Goal: Task Accomplishment & Management: Complete application form

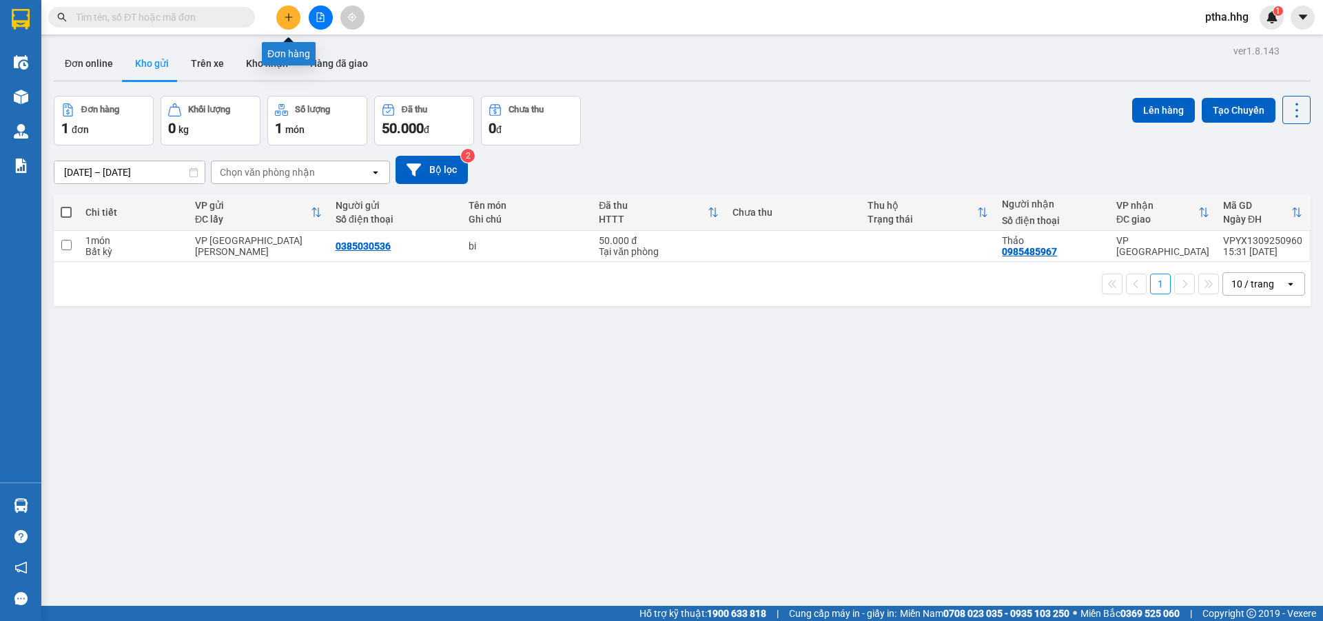
click at [287, 14] on icon "plus" at bounding box center [289, 17] width 10 height 10
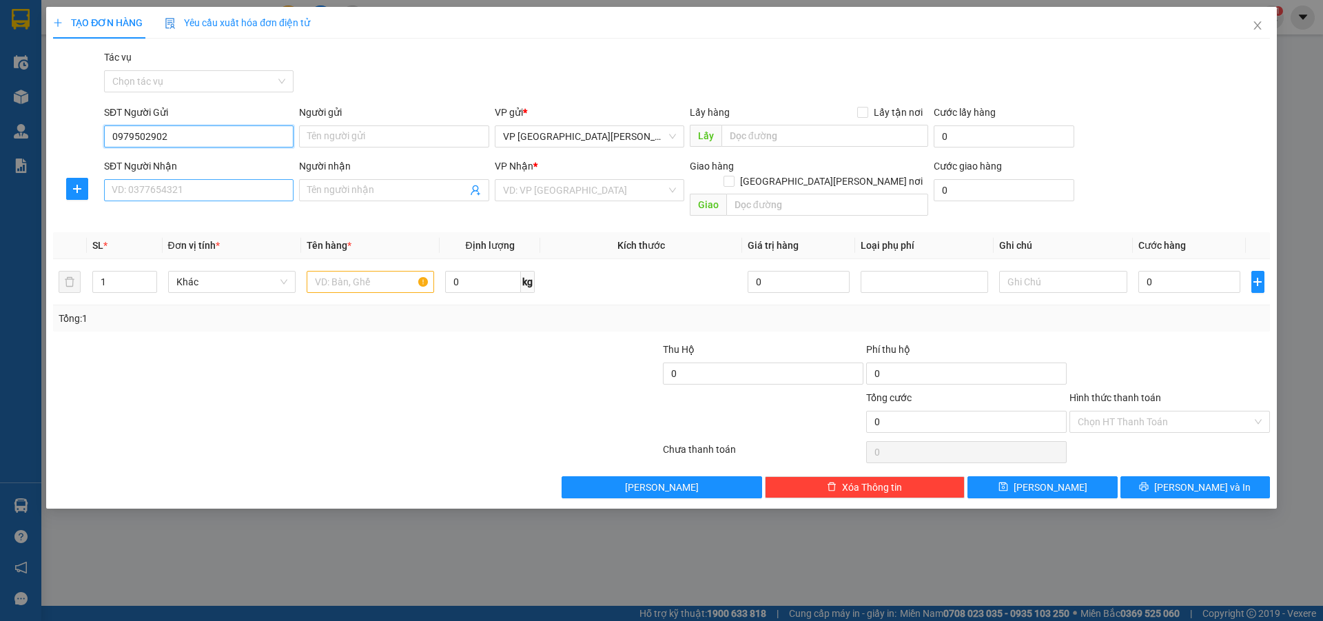
type input "0979502902"
click at [169, 181] on input "SĐT Người Nhận" at bounding box center [199, 190] width 190 height 22
type input "0977690895"
click at [538, 192] on input "search" at bounding box center [584, 190] width 163 height 21
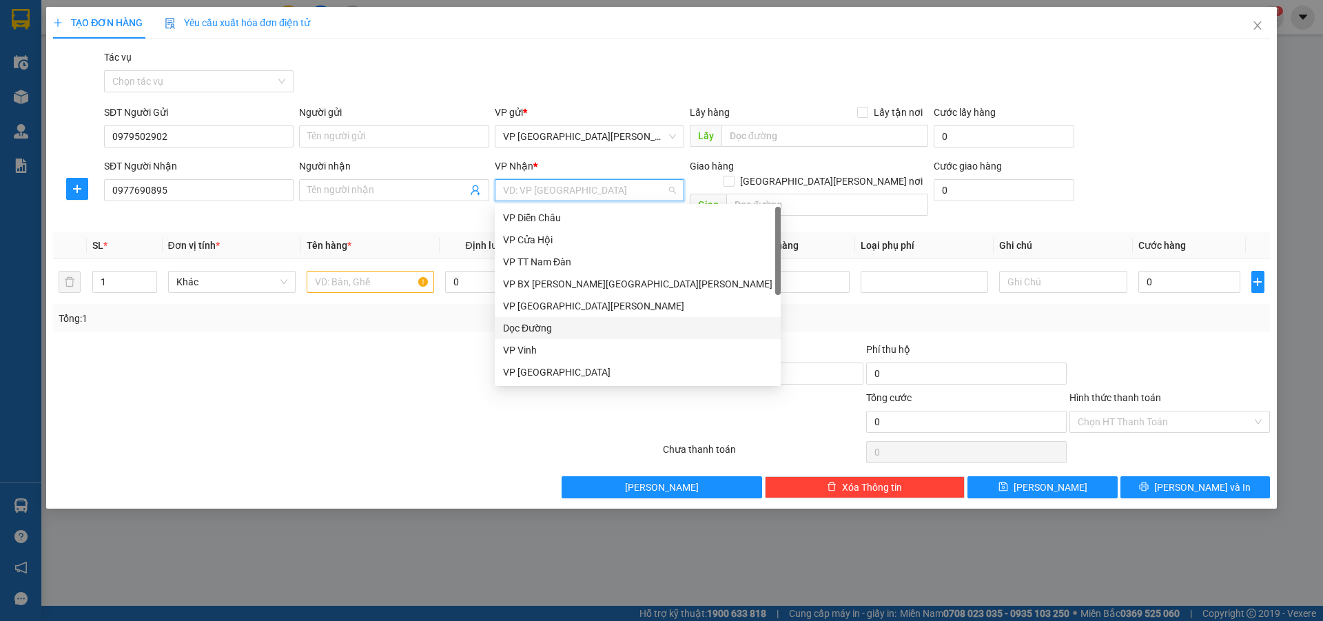
click at [538, 324] on div "Dọc Đường" at bounding box center [637, 327] width 269 height 15
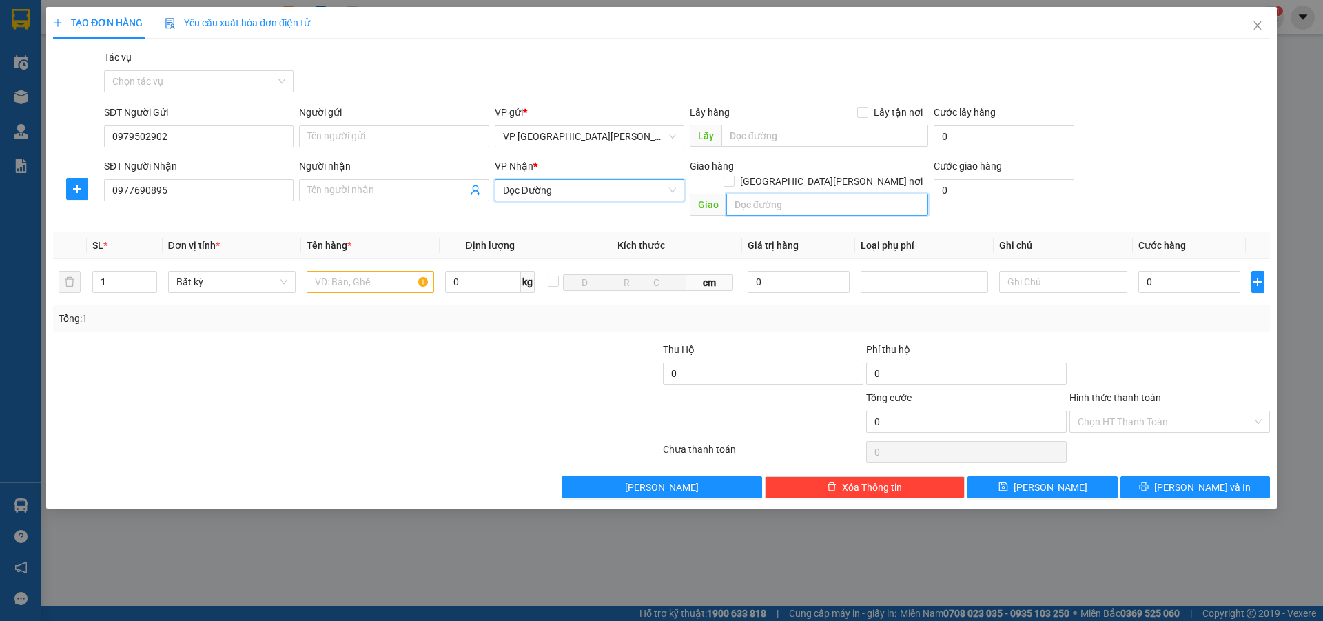
click at [773, 194] on input "text" at bounding box center [827, 205] width 202 height 22
type input "Q nam"
click at [330, 271] on input "text" at bounding box center [370, 282] width 127 height 22
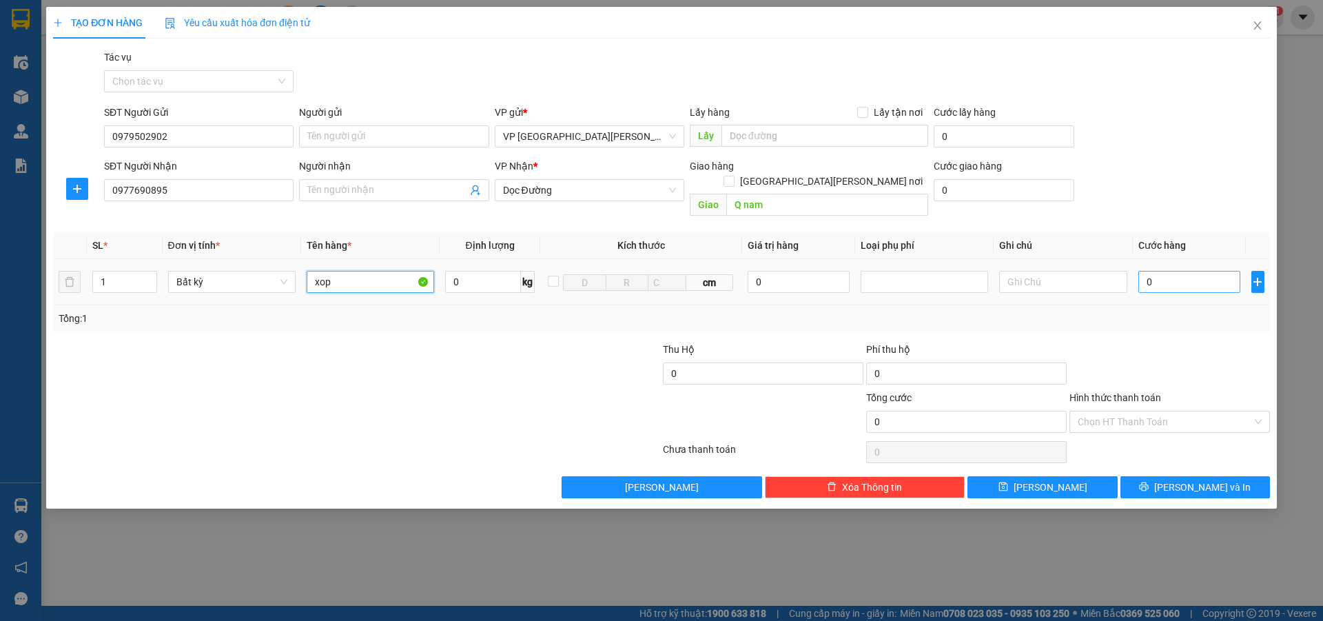
type input "xop"
click at [1158, 271] on input "0" at bounding box center [1189, 282] width 103 height 22
type input "6"
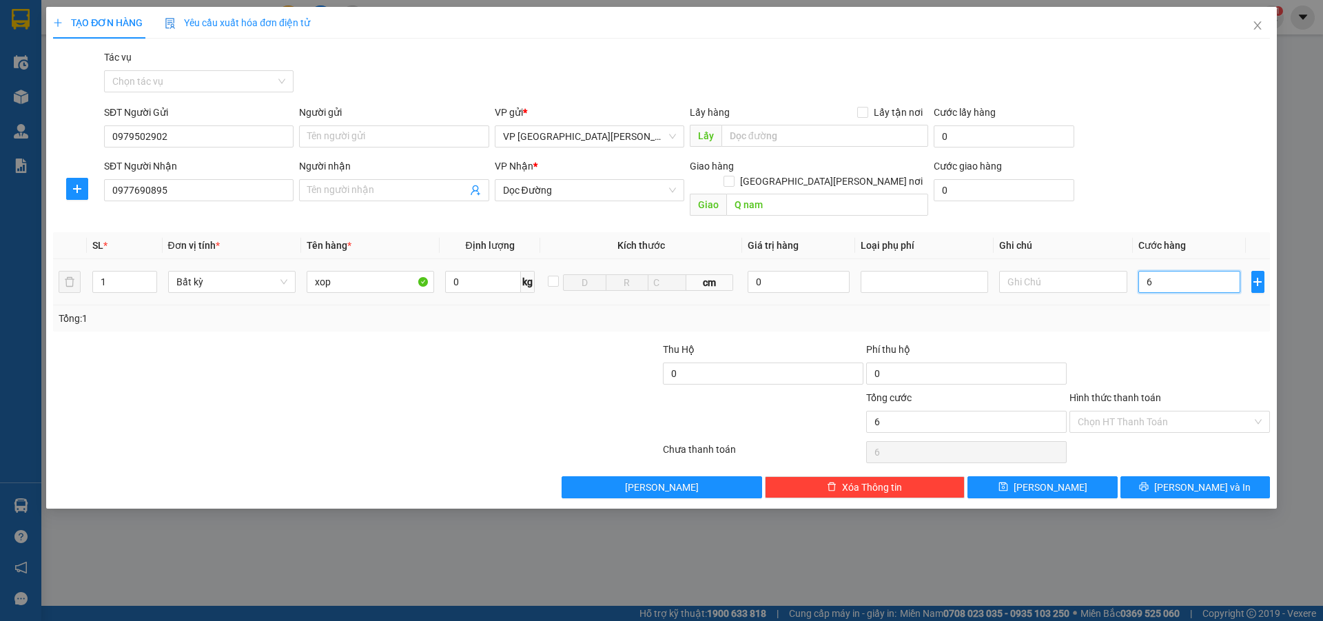
type input "60"
type input "600"
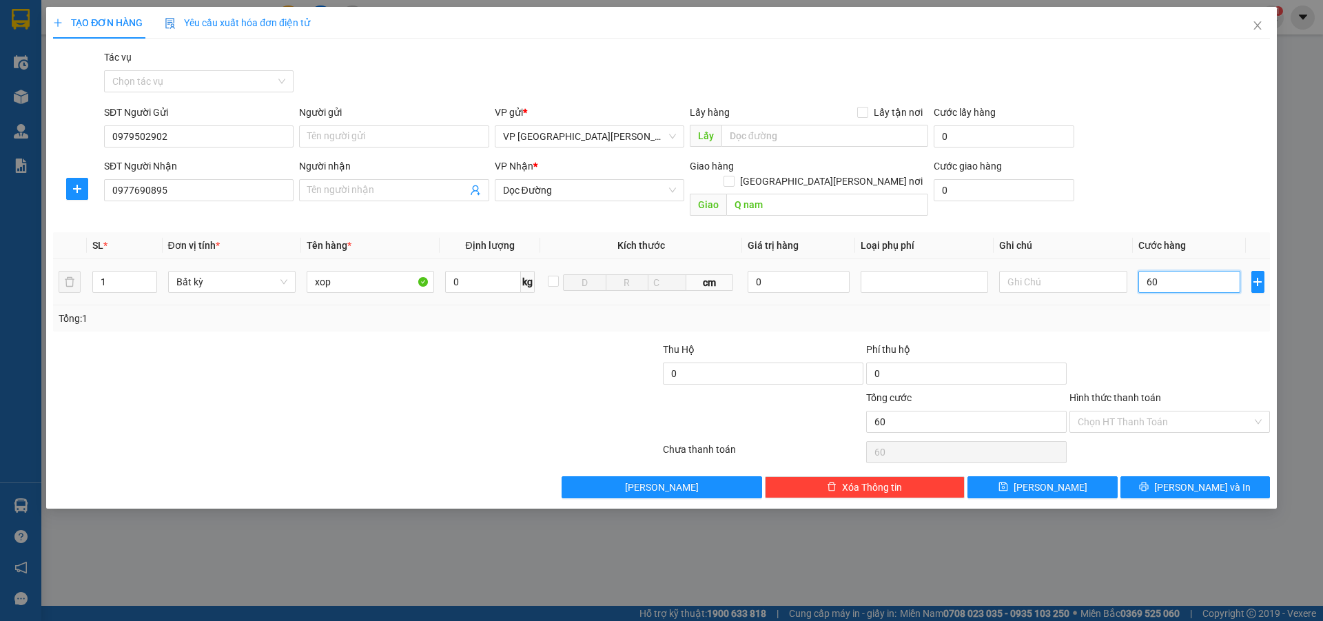
type input "600"
type input "6.000"
type input "60.000"
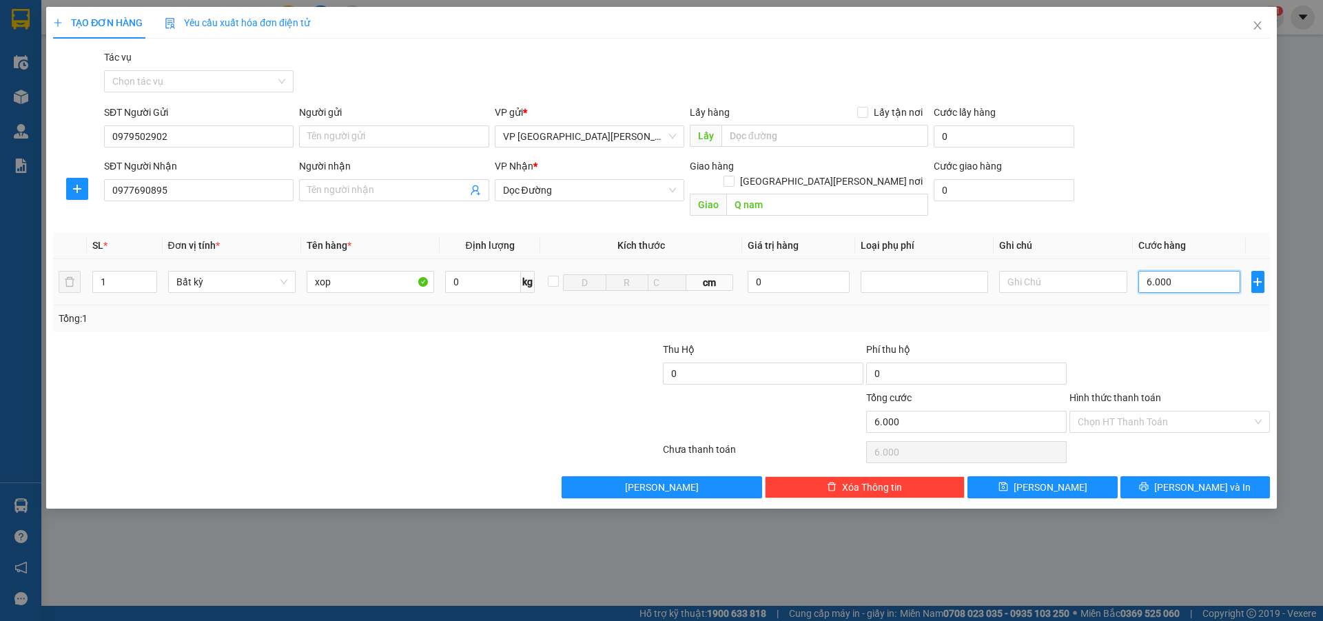
type input "60.000"
click at [1153, 411] on input "Hình thức thanh toán" at bounding box center [1165, 421] width 174 height 21
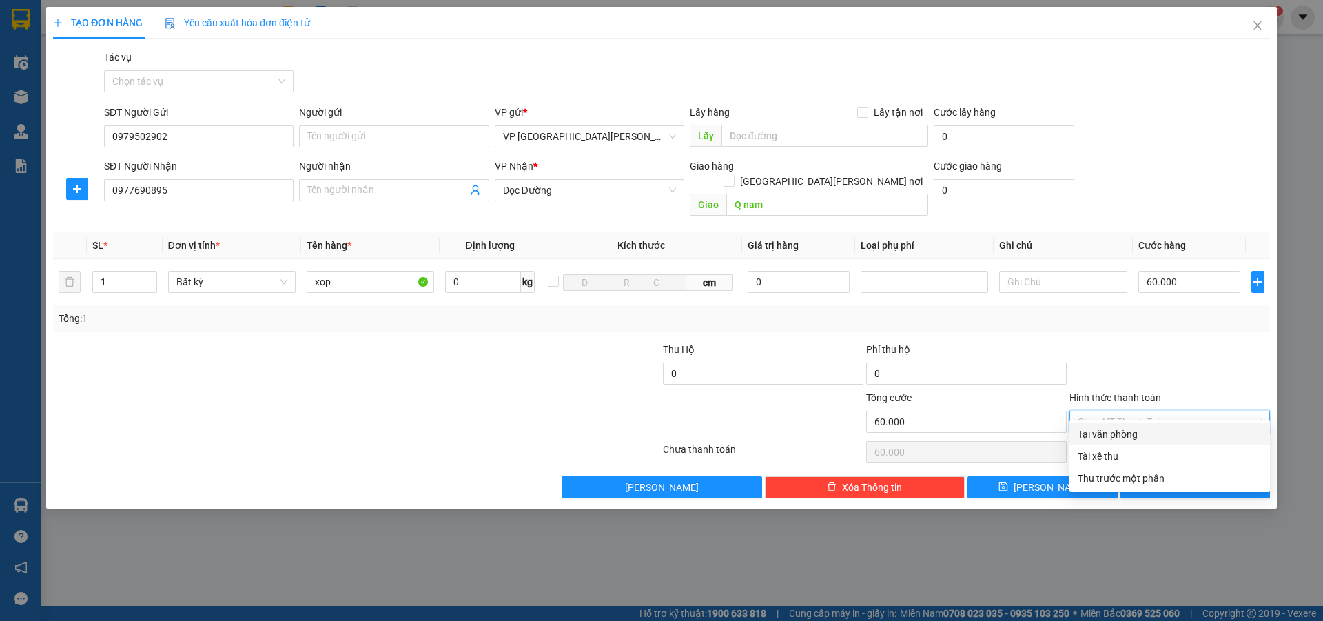
click at [1152, 428] on div "Tại văn phòng" at bounding box center [1170, 434] width 184 height 15
type input "0"
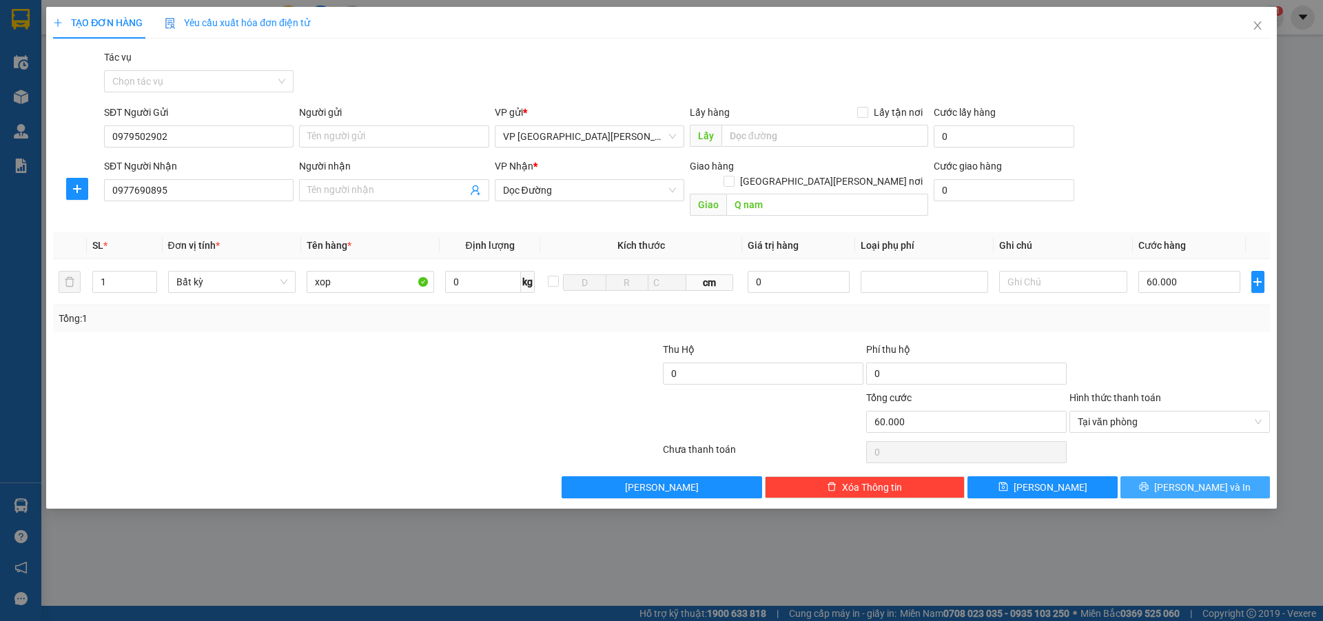
click at [1158, 476] on button "[PERSON_NAME] và In" at bounding box center [1196, 487] width 150 height 22
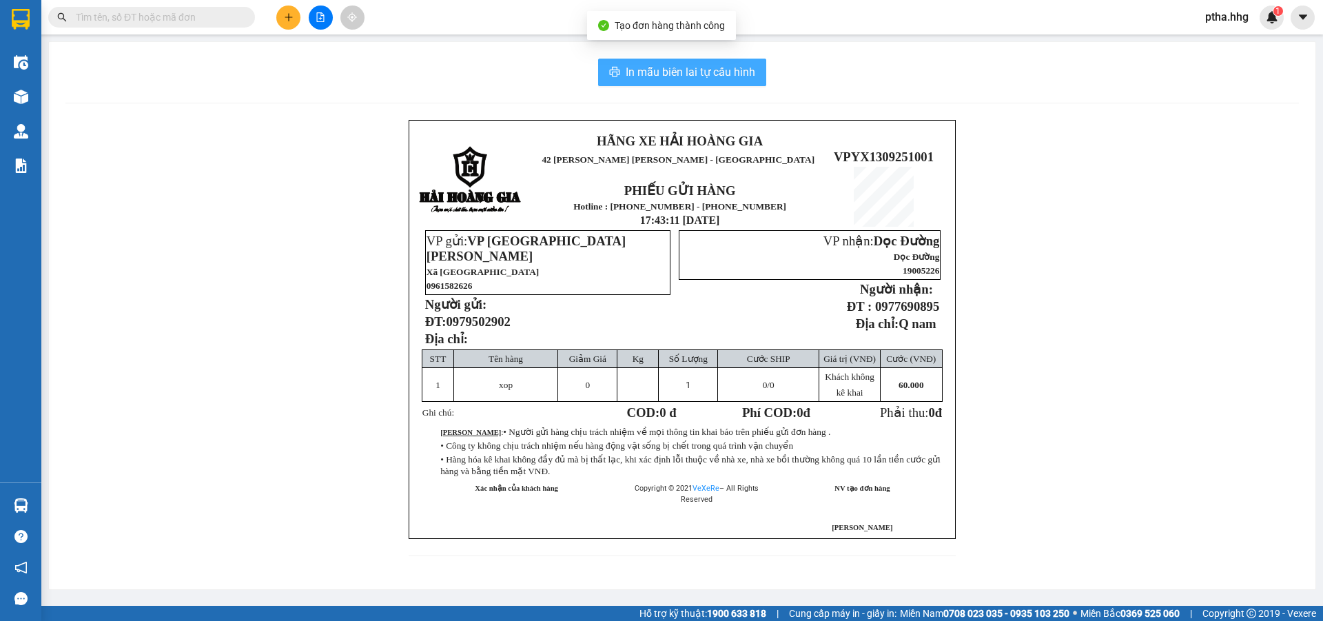
click at [722, 80] on span "In mẫu biên lai tự cấu hình" at bounding box center [691, 71] width 130 height 17
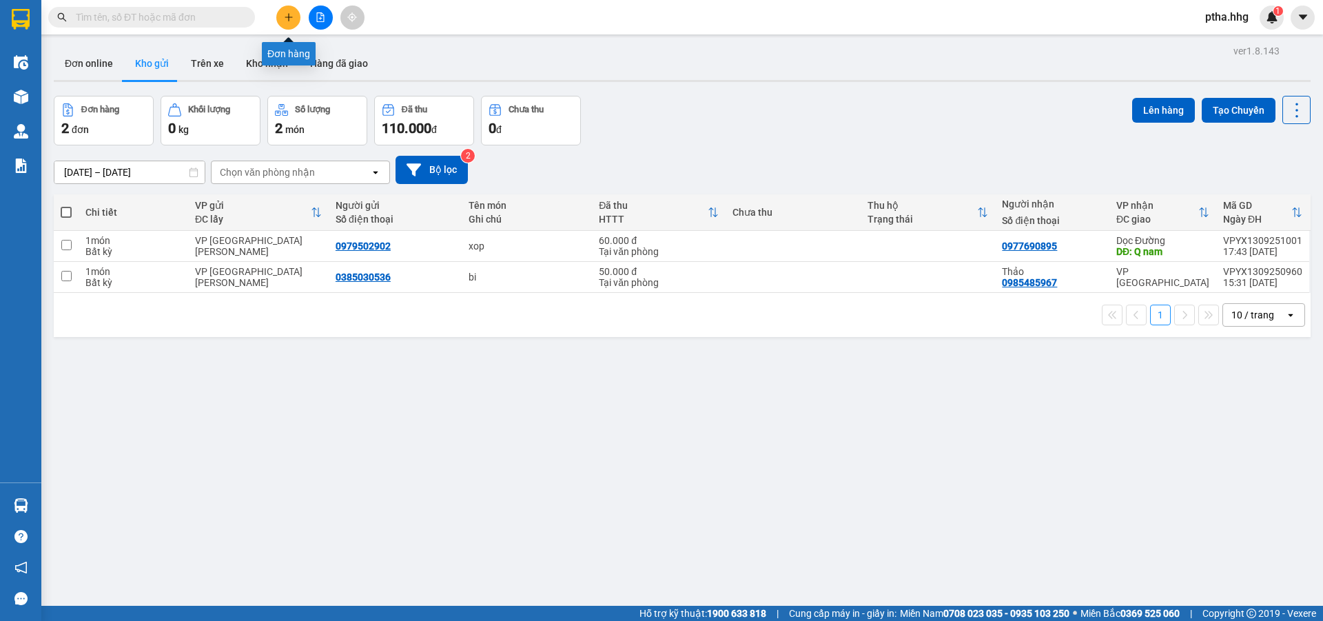
click at [289, 18] on icon "plus" at bounding box center [289, 17] width 10 height 10
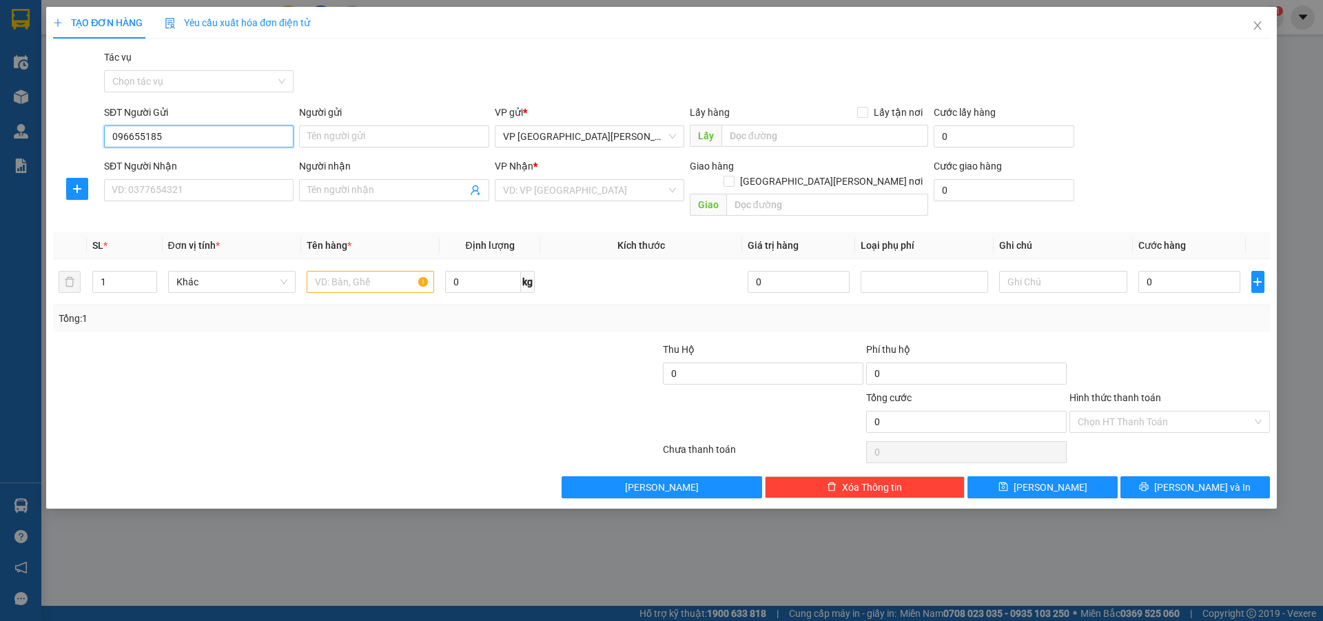
type input "0966551857"
click at [139, 162] on div "0966551857 - [PERSON_NAME]" at bounding box center [198, 163] width 173 height 15
type input "[PERSON_NAME]"
type input "0966551857"
click at [154, 199] on input "SĐT Người Nhận" at bounding box center [199, 190] width 190 height 22
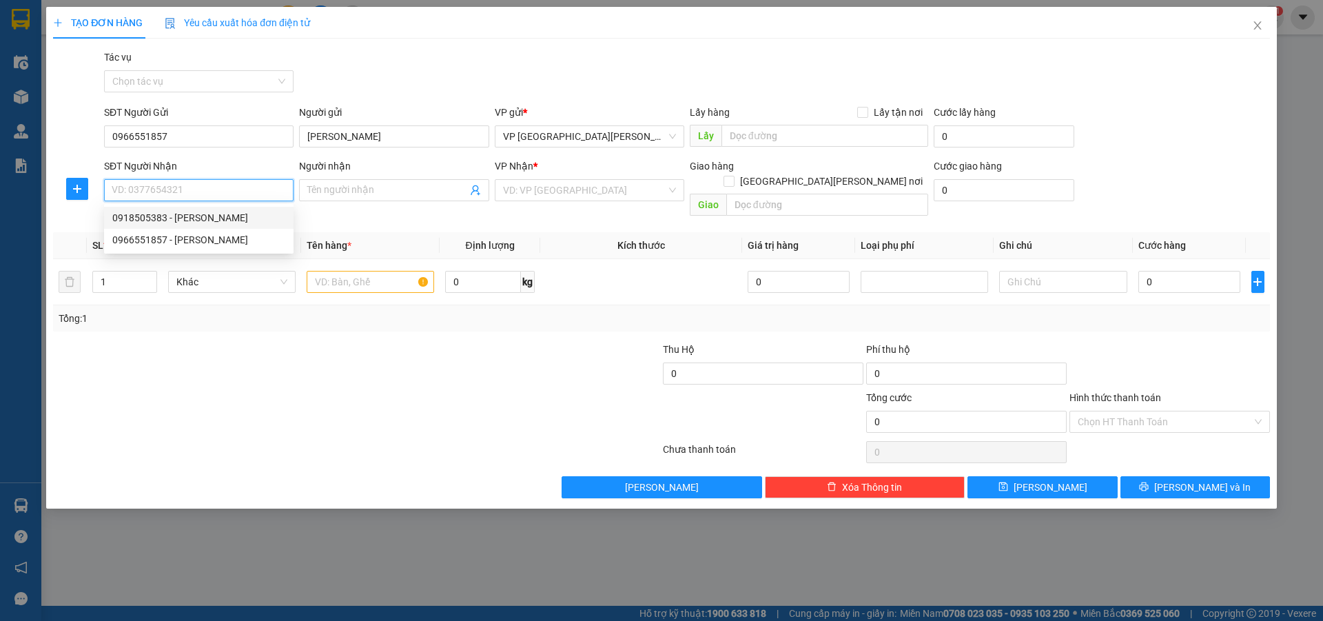
click at [158, 221] on div "0918505383 - [PERSON_NAME]" at bounding box center [198, 217] width 173 height 15
type input "0918505383"
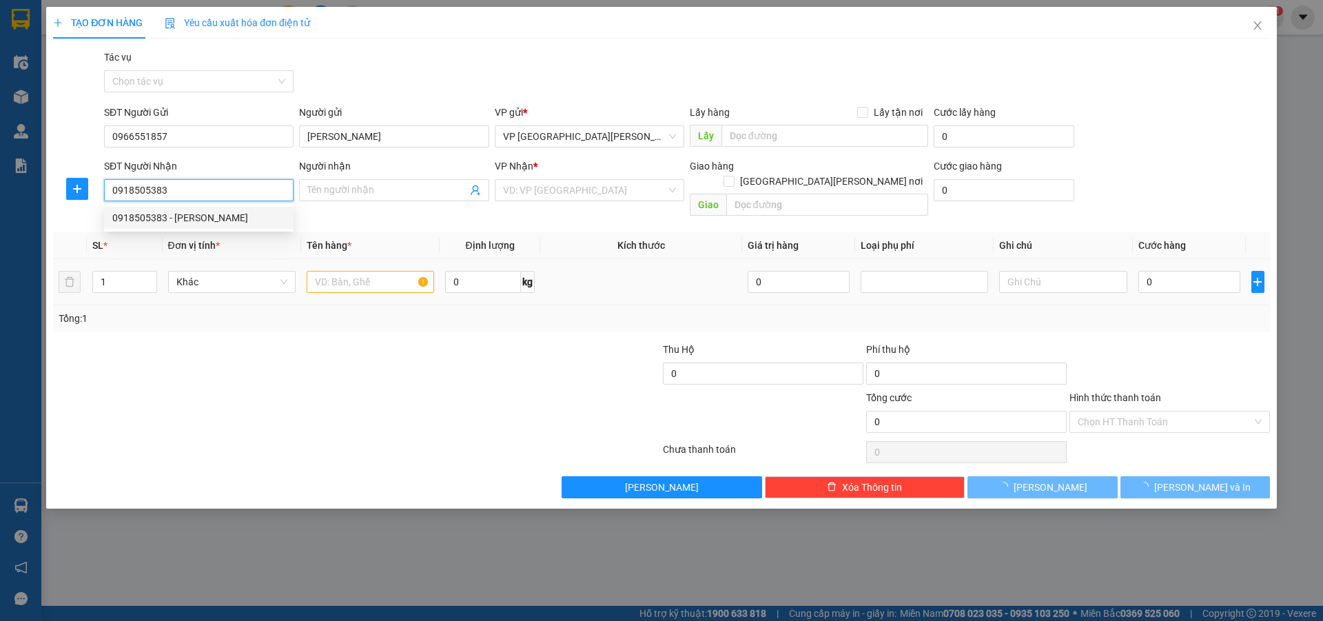
type input "[PERSON_NAME]"
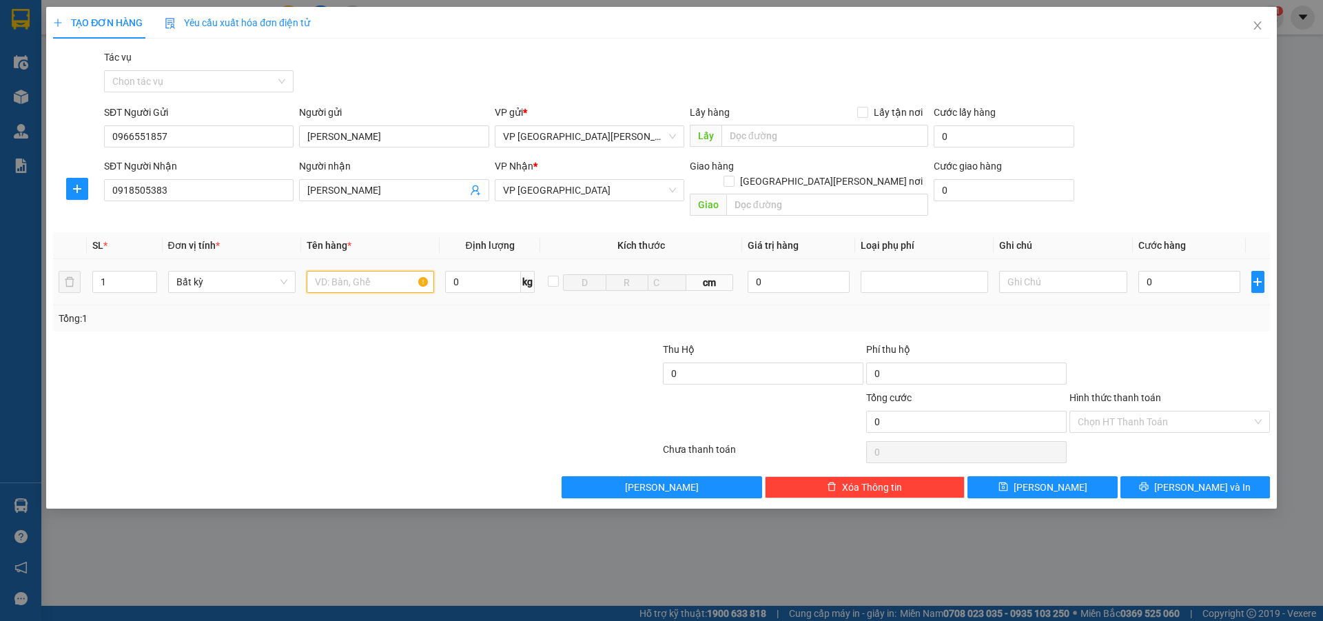
click at [325, 271] on input "text" at bounding box center [370, 282] width 127 height 22
type input "bi"
click at [1161, 271] on input "0" at bounding box center [1189, 282] width 103 height 22
type input "5"
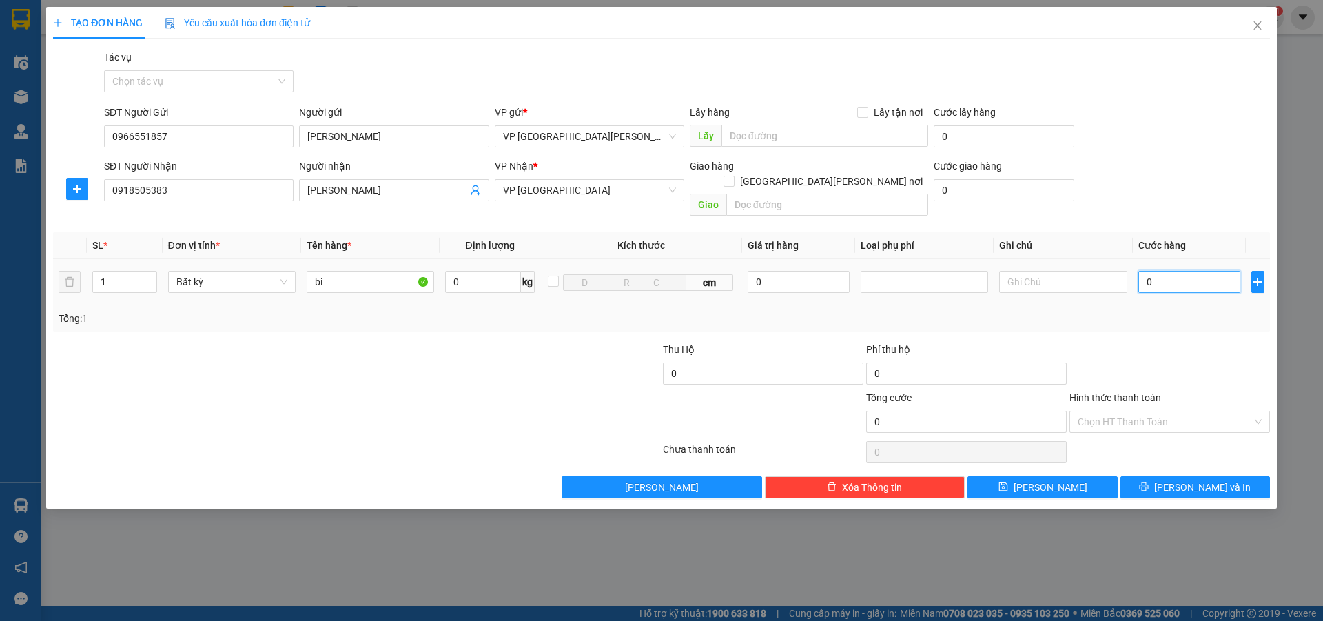
type input "5"
type input "50"
type input "500"
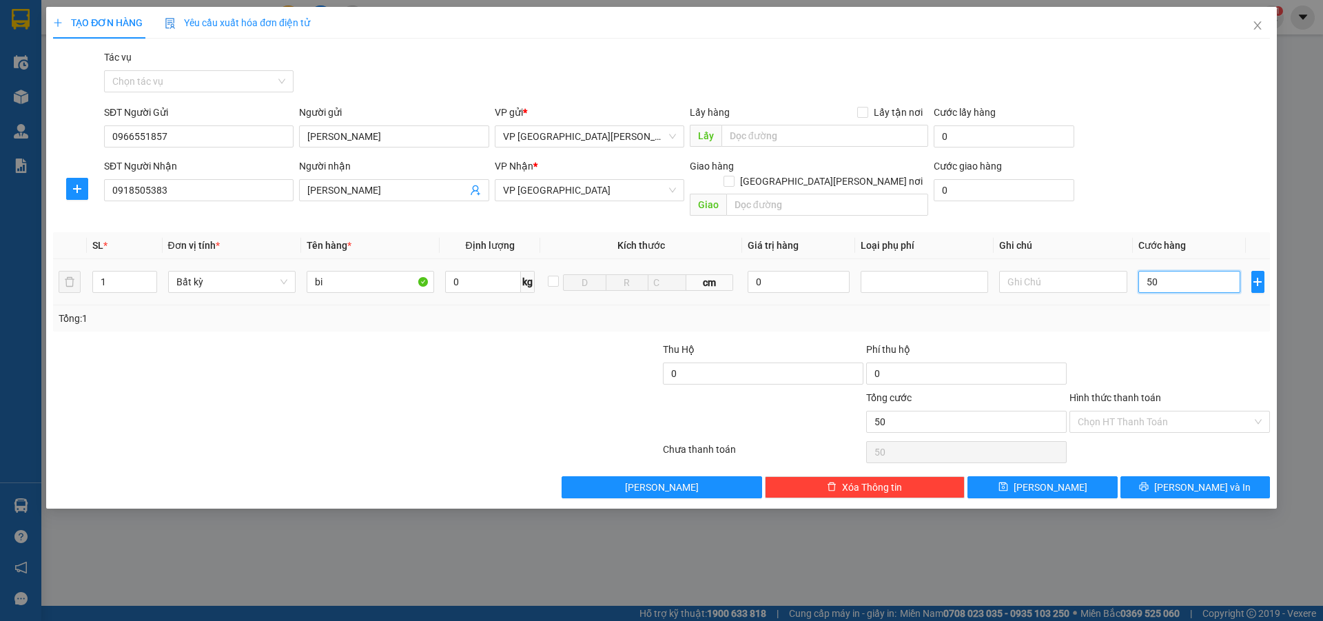
type input "500"
type input "5.000"
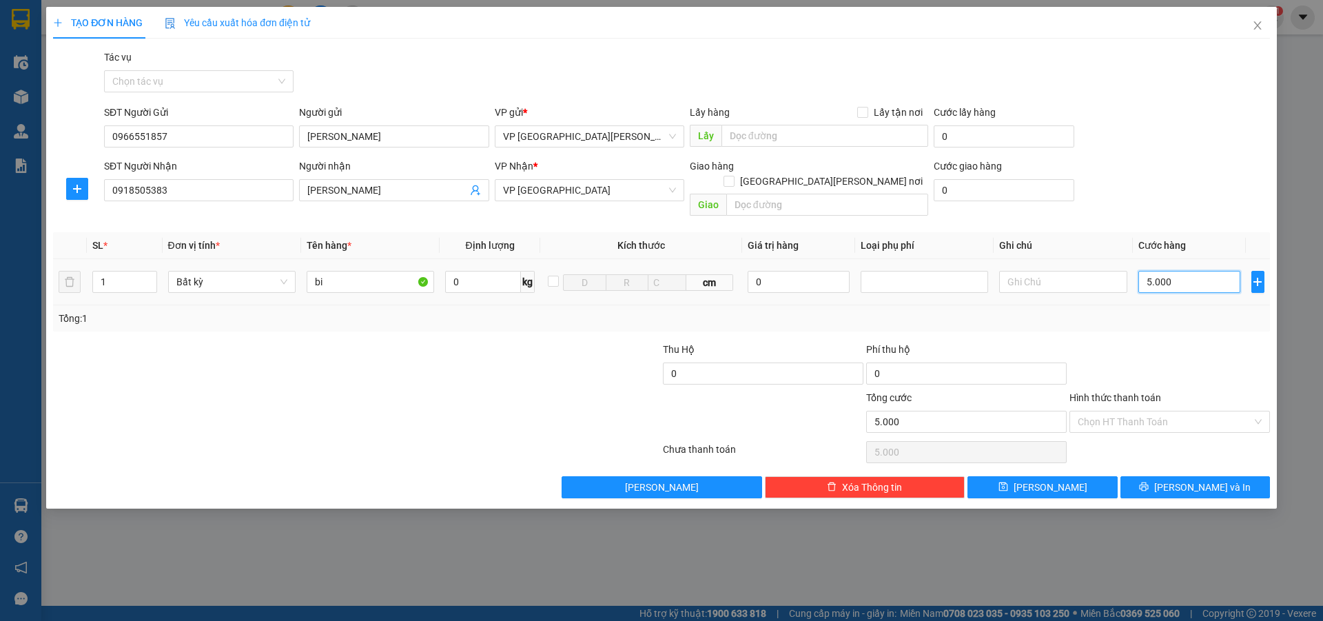
type input "50.000"
click at [1138, 411] on input "Hình thức thanh toán" at bounding box center [1165, 421] width 174 height 21
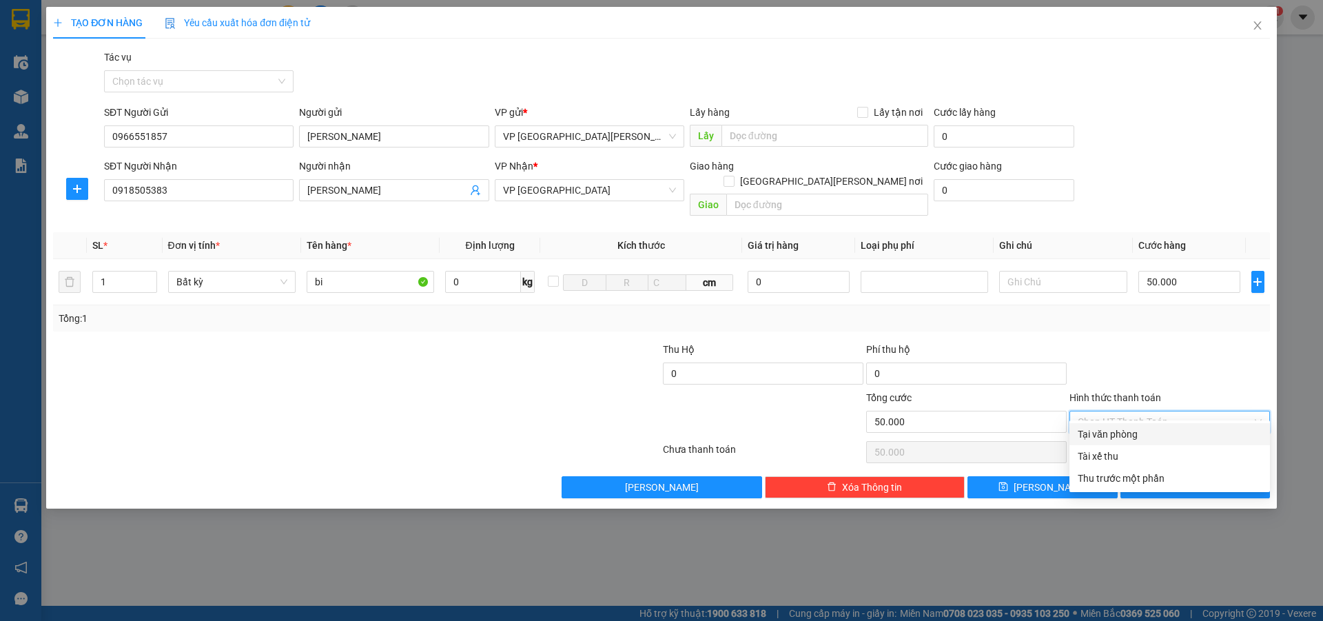
click at [1139, 429] on div "Tại văn phòng" at bounding box center [1170, 434] width 184 height 15
type input "0"
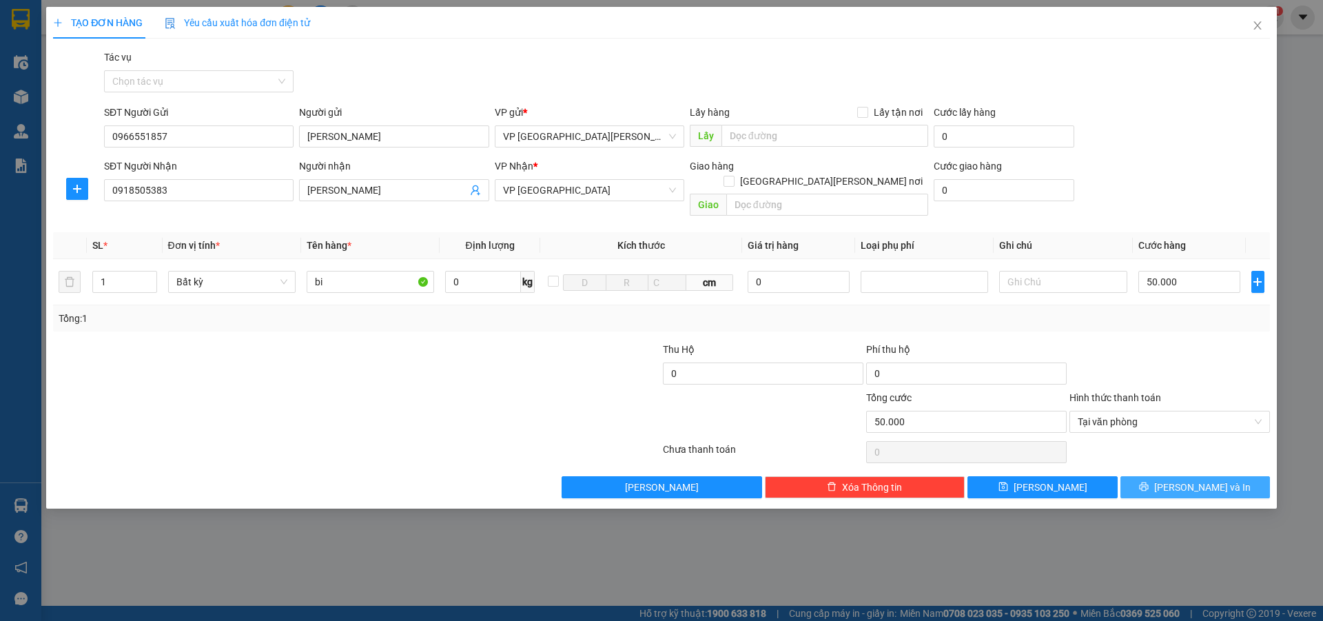
click at [1192, 480] on span "[PERSON_NAME] và In" at bounding box center [1202, 487] width 96 height 15
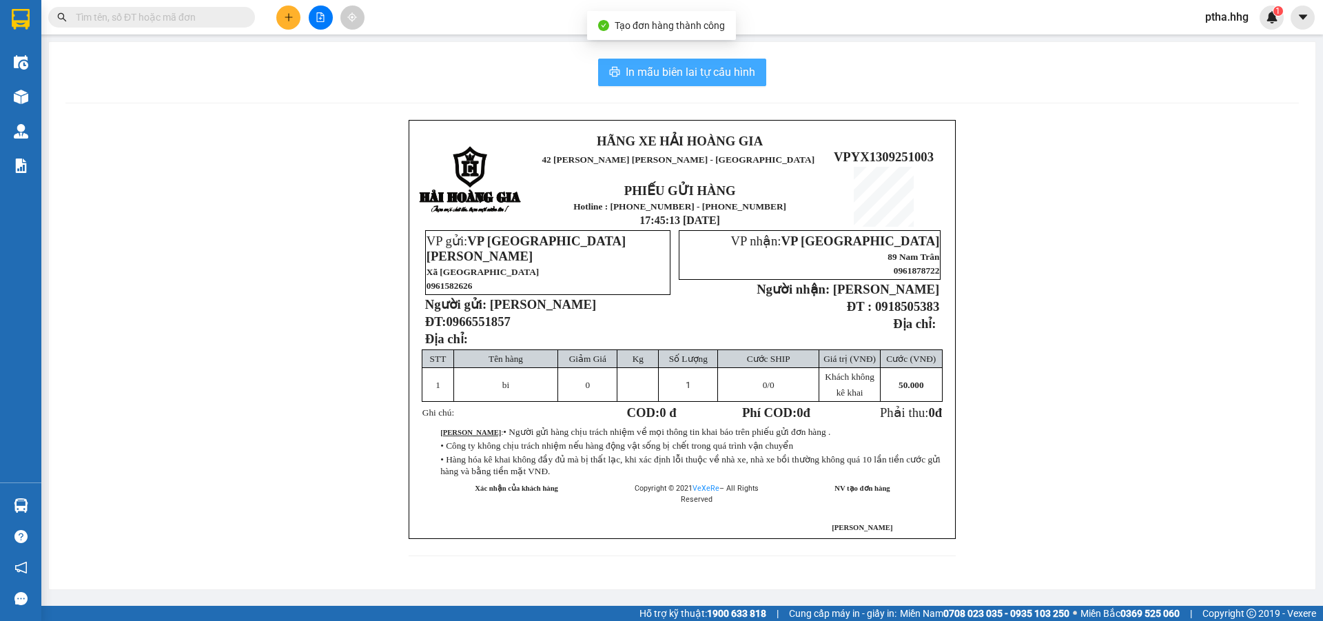
click at [743, 80] on span "In mẫu biên lai tự cấu hình" at bounding box center [691, 71] width 130 height 17
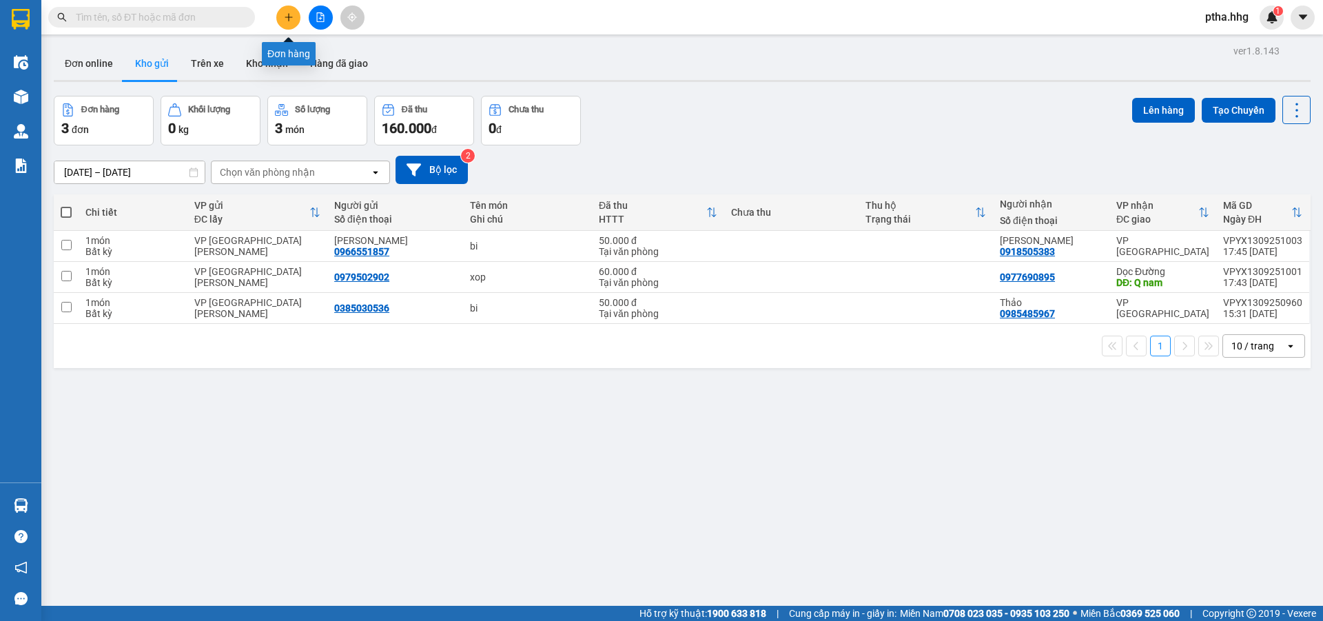
click at [290, 14] on button at bounding box center [288, 18] width 24 height 24
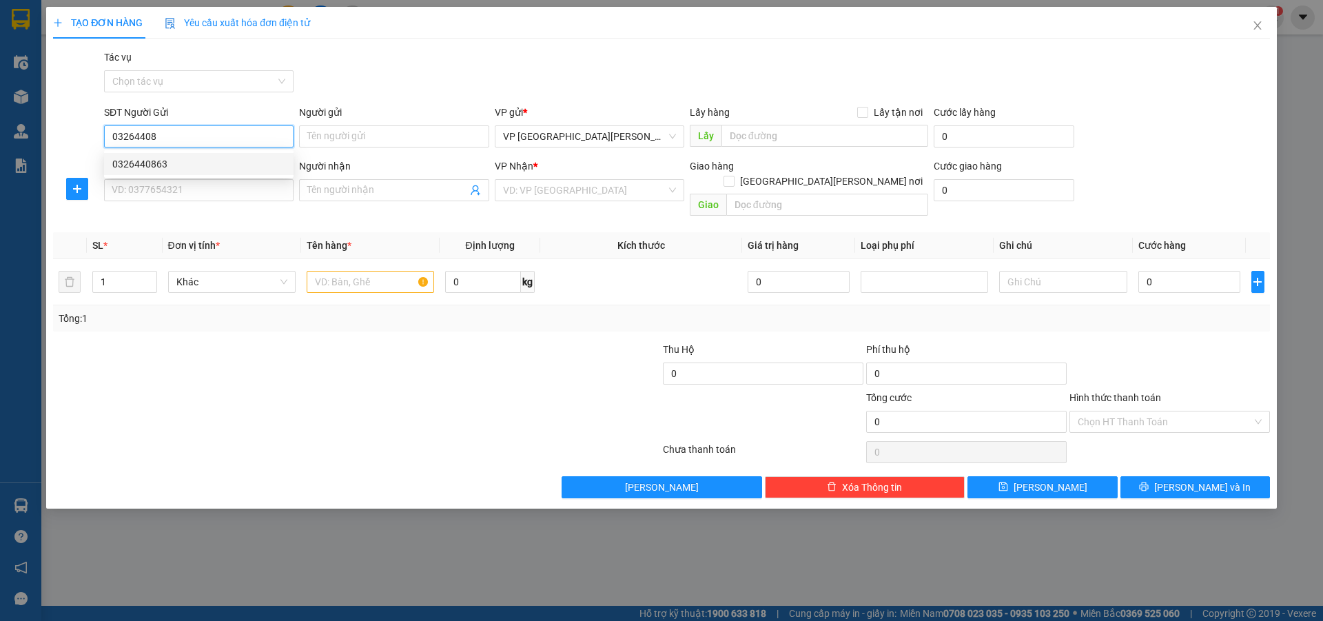
click at [176, 159] on div "0326440863" at bounding box center [198, 163] width 173 height 15
type input "0326440863"
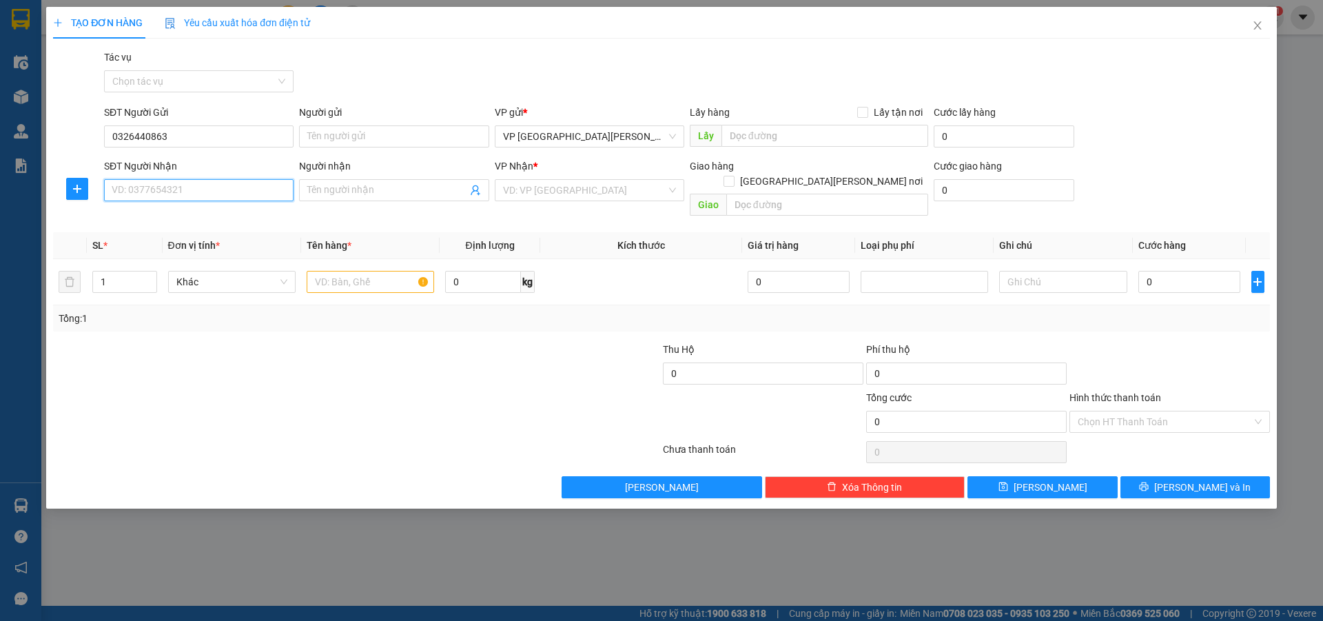
click at [161, 196] on input "SĐT Người Nhận" at bounding box center [199, 190] width 190 height 22
click at [156, 220] on div "0329166974" at bounding box center [198, 217] width 173 height 15
type input "0329166974"
click at [324, 271] on input "text" at bounding box center [370, 282] width 127 height 22
click at [127, 272] on input "1" at bounding box center [124, 282] width 63 height 21
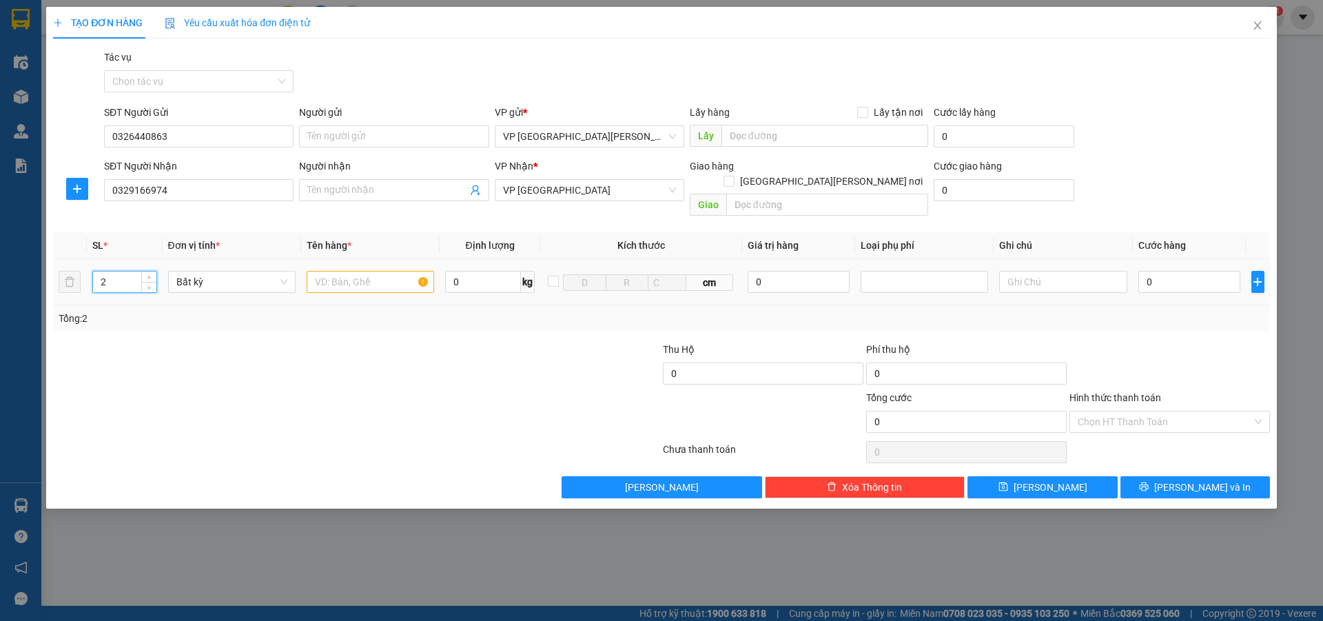
type input "2"
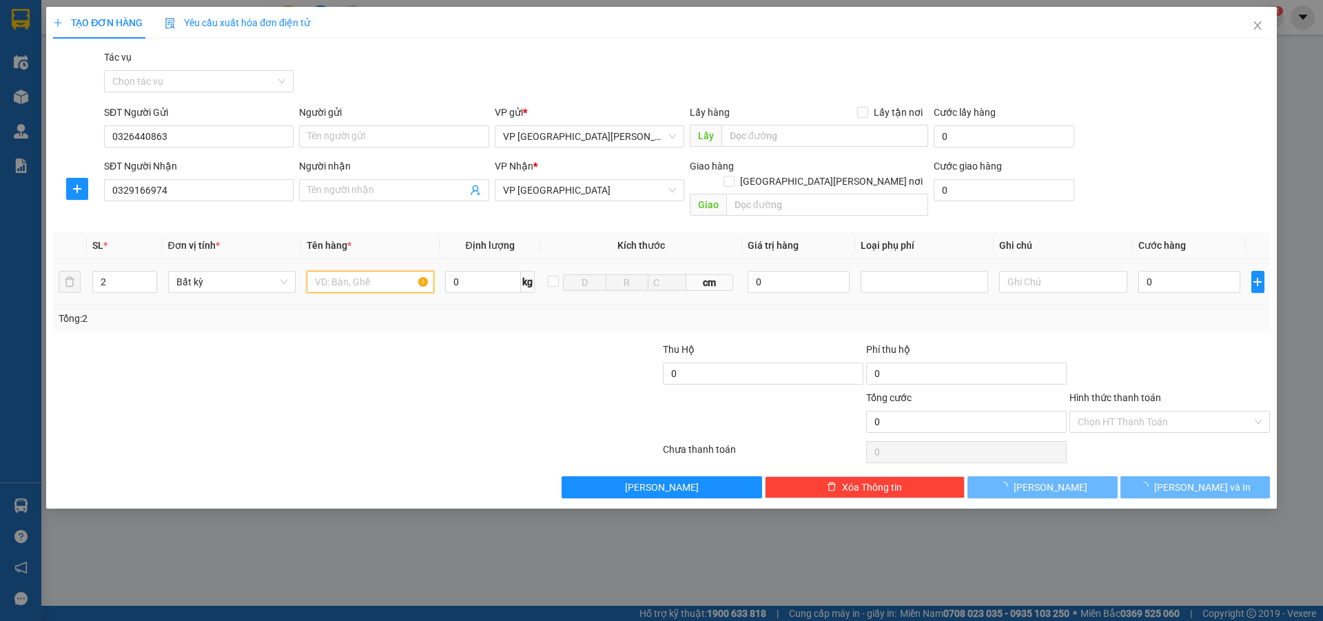
click at [339, 271] on input "text" at bounding box center [370, 282] width 127 height 22
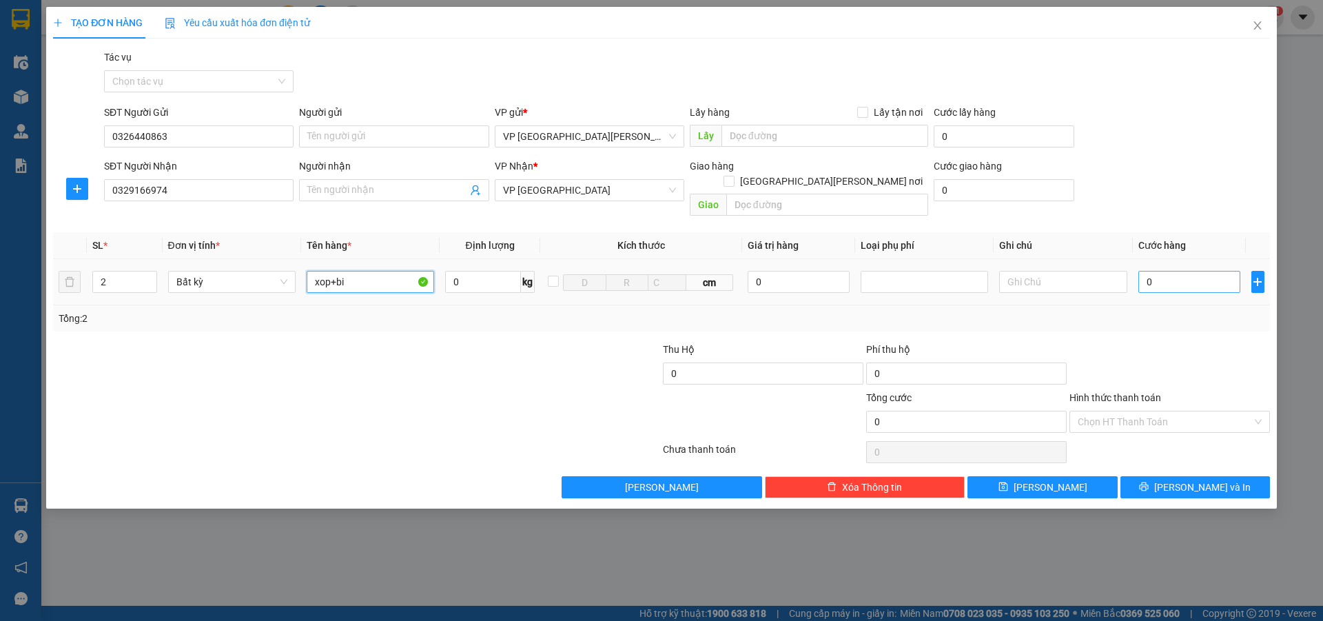
type input "xop+bi"
click at [1156, 271] on input "0" at bounding box center [1189, 282] width 103 height 22
type input "1"
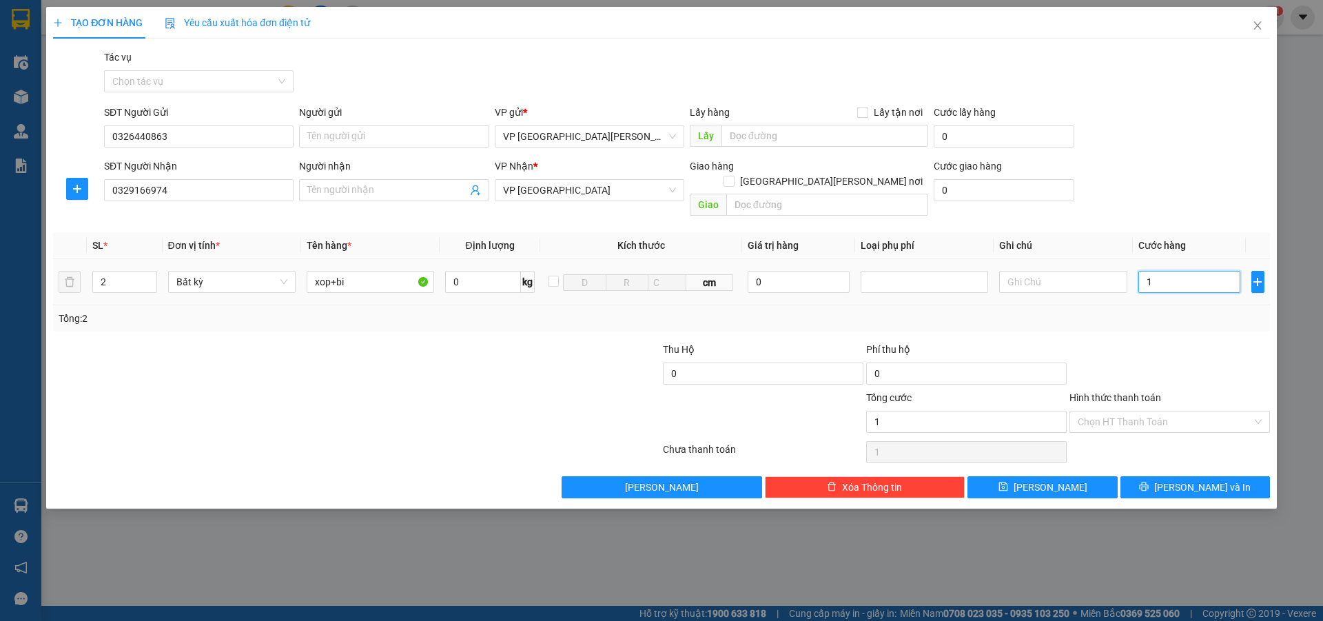
type input "10"
type input "100"
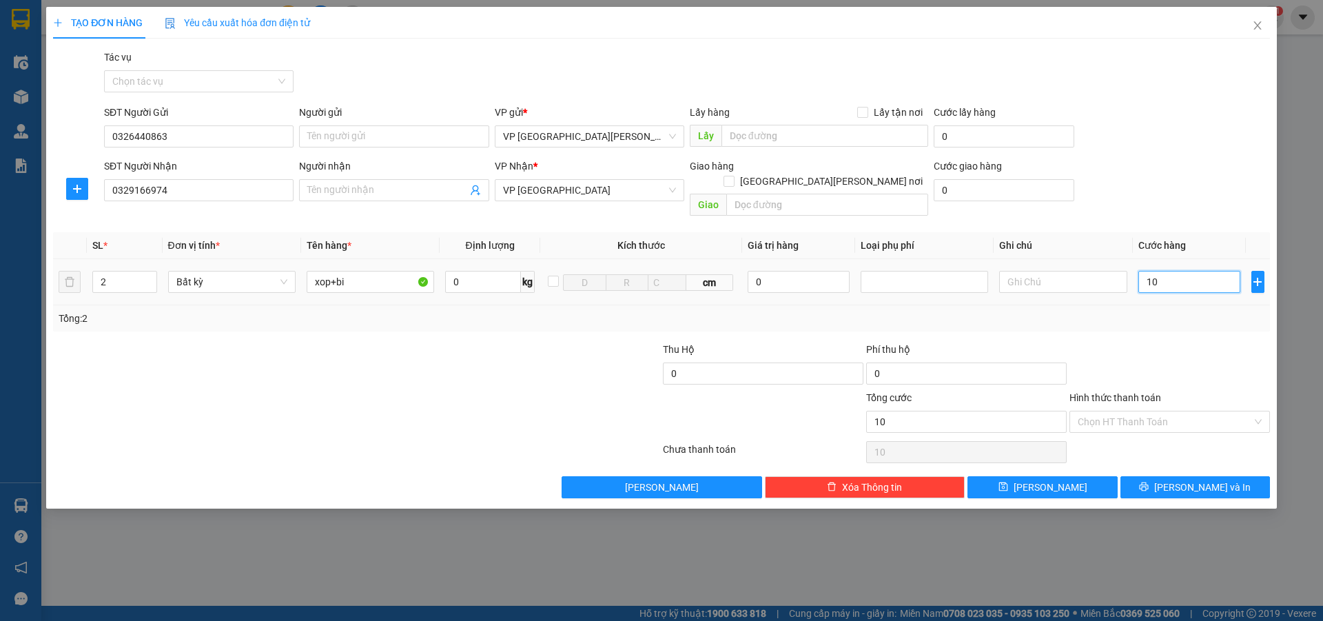
type input "100"
type input "1.000"
type input "10.000"
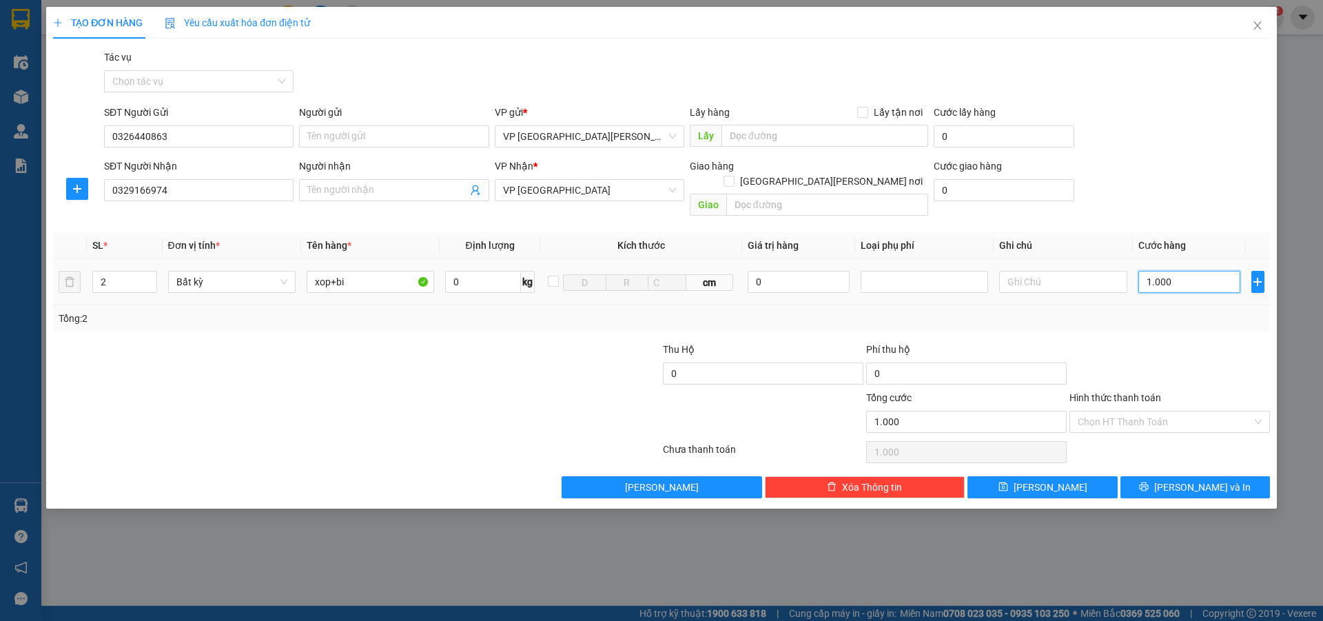
type input "10.000"
type input "100.000"
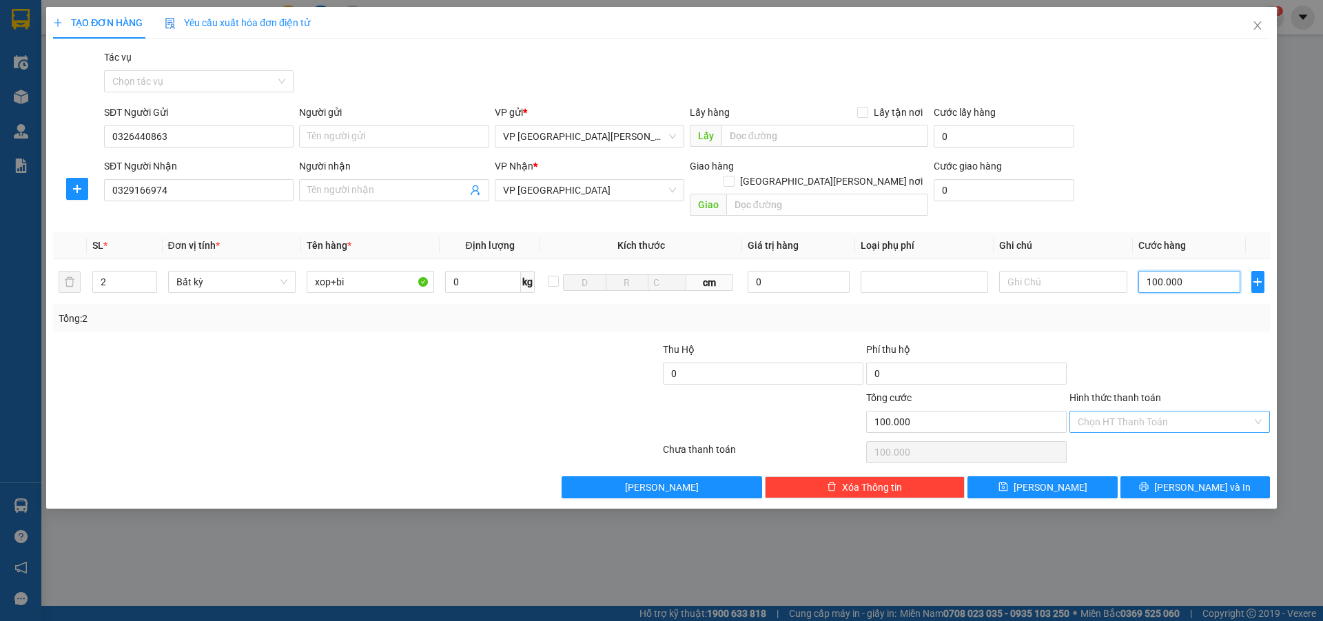
type input "100.000"
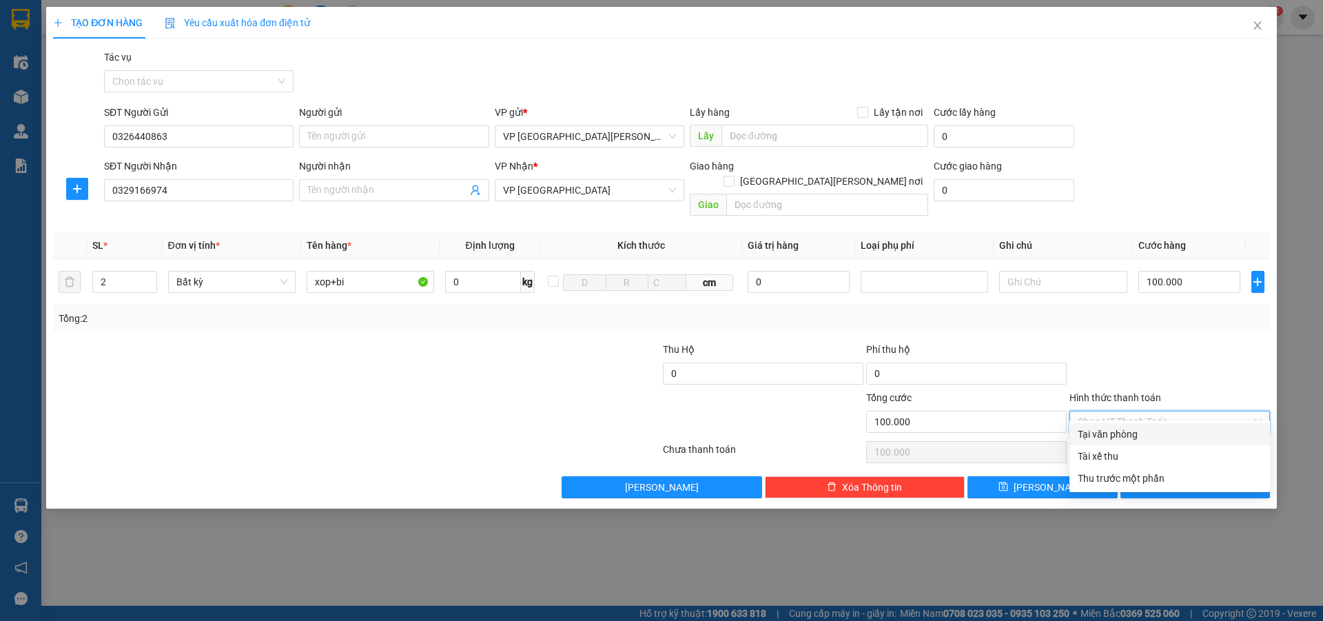
click at [1132, 411] on input "Hình thức thanh toán" at bounding box center [1165, 421] width 174 height 21
click at [1147, 432] on div "Tại văn phòng" at bounding box center [1170, 434] width 184 height 15
type input "0"
click at [1186, 480] on span "[PERSON_NAME] và In" at bounding box center [1202, 487] width 96 height 15
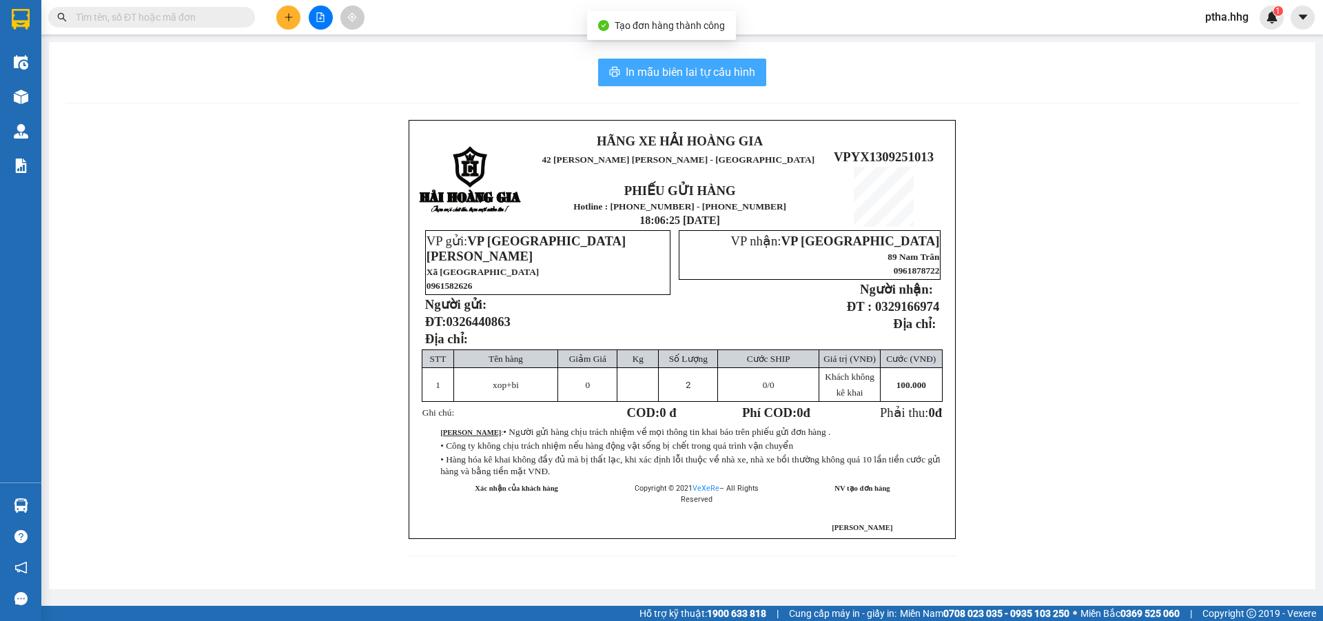
click at [696, 68] on span "In mẫu biên lai tự cấu hình" at bounding box center [691, 71] width 130 height 17
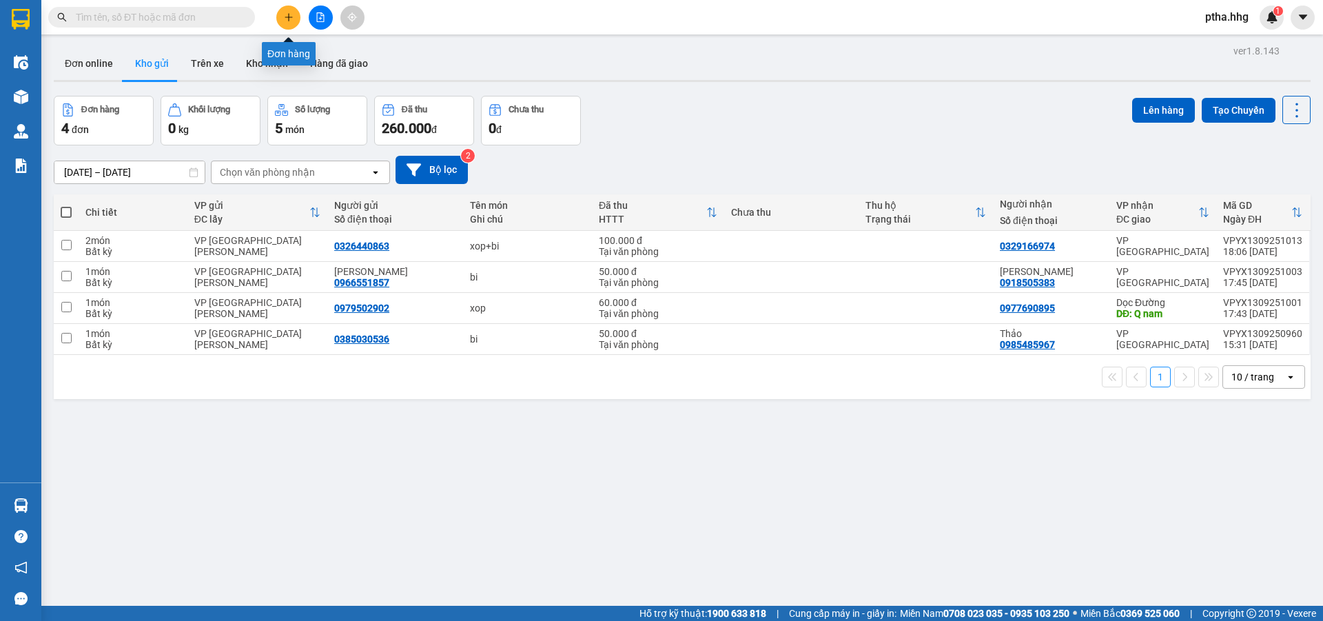
click at [290, 19] on icon "plus" at bounding box center [289, 17] width 10 height 10
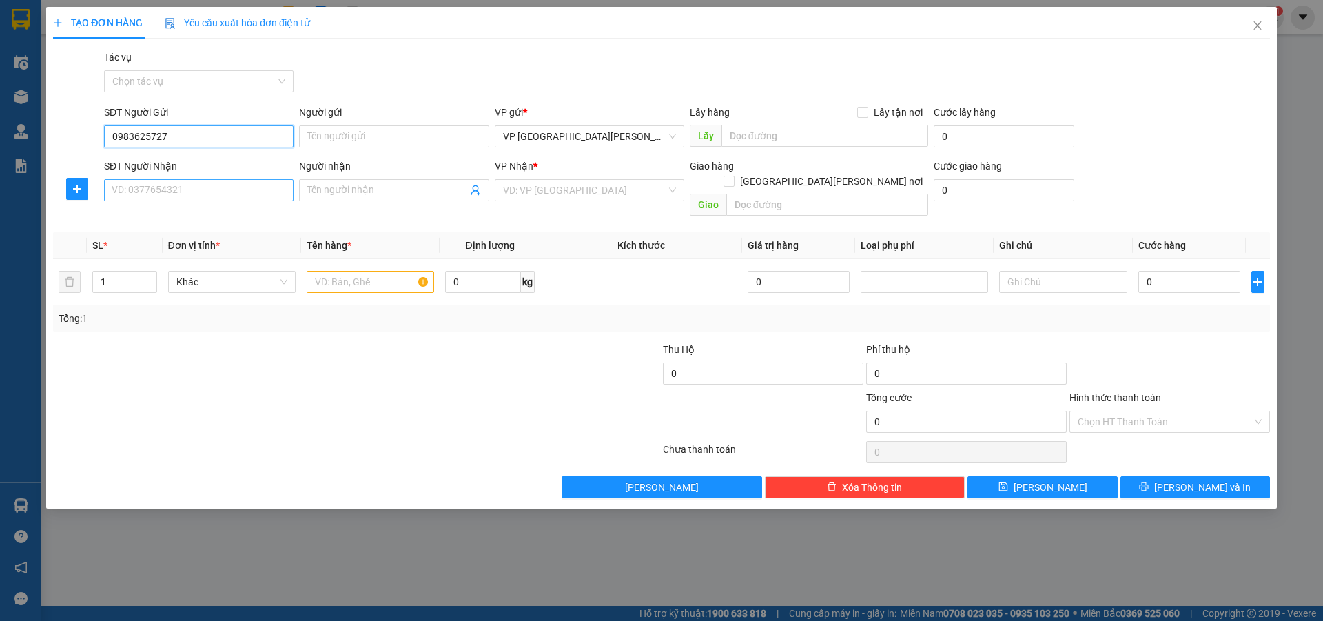
type input "0983625727"
click at [157, 191] on input "SĐT Người Nhận" at bounding box center [199, 190] width 190 height 22
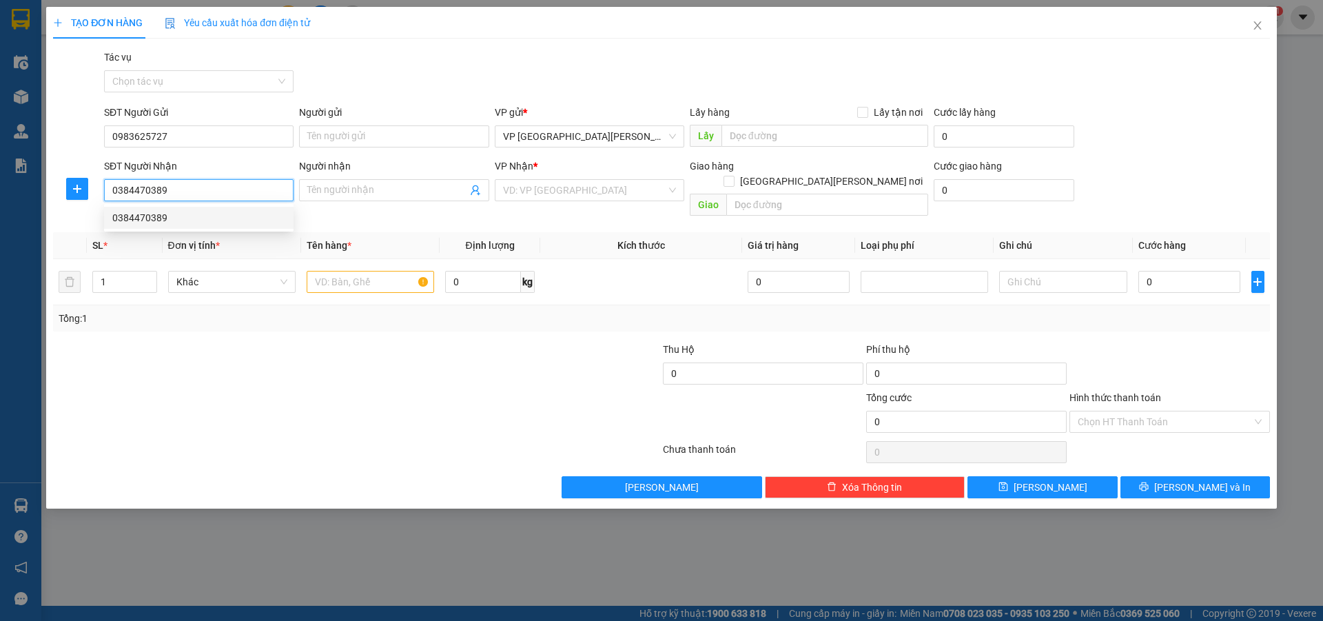
click at [145, 220] on div "0384470389" at bounding box center [198, 217] width 173 height 15
type input "0384470389"
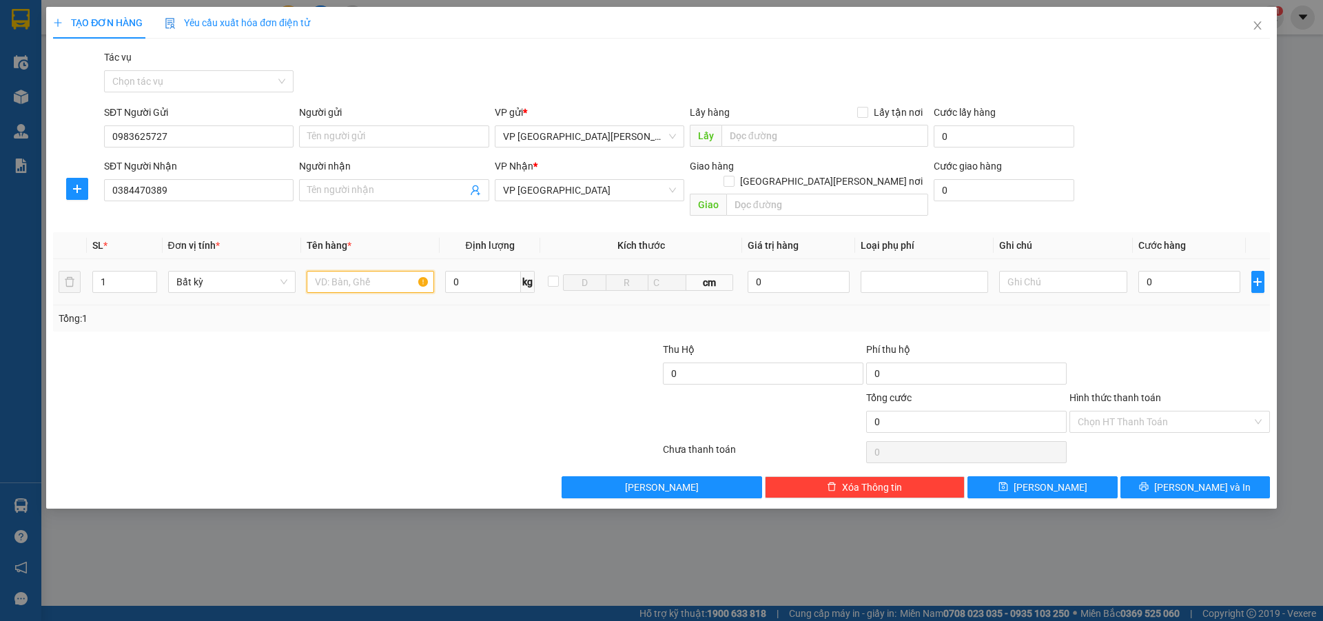
click at [323, 271] on input "text" at bounding box center [370, 282] width 127 height 22
type input "xe may"
click at [1152, 271] on input "0" at bounding box center [1189, 282] width 103 height 22
type input "5"
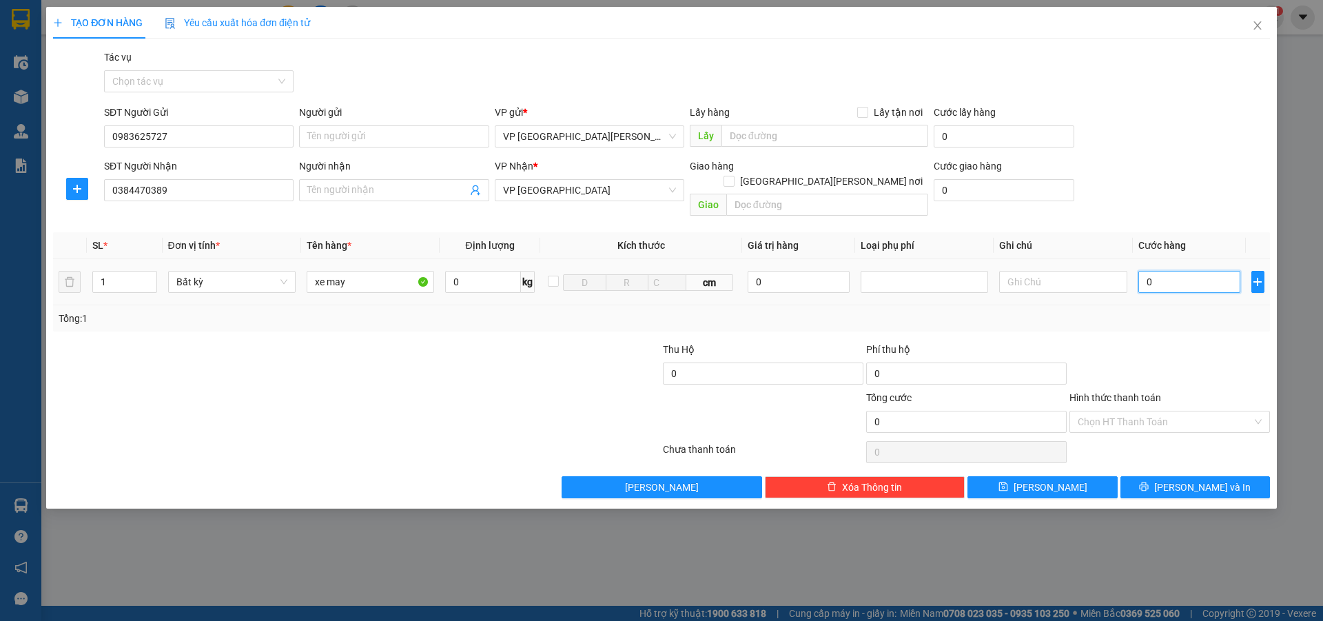
type input "5"
type input "55"
type input "550"
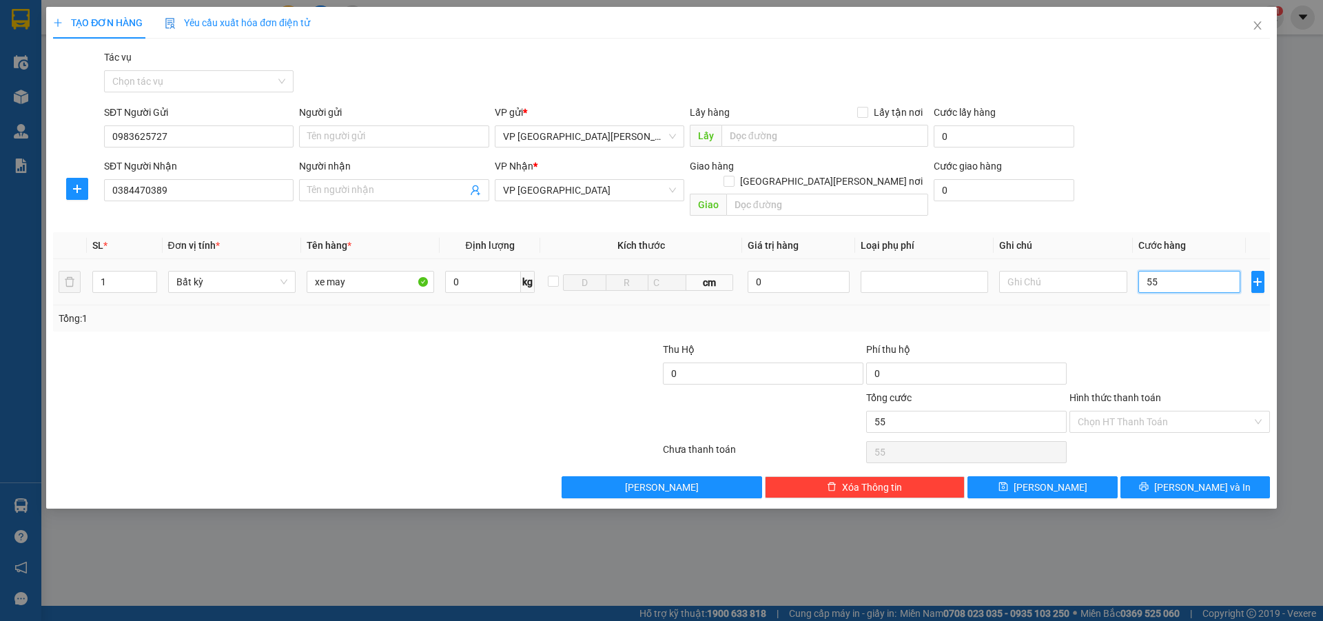
type input "550"
type input "5.500"
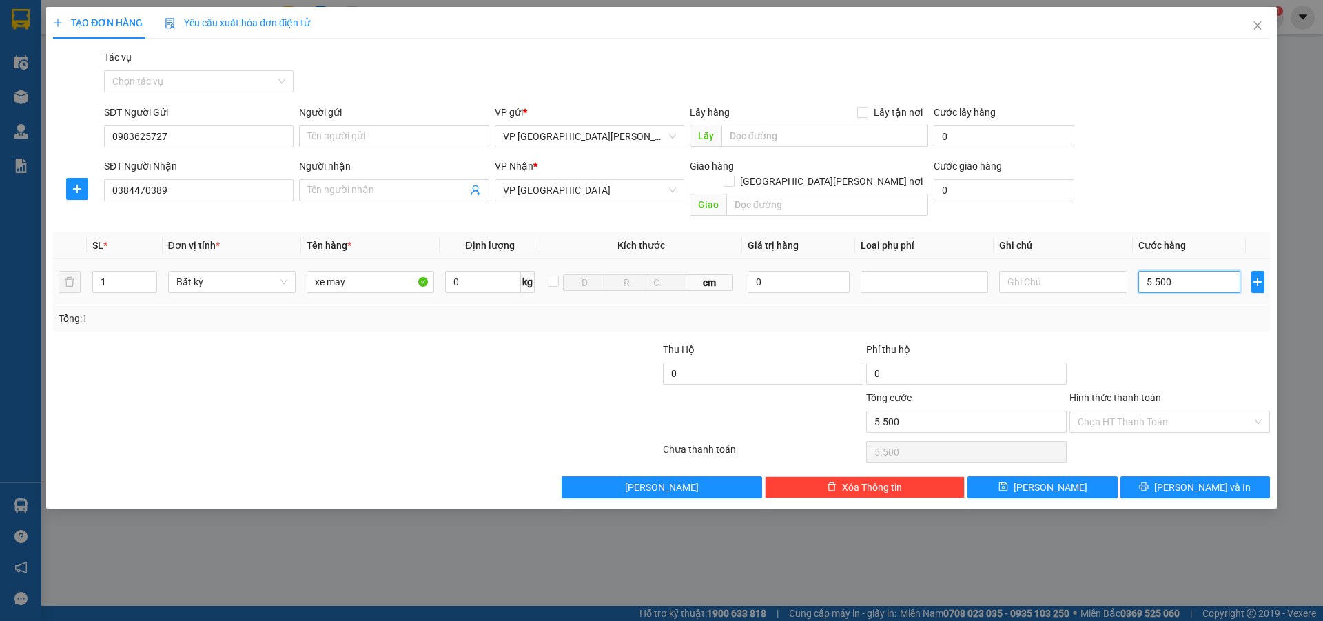
type input "55.000"
type input "550.000"
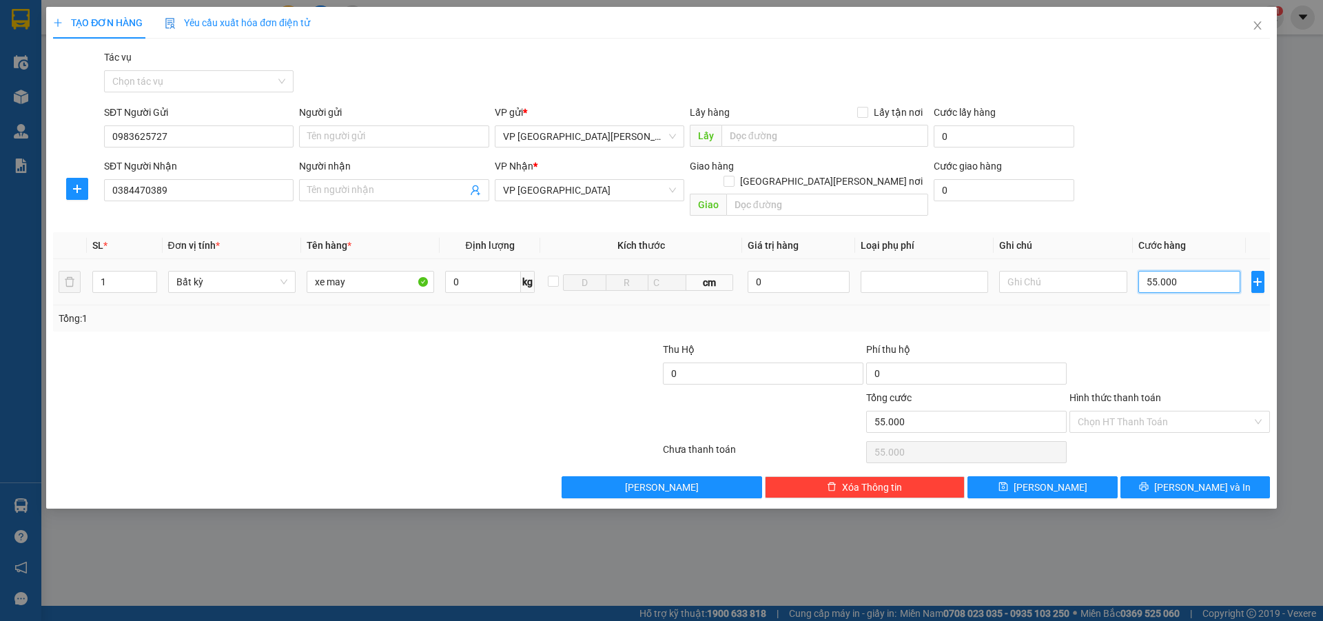
type input "550.000"
click at [1116, 411] on input "Hình thức thanh toán" at bounding box center [1165, 421] width 174 height 21
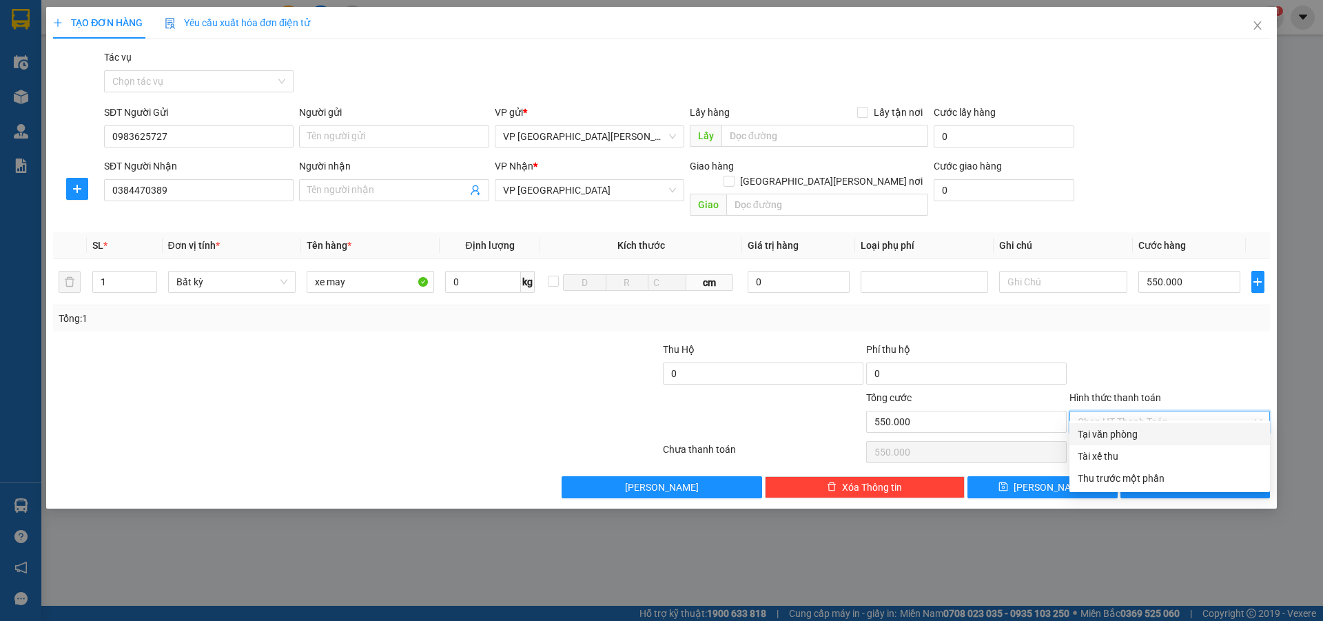
click at [1136, 433] on div "Tại văn phòng" at bounding box center [1170, 434] width 184 height 15
type input "0"
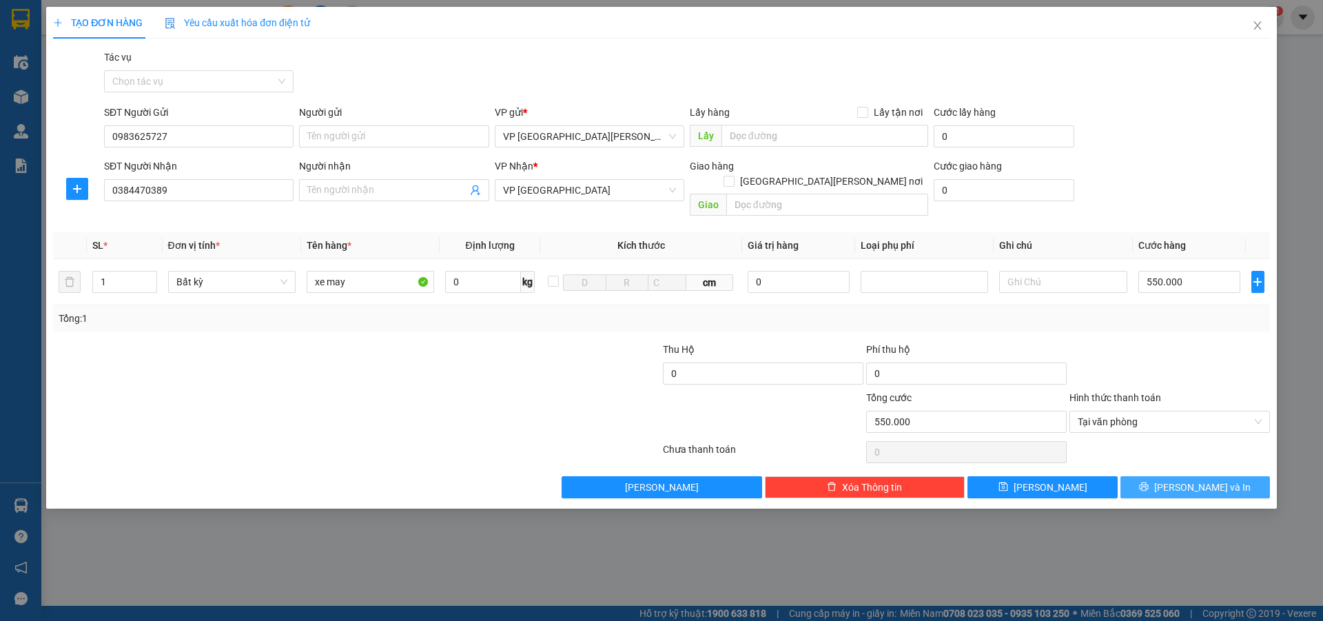
click at [1191, 476] on button "[PERSON_NAME] và In" at bounding box center [1196, 487] width 150 height 22
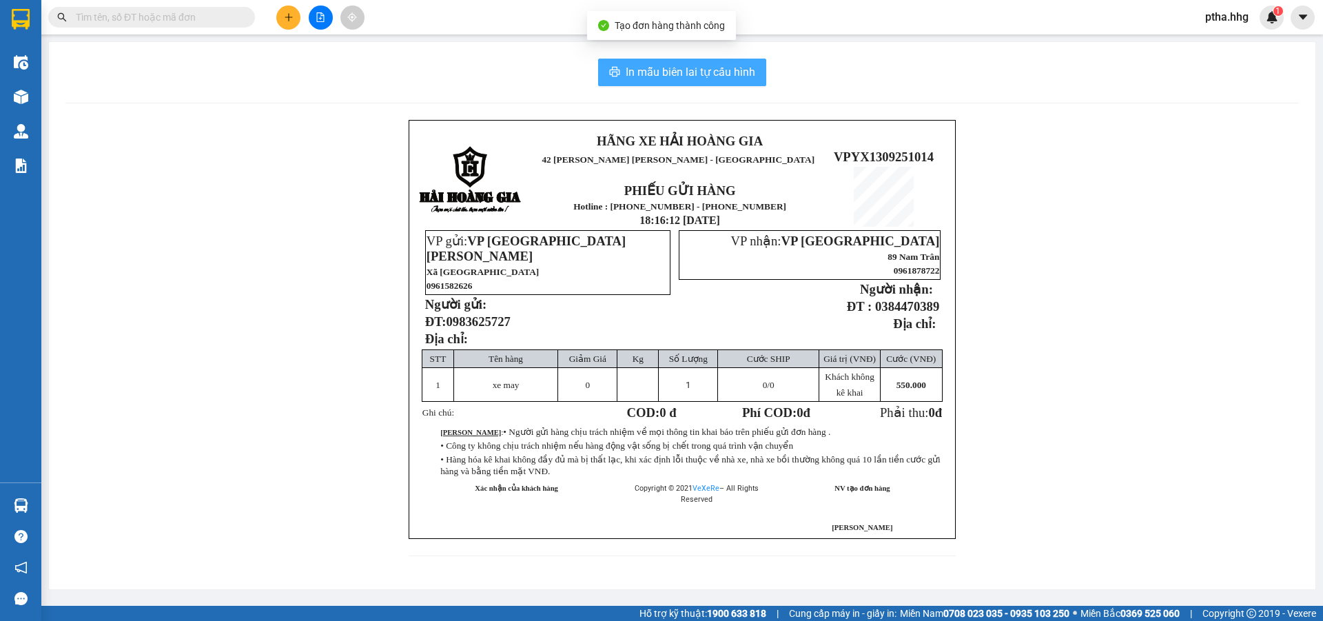
click at [681, 83] on button "In mẫu biên lai tự cấu hình" at bounding box center [682, 73] width 168 height 28
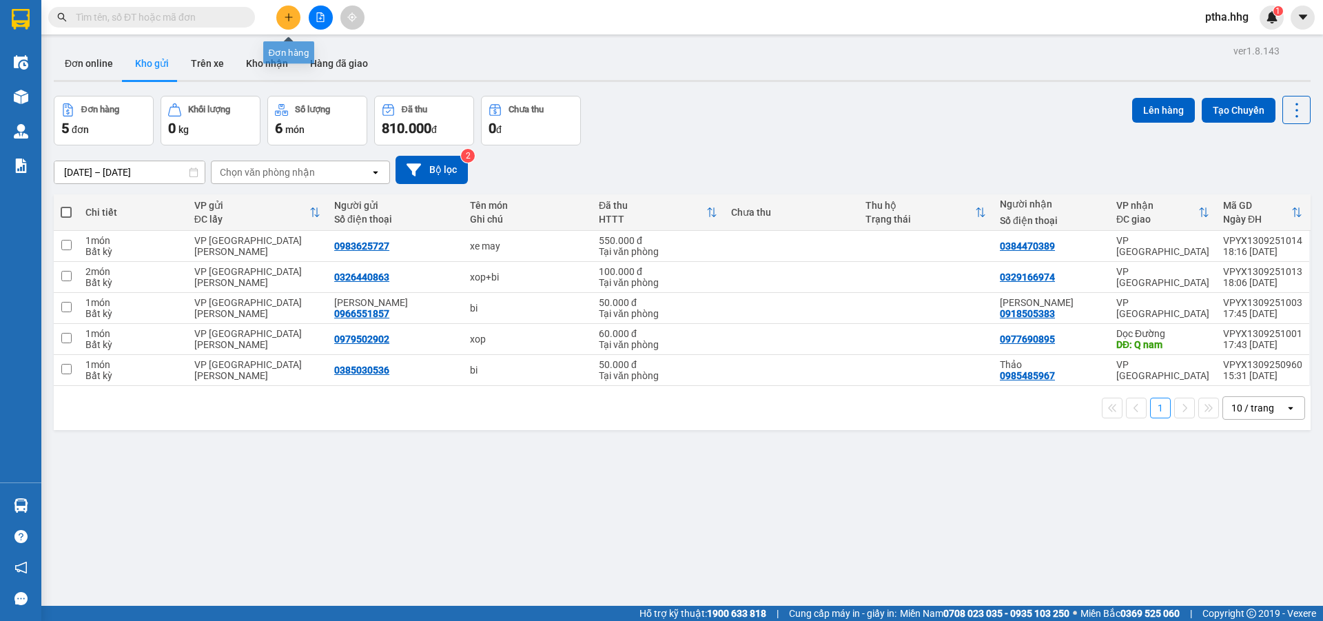
click at [292, 16] on icon "plus" at bounding box center [289, 17] width 10 height 10
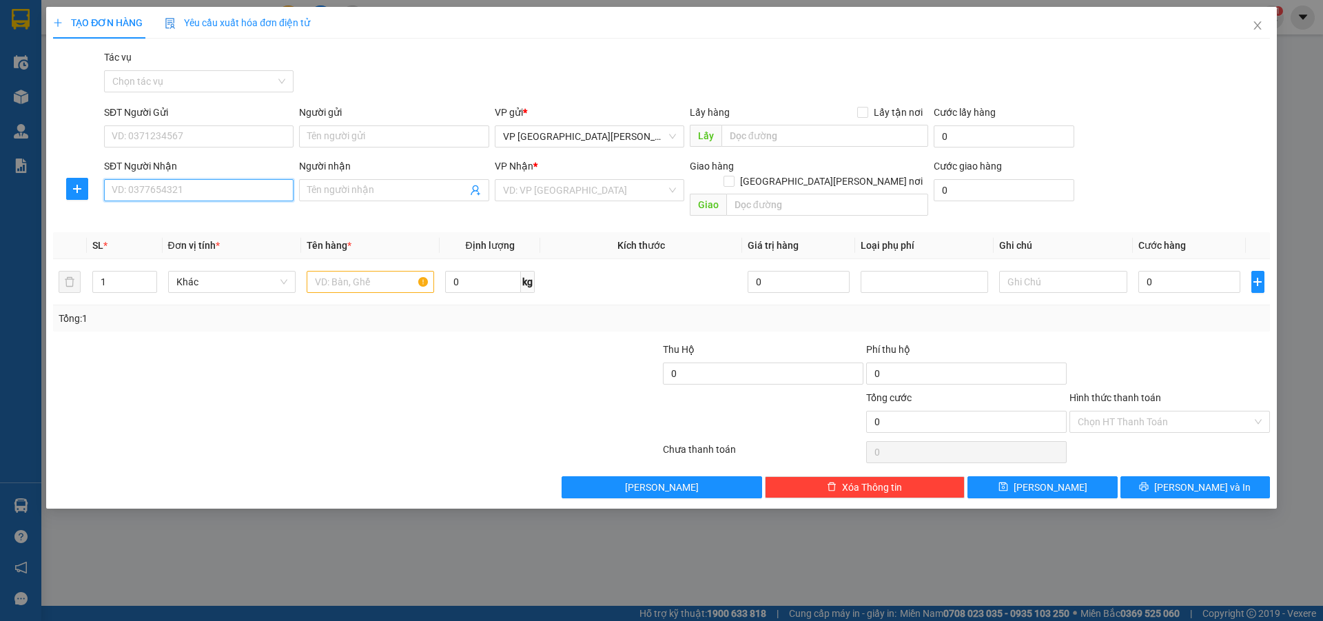
click at [157, 189] on input "SĐT Người Nhận" at bounding box center [199, 190] width 190 height 22
click at [166, 218] on div "0972278493 - [PERSON_NAME]" at bounding box center [198, 217] width 173 height 15
type input "0972278493"
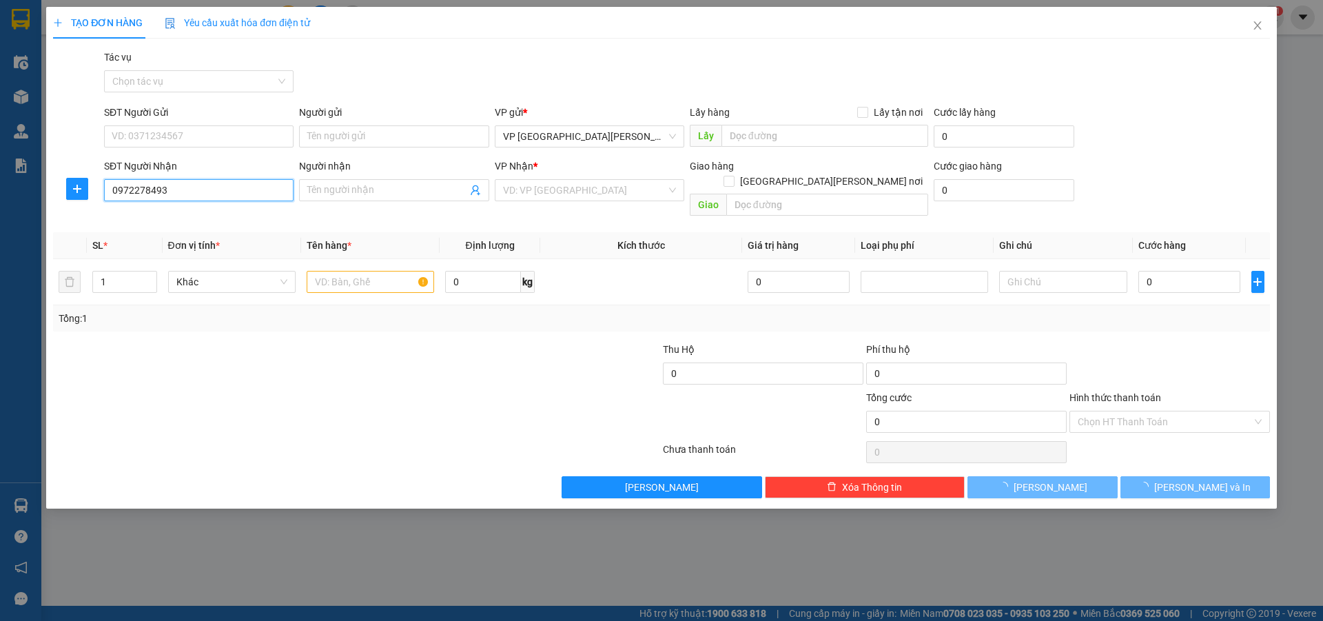
type input "[PERSON_NAME]"
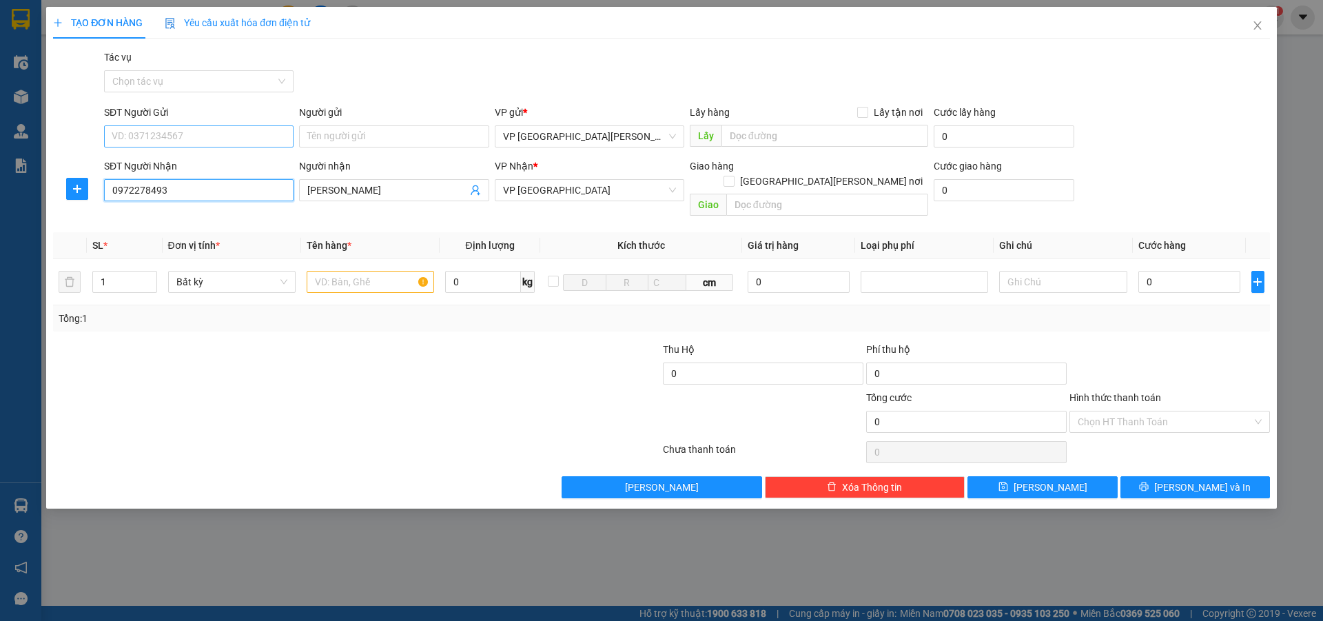
type input "0972278493"
click at [149, 143] on input "SĐT Người Gửi" at bounding box center [199, 136] width 190 height 22
click at [149, 167] on div "0389740529 - Bác Cận" at bounding box center [198, 163] width 173 height 15
type input "0389740529"
type input "Bác Cận"
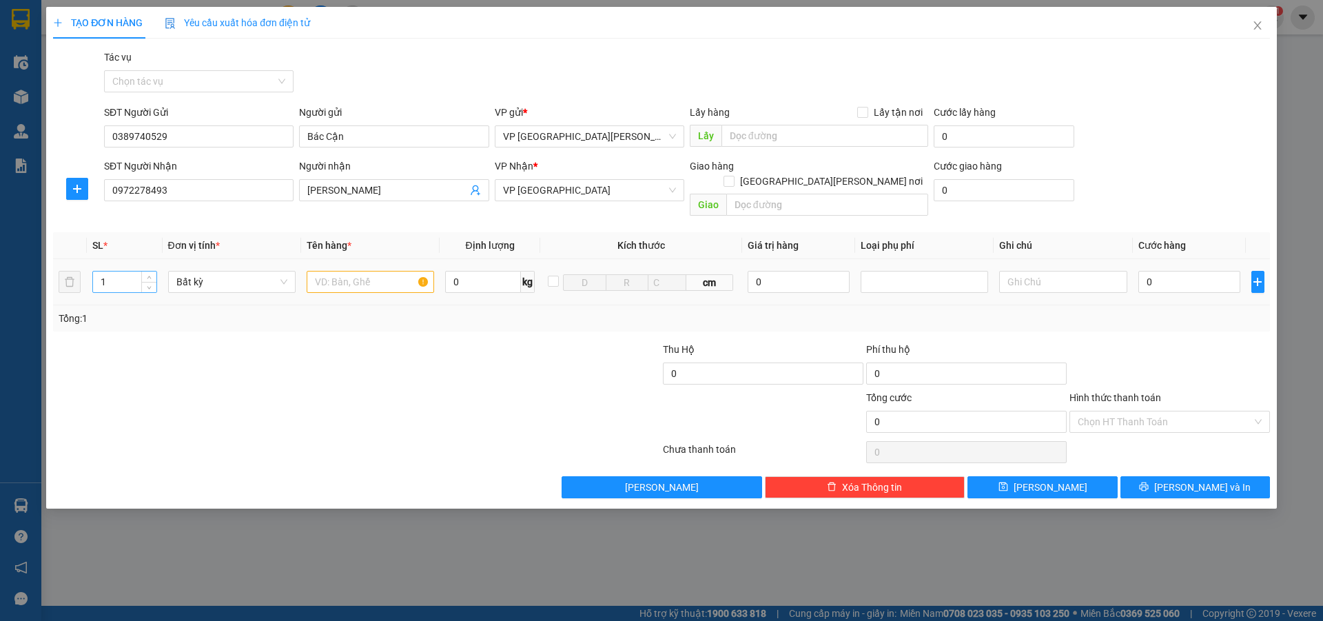
click at [119, 272] on input "1" at bounding box center [124, 282] width 63 height 21
type input "3"
click at [329, 271] on input "text" at bounding box center [370, 282] width 127 height 22
type input "bi"
click at [1152, 271] on input "0" at bounding box center [1189, 282] width 103 height 22
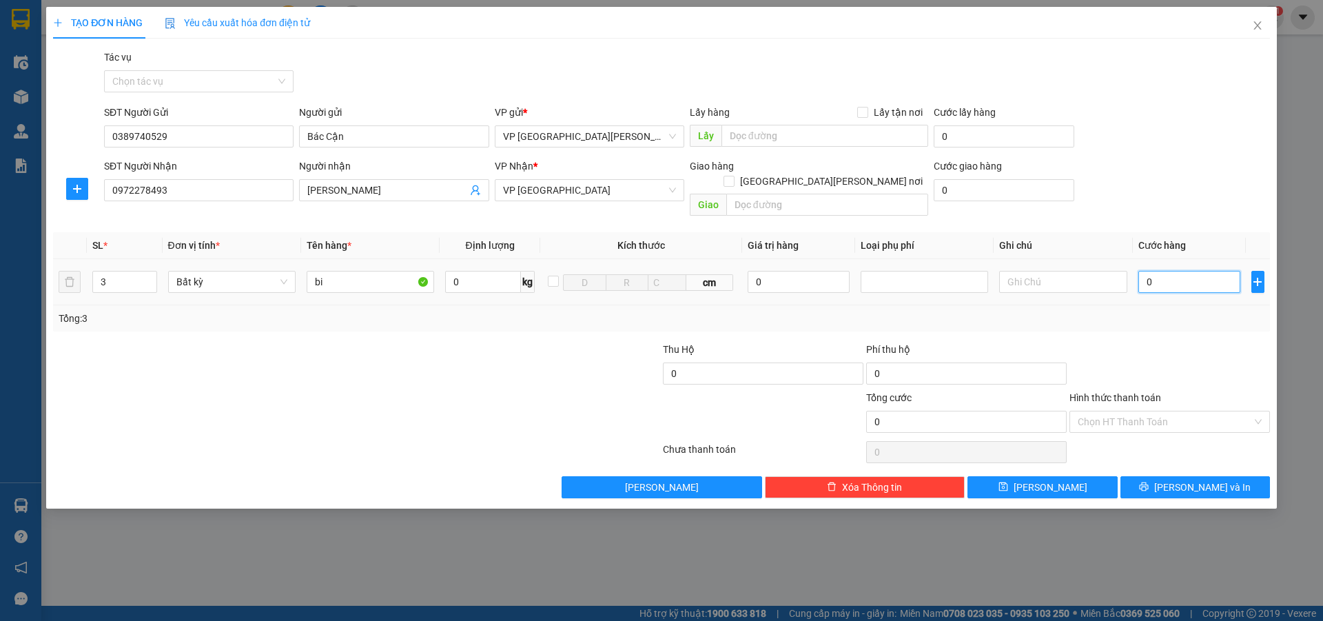
type input "1"
type input "15"
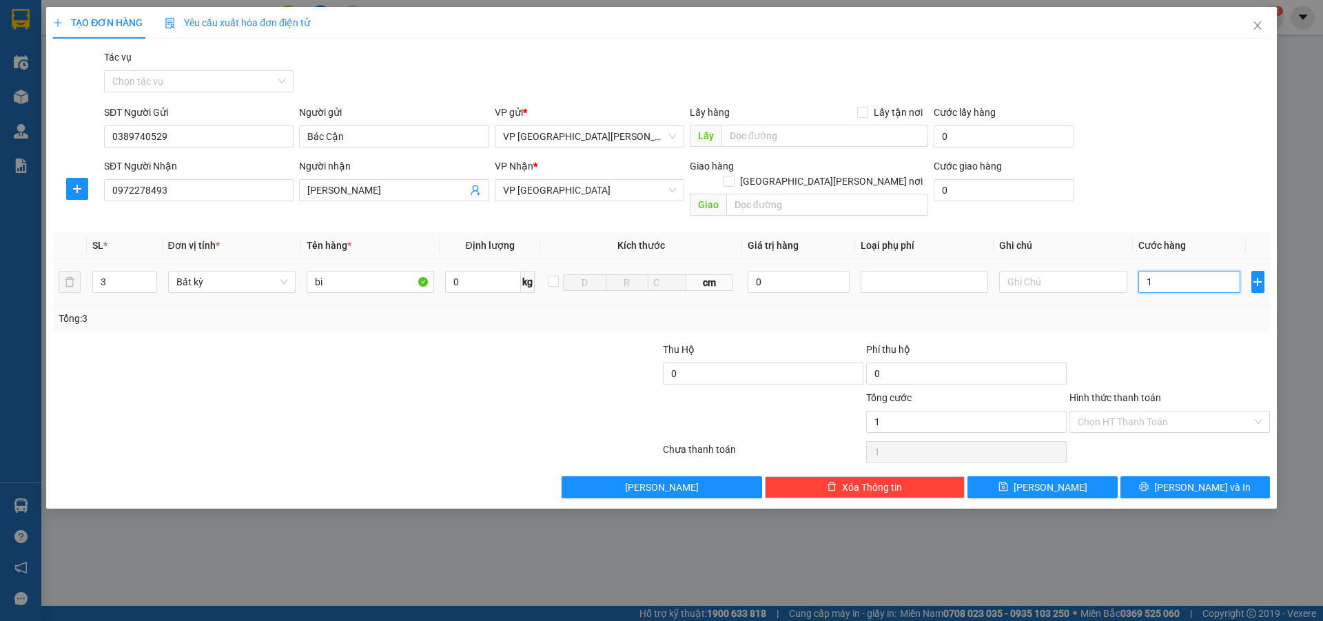
type input "15"
type input "150"
type input "1.500"
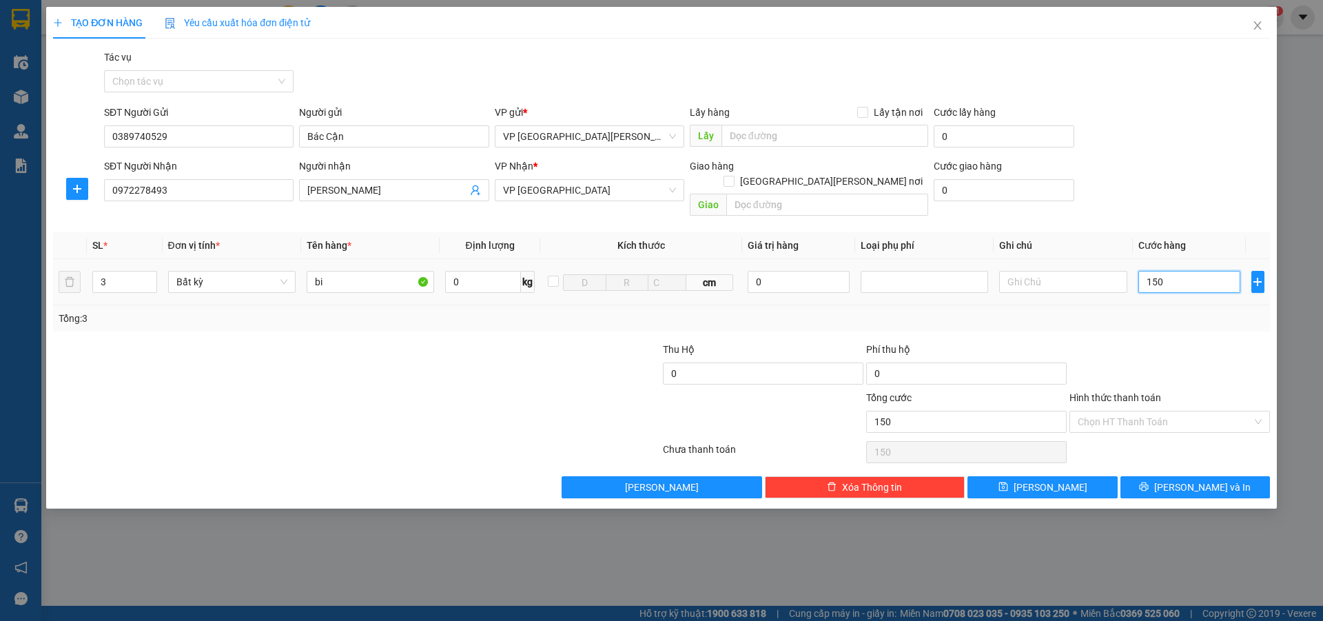
type input "1.500"
type input "15.000"
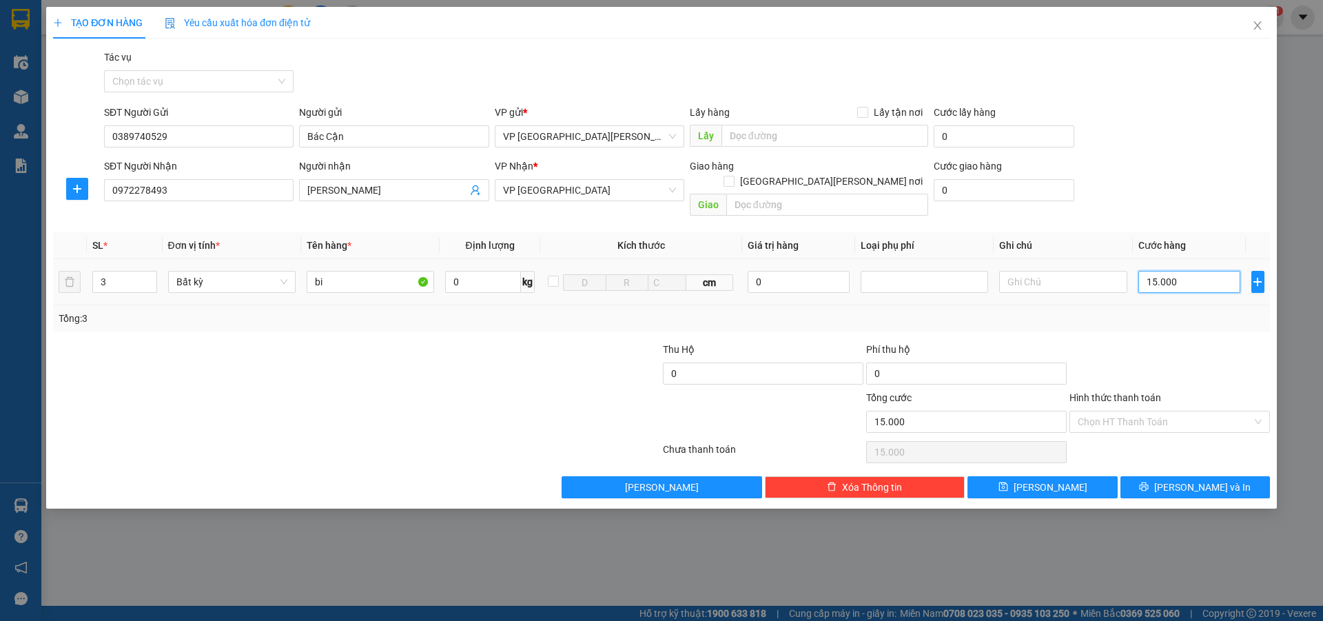
type input "150.000"
click at [1145, 411] on input "Hình thức thanh toán" at bounding box center [1165, 421] width 174 height 21
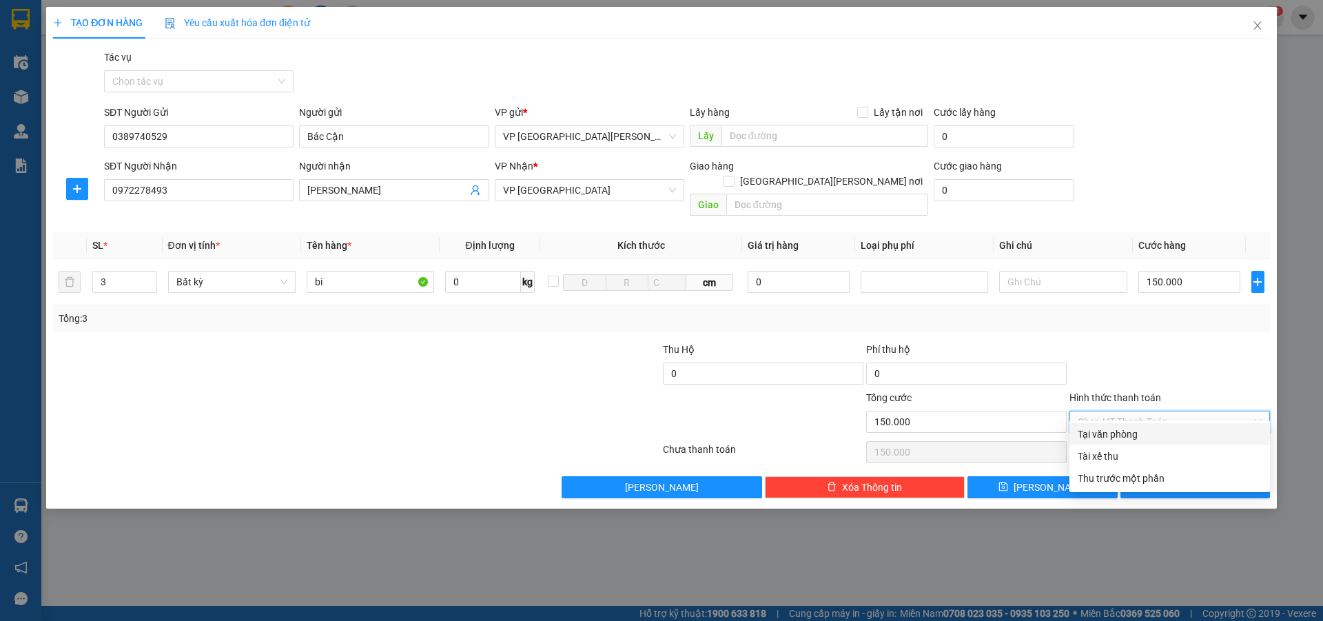
click at [1146, 428] on div "Tại văn phòng" at bounding box center [1170, 434] width 184 height 15
type input "0"
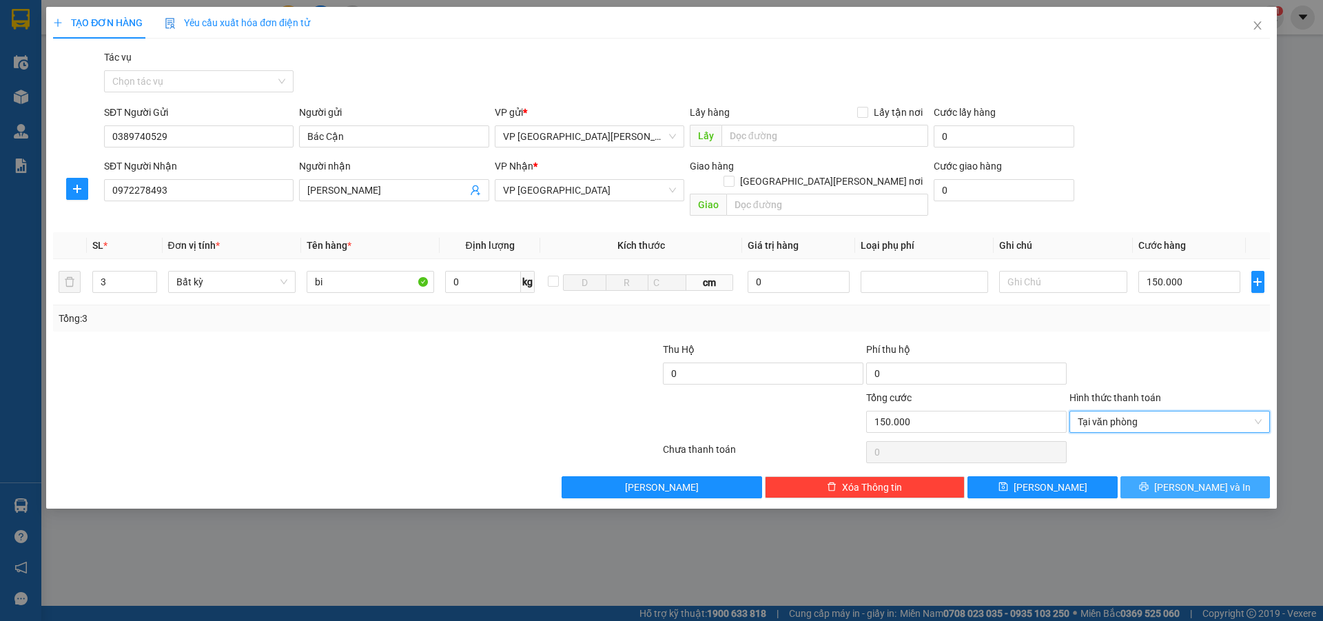
click at [1149, 482] on icon "printer" at bounding box center [1144, 486] width 9 height 9
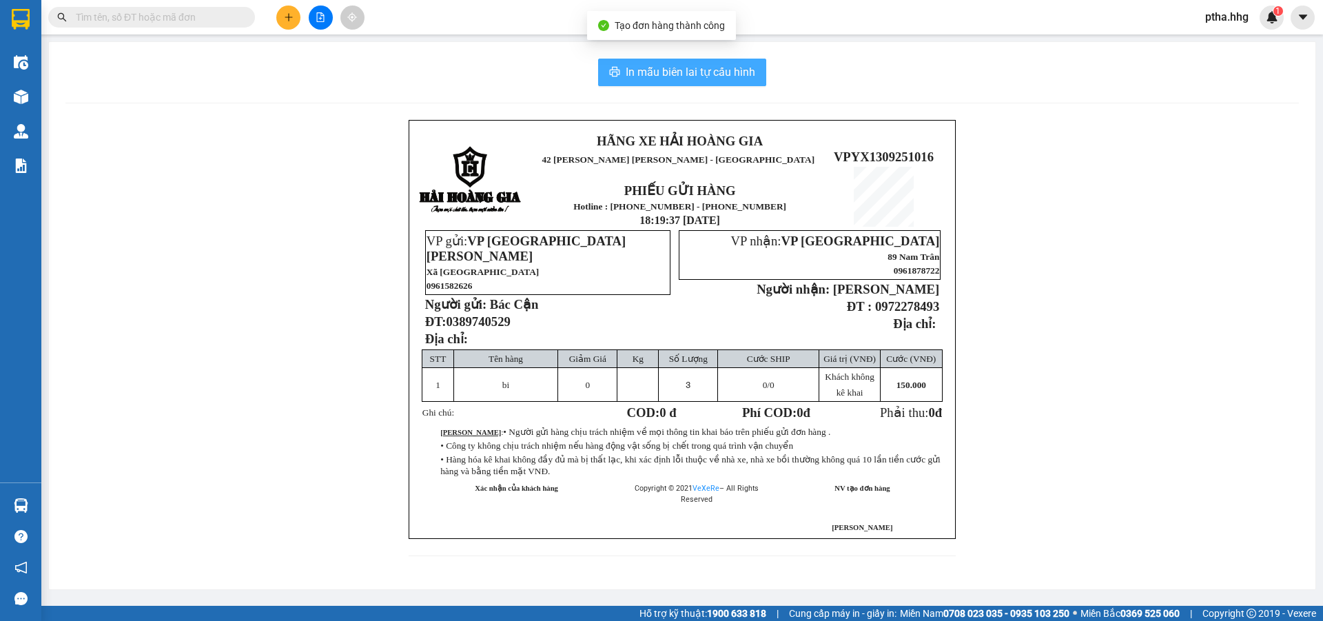
click at [752, 73] on span "In mẫu biên lai tự cấu hình" at bounding box center [691, 71] width 130 height 17
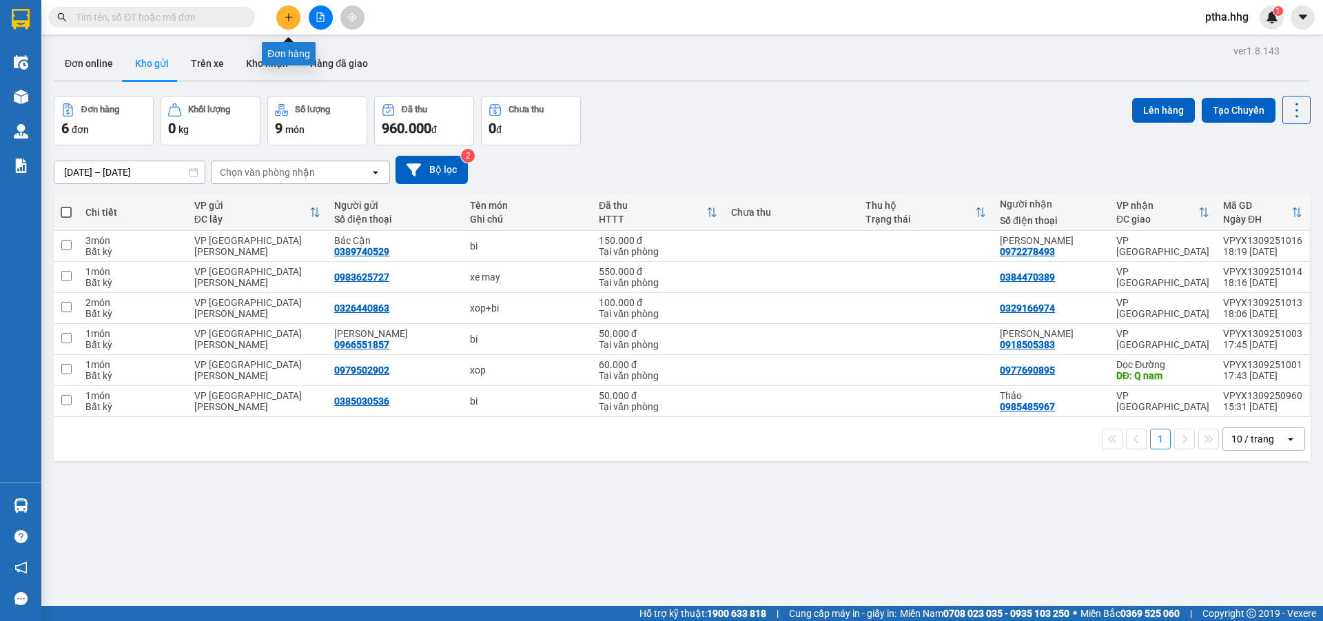
click at [292, 14] on icon "plus" at bounding box center [289, 17] width 10 height 10
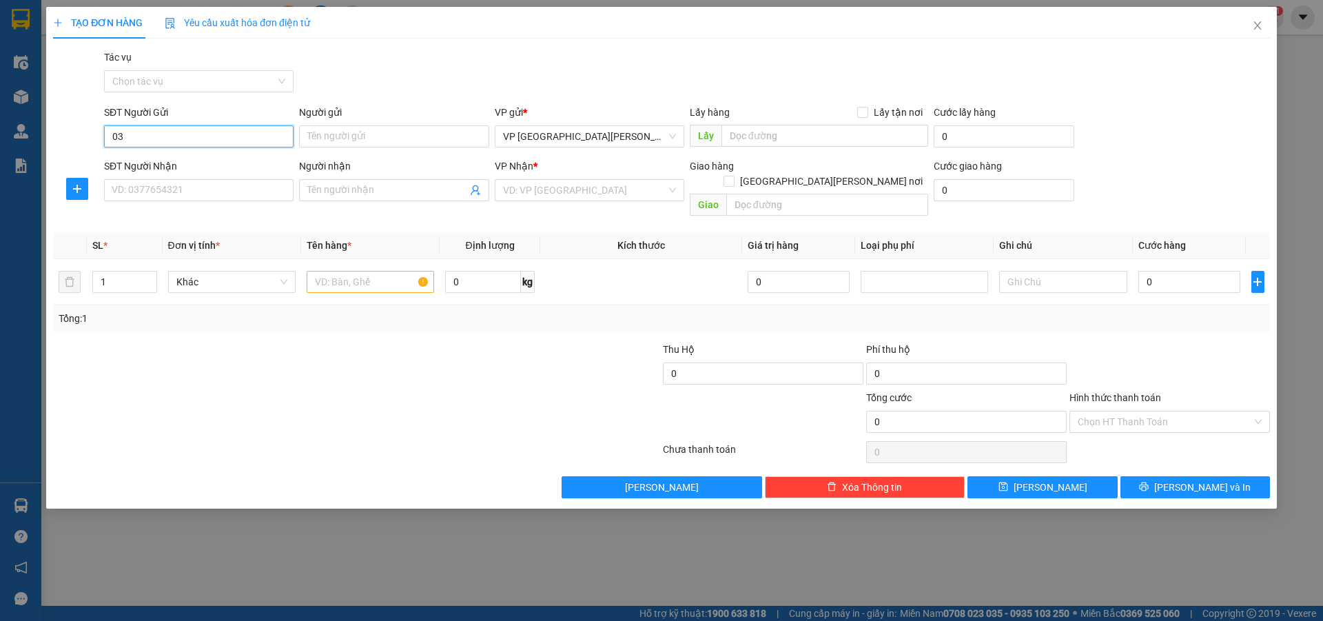
type input "0"
click at [181, 190] on input "SĐT Người Nhận" at bounding box center [199, 190] width 190 height 22
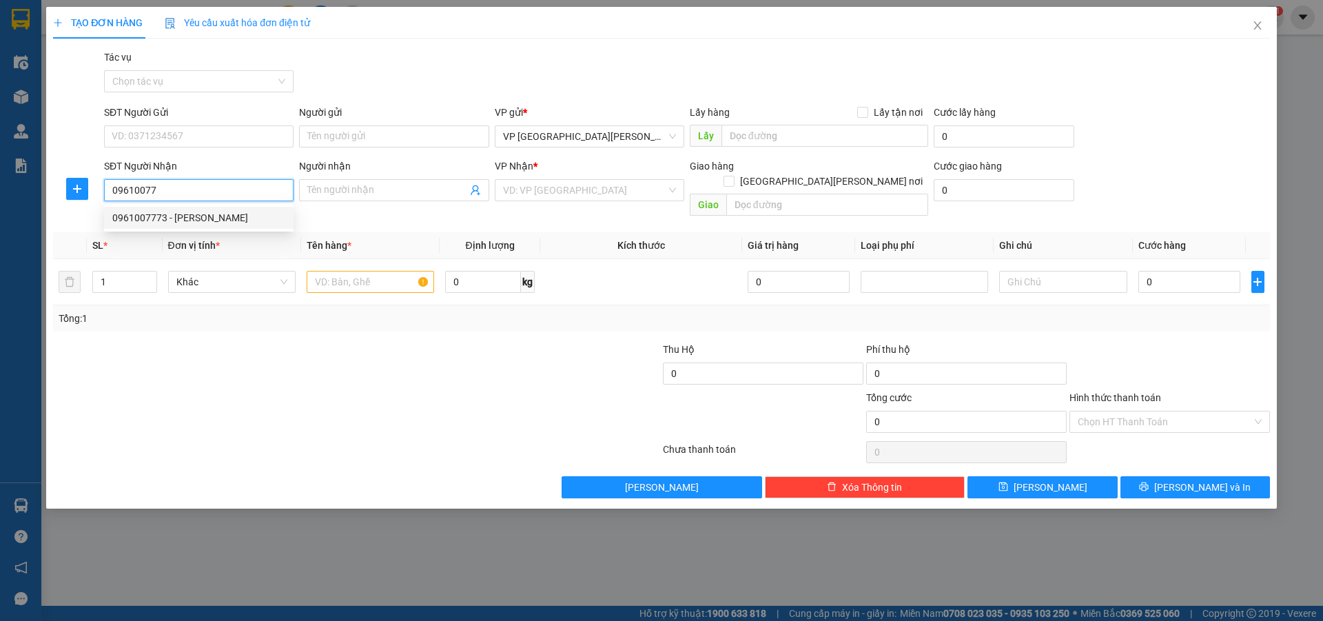
click at [159, 216] on div "0961007773 - [PERSON_NAME]" at bounding box center [198, 217] width 173 height 15
type input "0961007773"
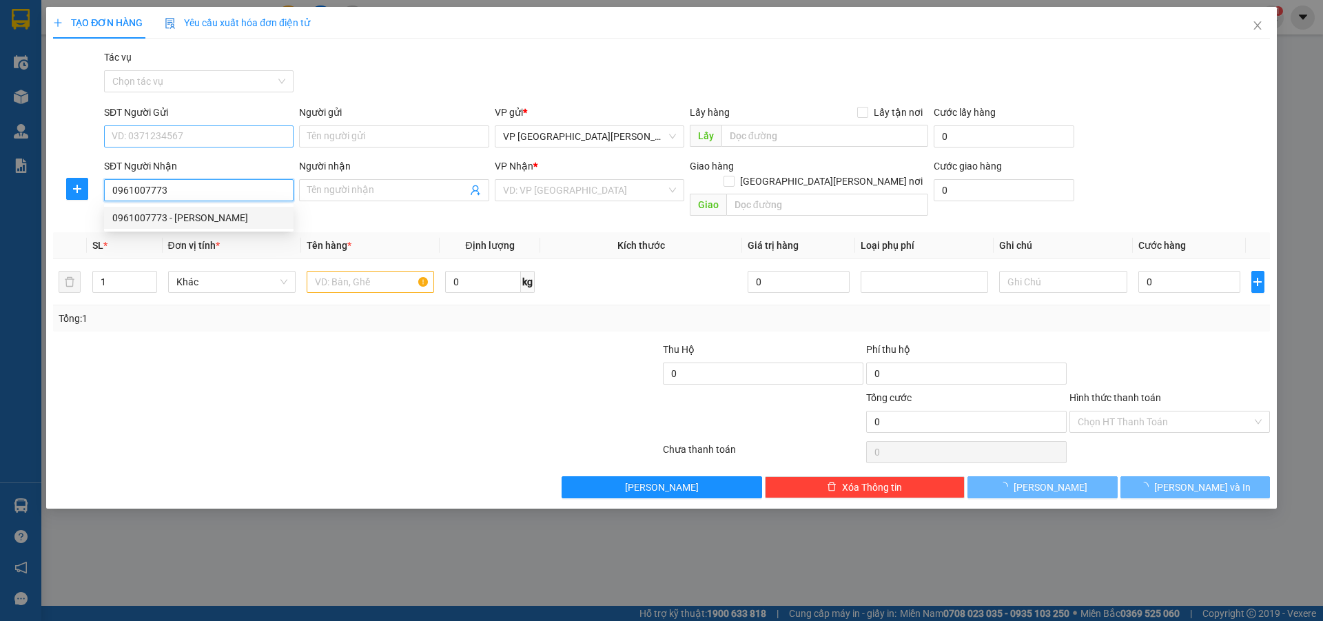
type input "[PERSON_NAME]"
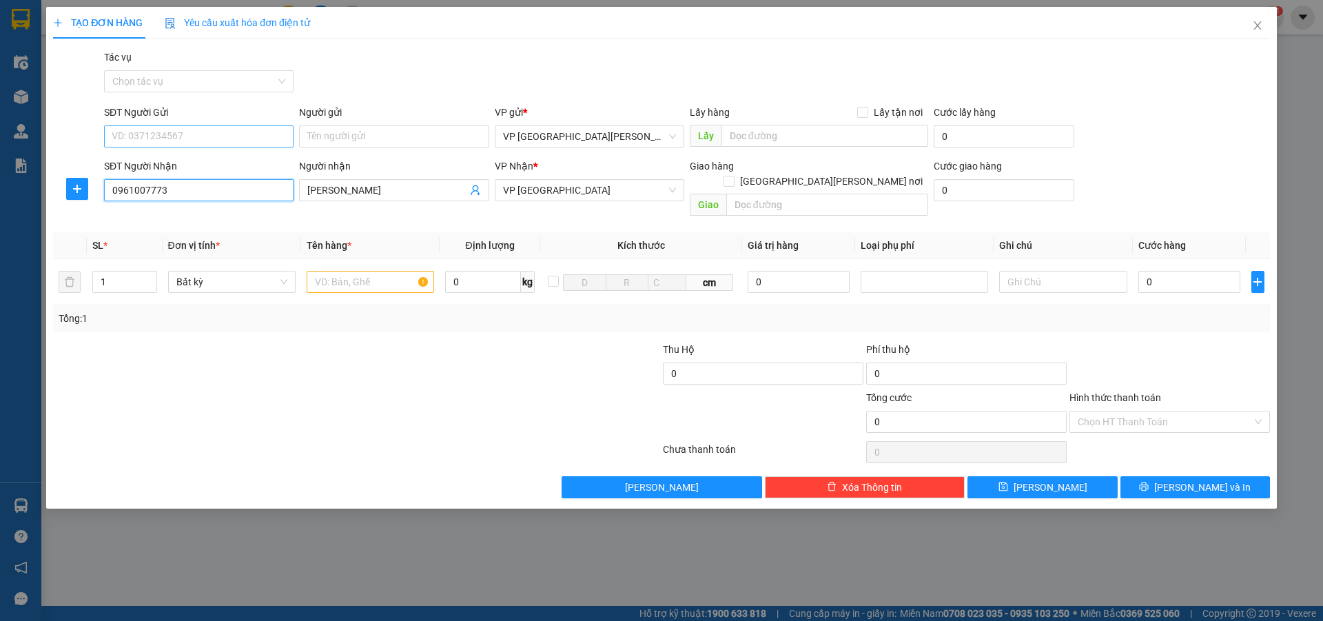
type input "0961007773"
click at [178, 126] on input "SĐT Người Gửi" at bounding box center [199, 136] width 190 height 22
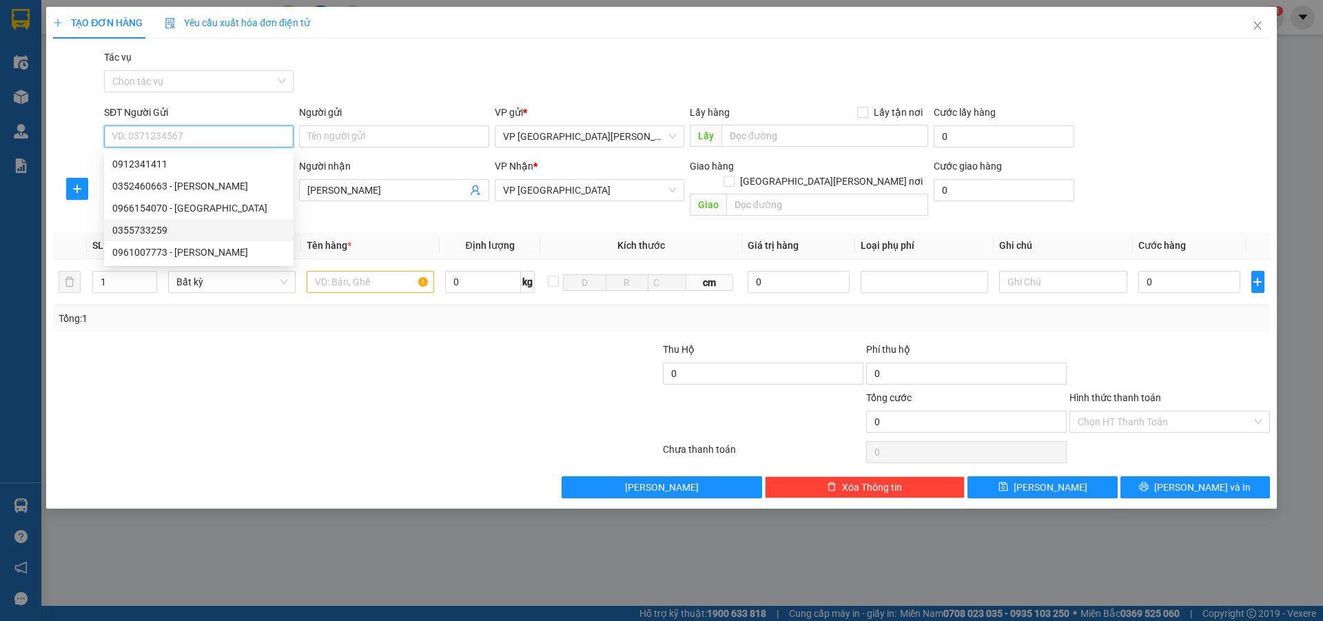
click at [170, 230] on div "0355733259" at bounding box center [198, 230] width 173 height 15
type input "0355733259"
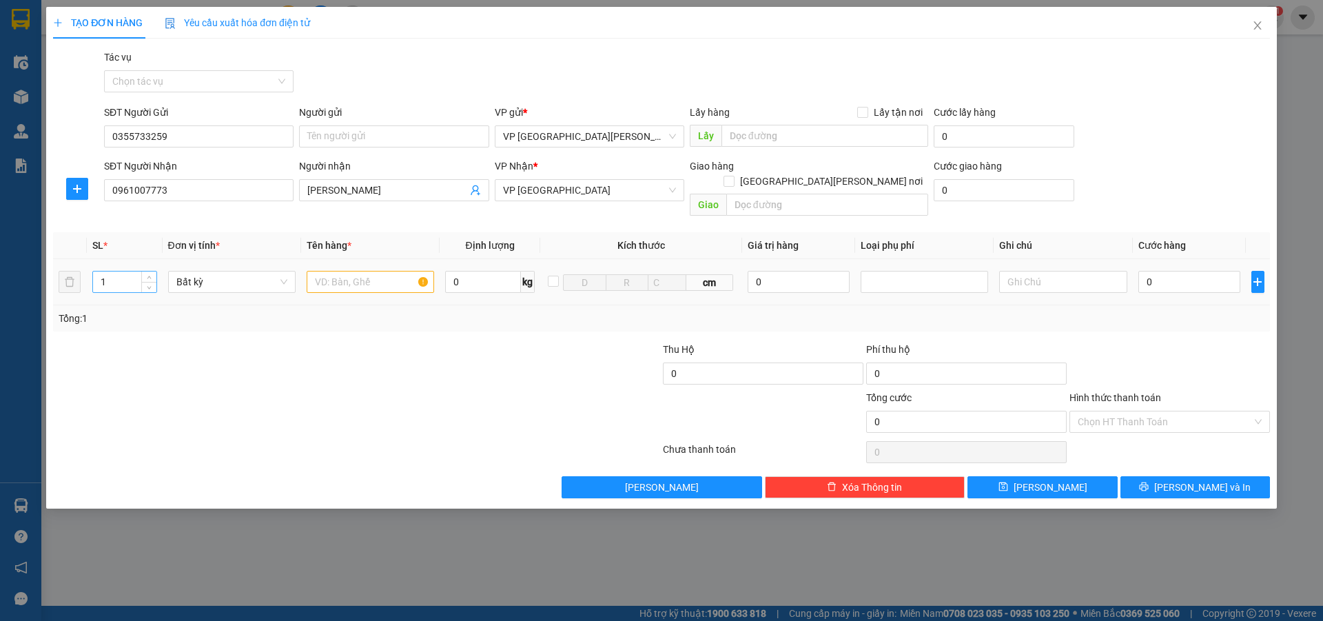
click at [120, 272] on input "1" at bounding box center [124, 282] width 63 height 21
type input "2"
click at [334, 271] on input "text" at bounding box center [370, 282] width 127 height 22
type input "bi"
click at [1188, 274] on input "0" at bounding box center [1189, 282] width 103 height 22
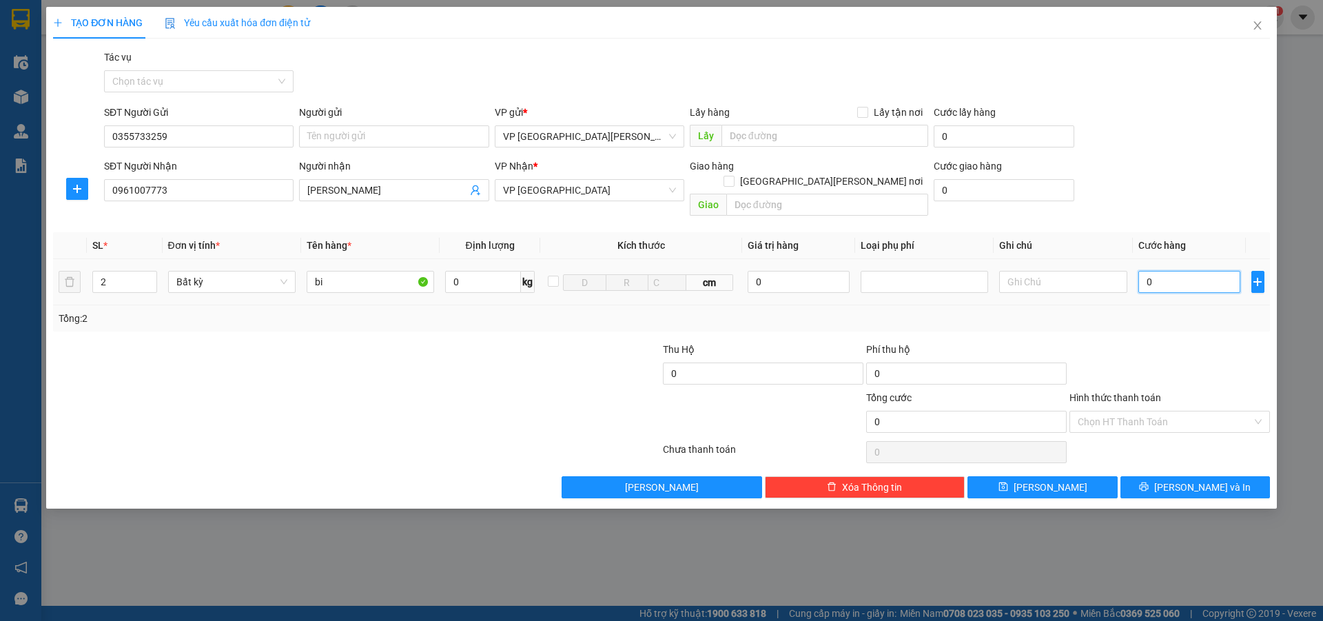
type input "1"
type input "12"
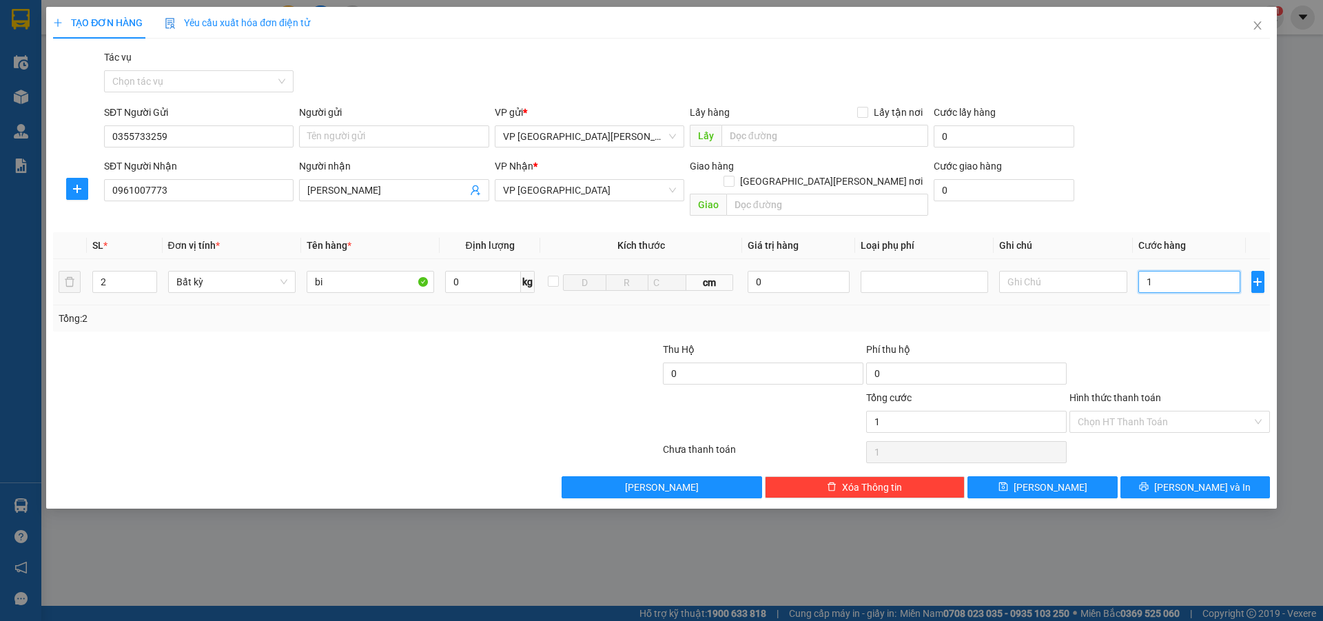
type input "12"
type input "120"
type input "1.200"
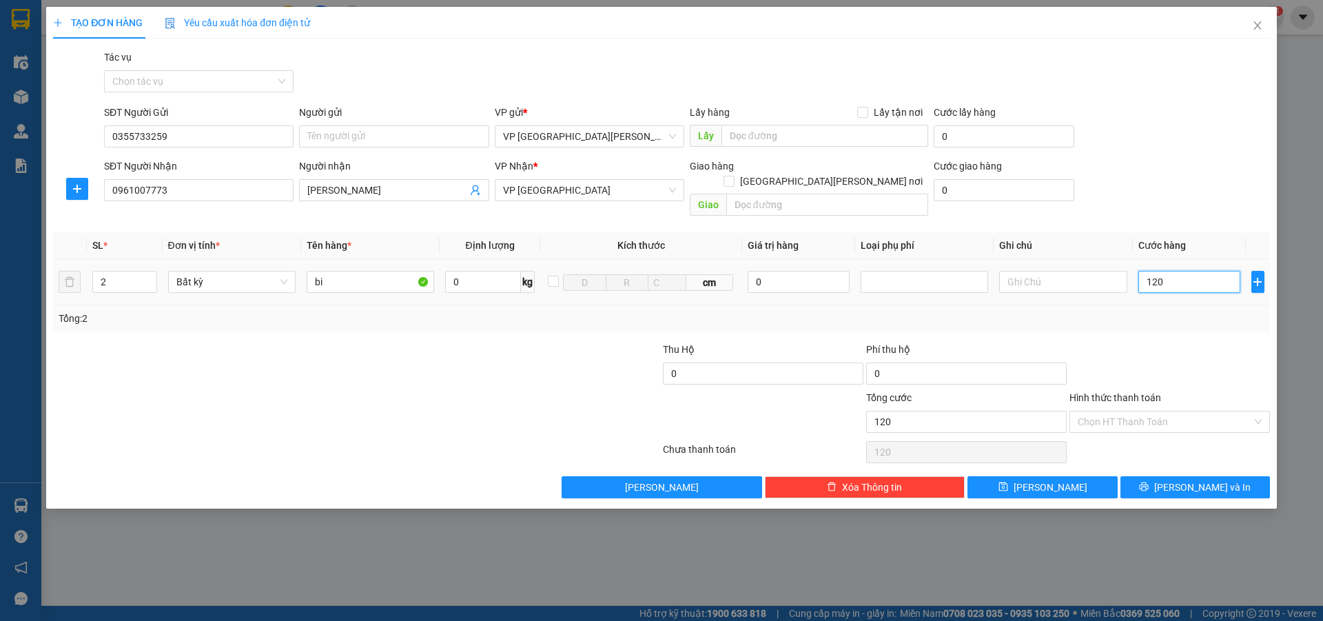
type input "1.200"
type input "12.000"
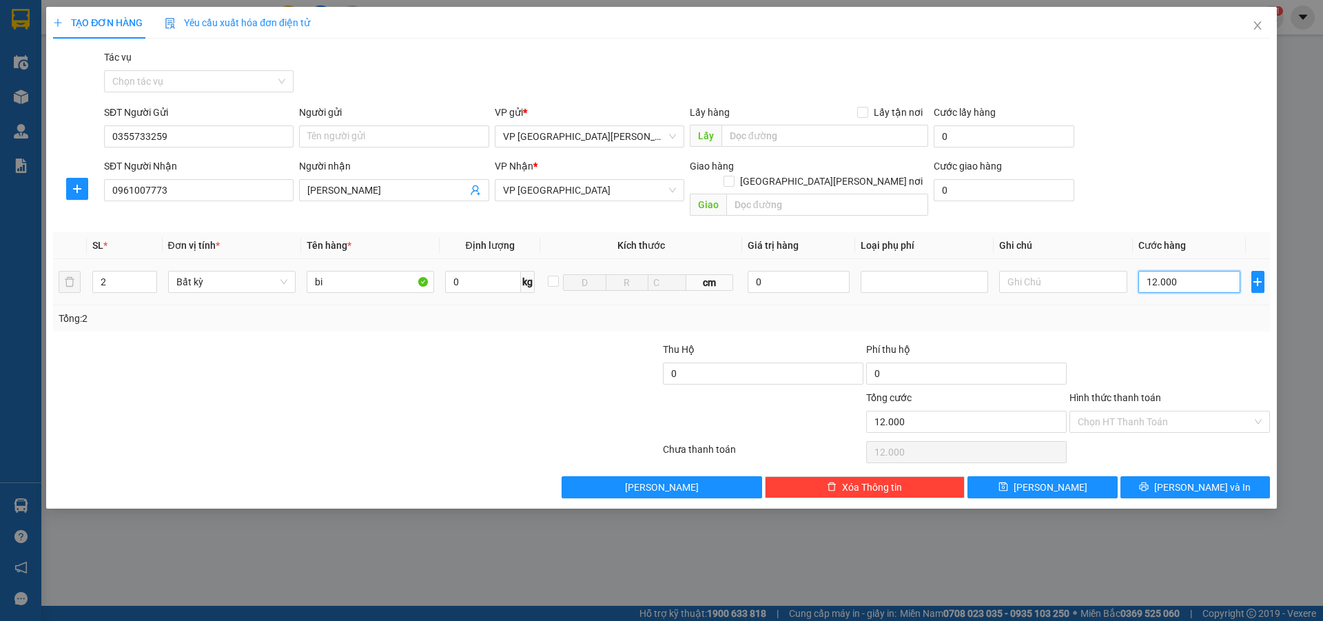
type input "120.000"
click at [1158, 476] on button "[PERSON_NAME] và In" at bounding box center [1196, 487] width 150 height 22
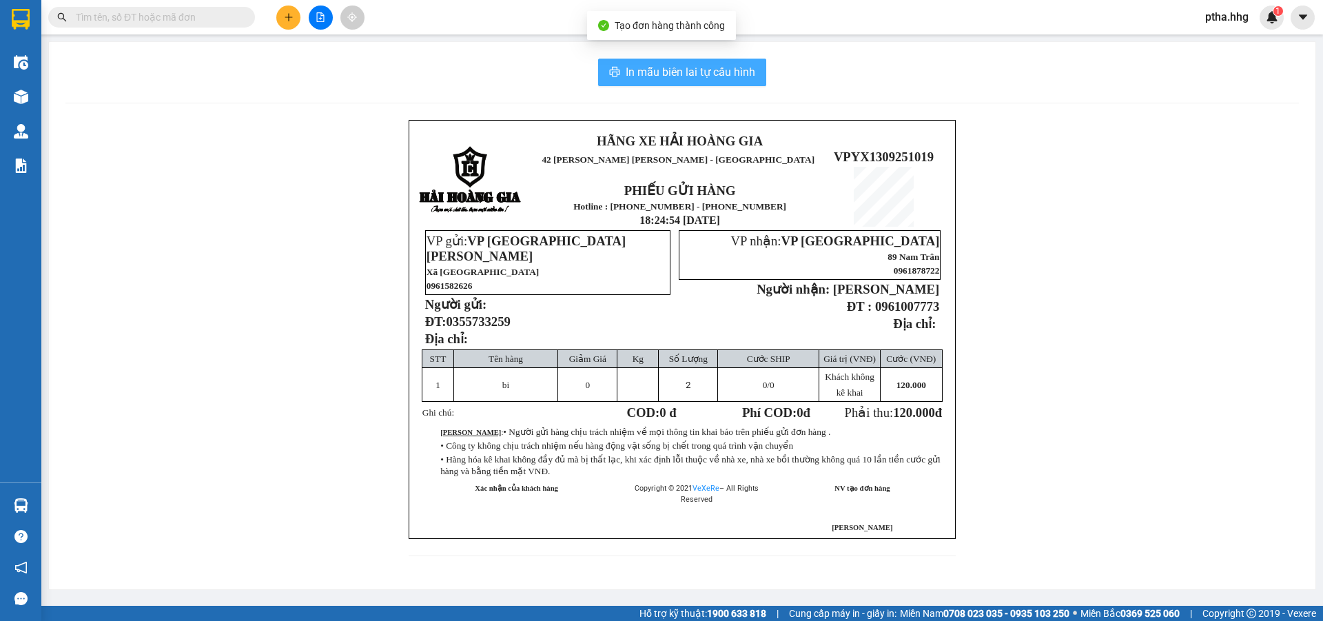
click at [648, 69] on span "In mẫu biên lai tự cấu hình" at bounding box center [691, 71] width 130 height 17
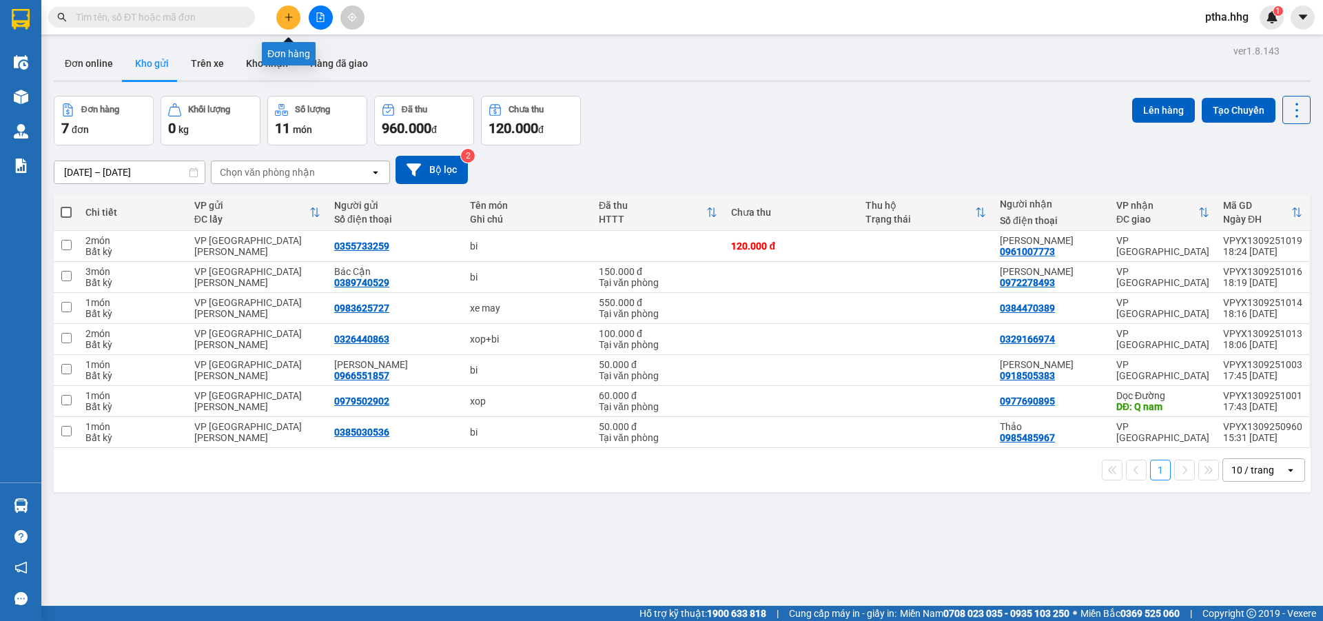
click at [292, 21] on icon "plus" at bounding box center [289, 17] width 10 height 10
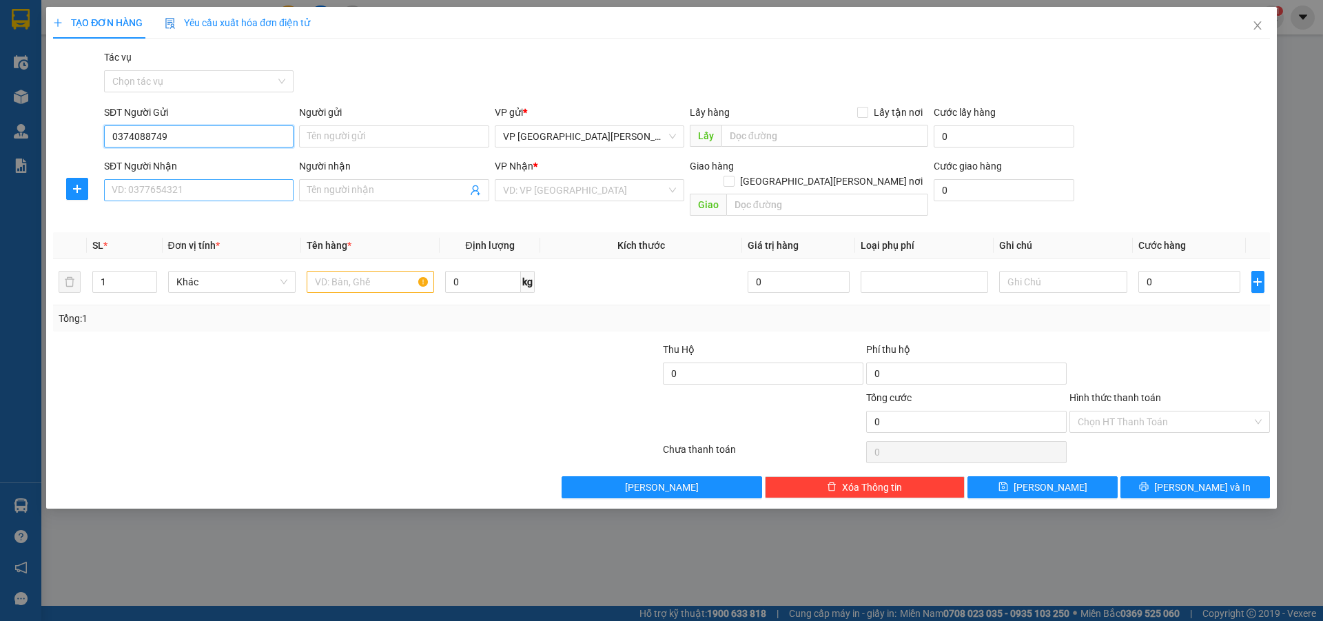
type input "0374088749"
click at [149, 188] on input "SĐT Người Nhận" at bounding box center [199, 190] width 190 height 22
type input "0942171386"
click at [544, 188] on input "search" at bounding box center [584, 190] width 163 height 21
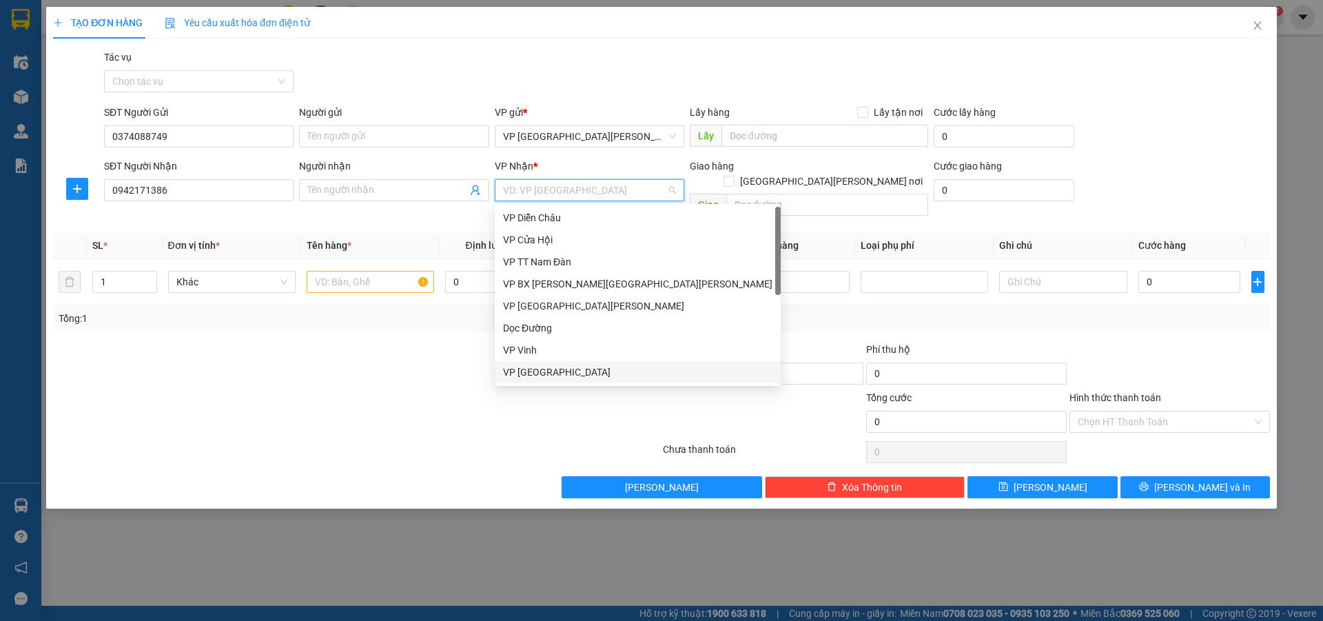
click at [547, 369] on div "VP [GEOGRAPHIC_DATA]" at bounding box center [637, 372] width 269 height 15
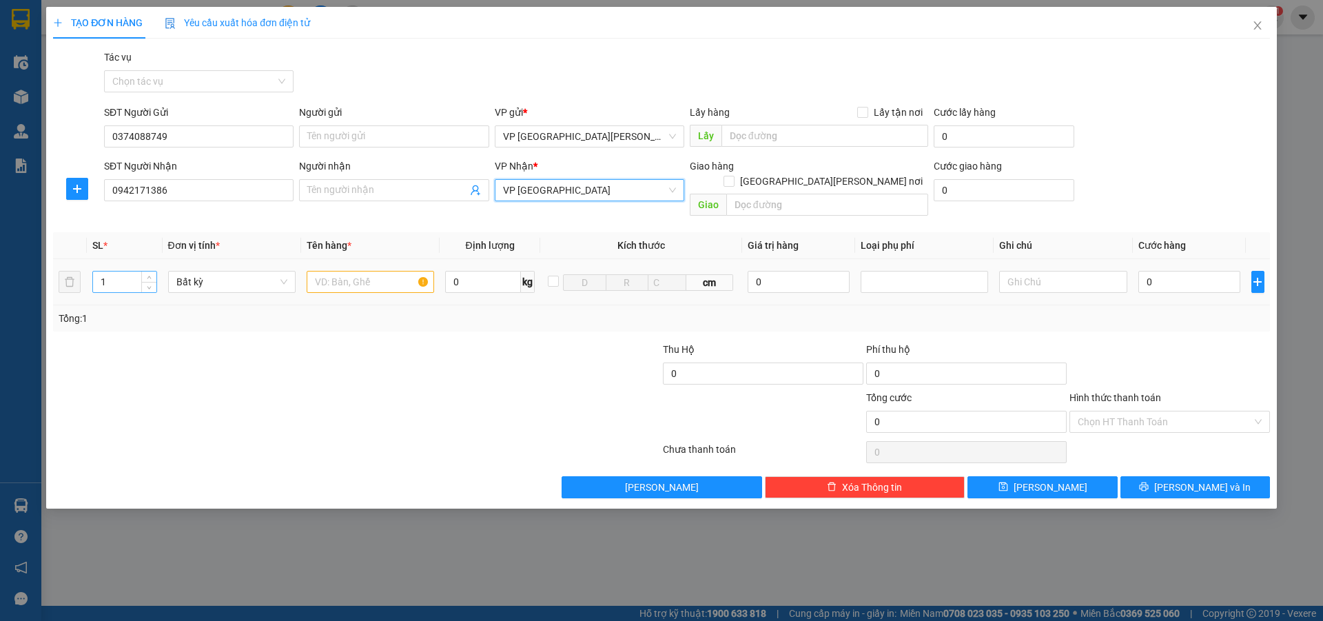
click at [110, 272] on input "1" at bounding box center [124, 282] width 63 height 21
type input "2"
click at [340, 271] on input "text" at bounding box center [370, 282] width 127 height 22
type input "xop[+bi"
click at [1156, 271] on input "0" at bounding box center [1189, 282] width 103 height 22
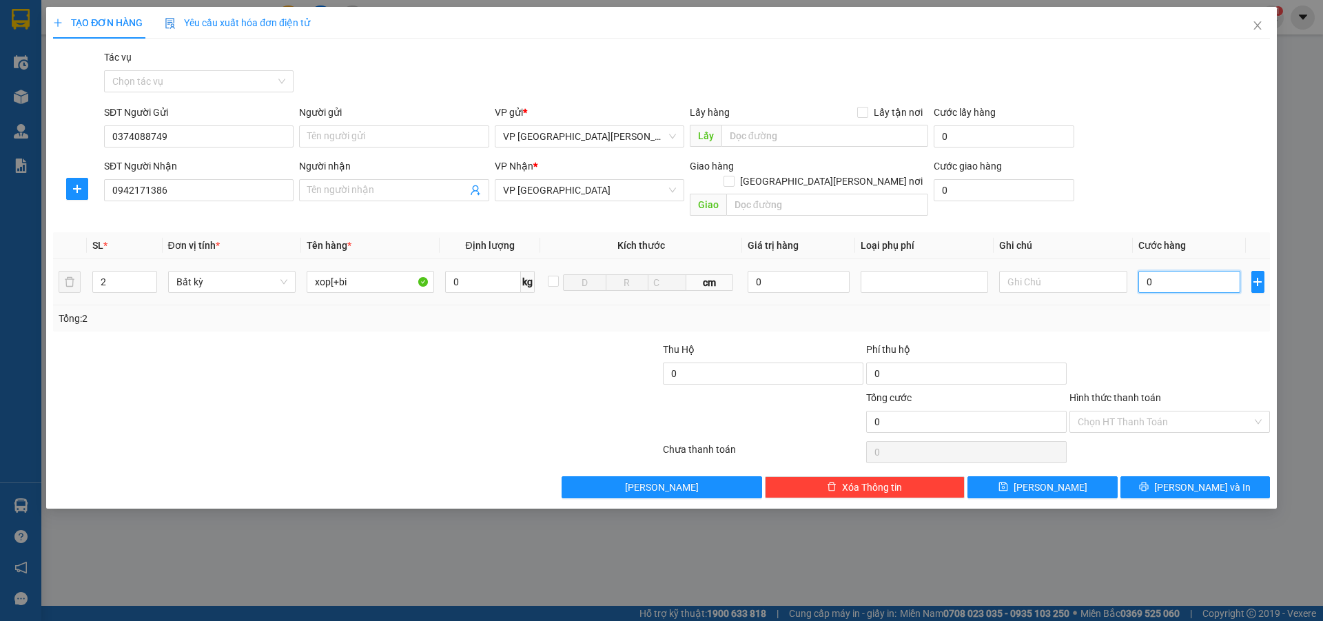
type input "1"
type input "12"
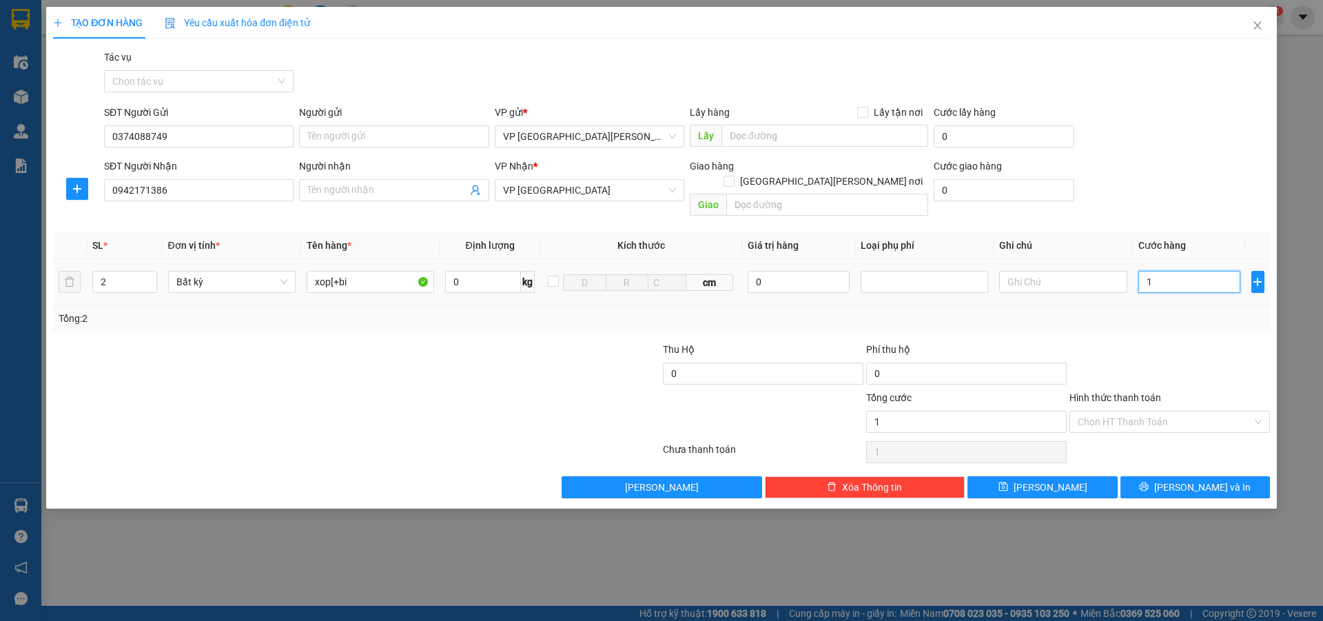
type input "12"
type input "120"
type input "1.200"
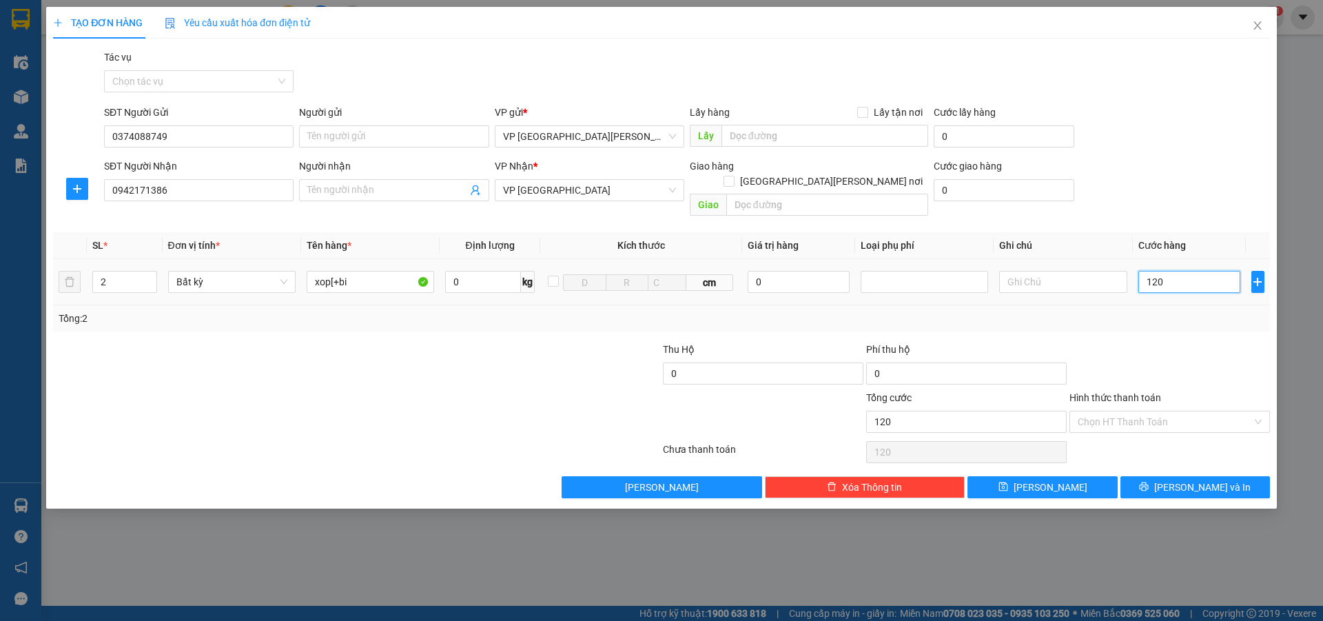
type input "1.200"
type input "12.000"
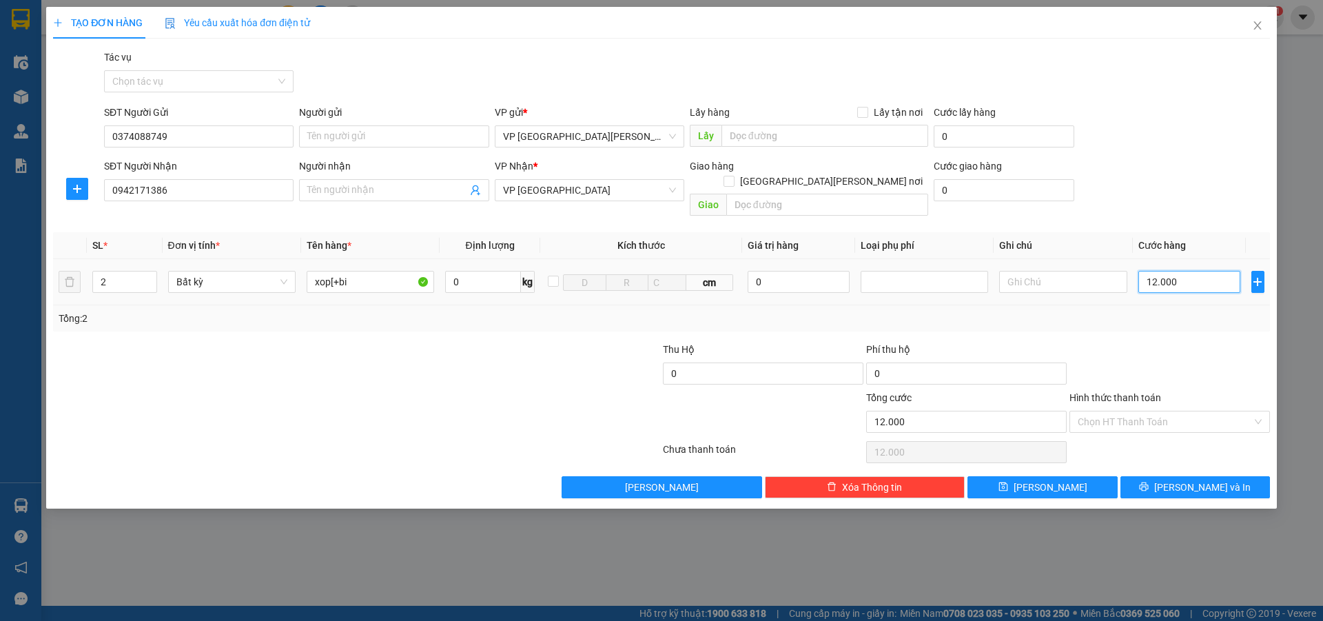
type input "120.000"
click at [1126, 411] on input "Hình thức thanh toán" at bounding box center [1165, 421] width 174 height 21
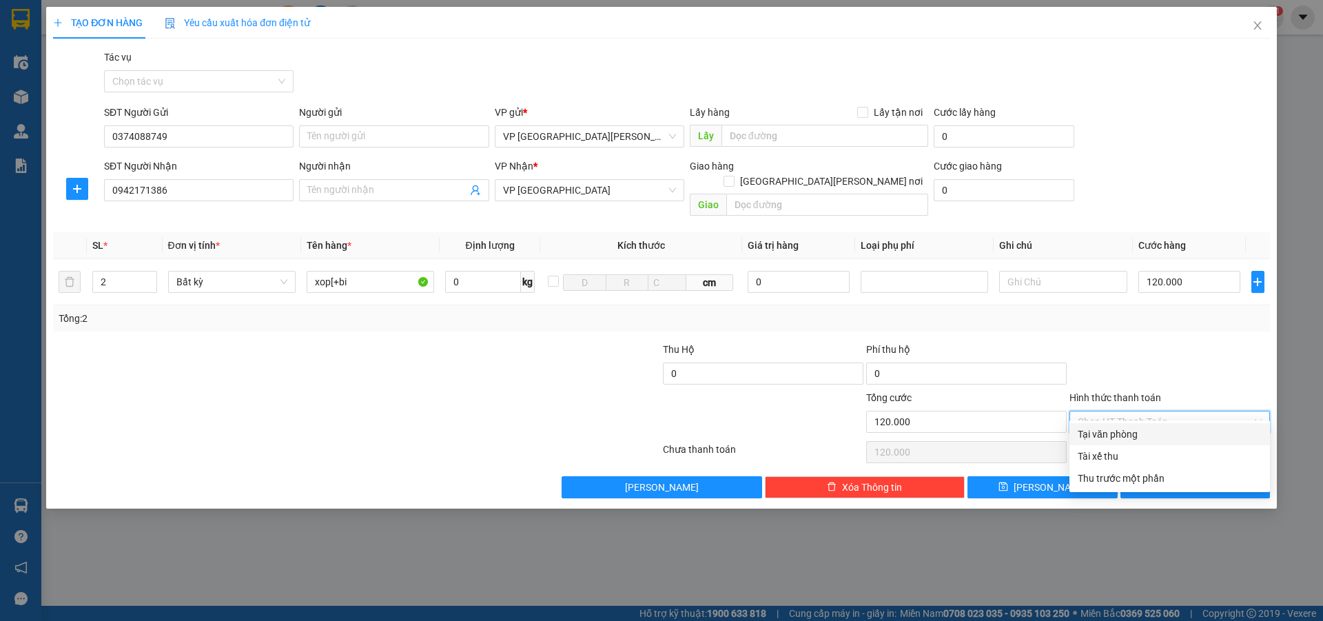
click at [1139, 433] on div "Tại văn phòng" at bounding box center [1170, 434] width 184 height 15
type input "0"
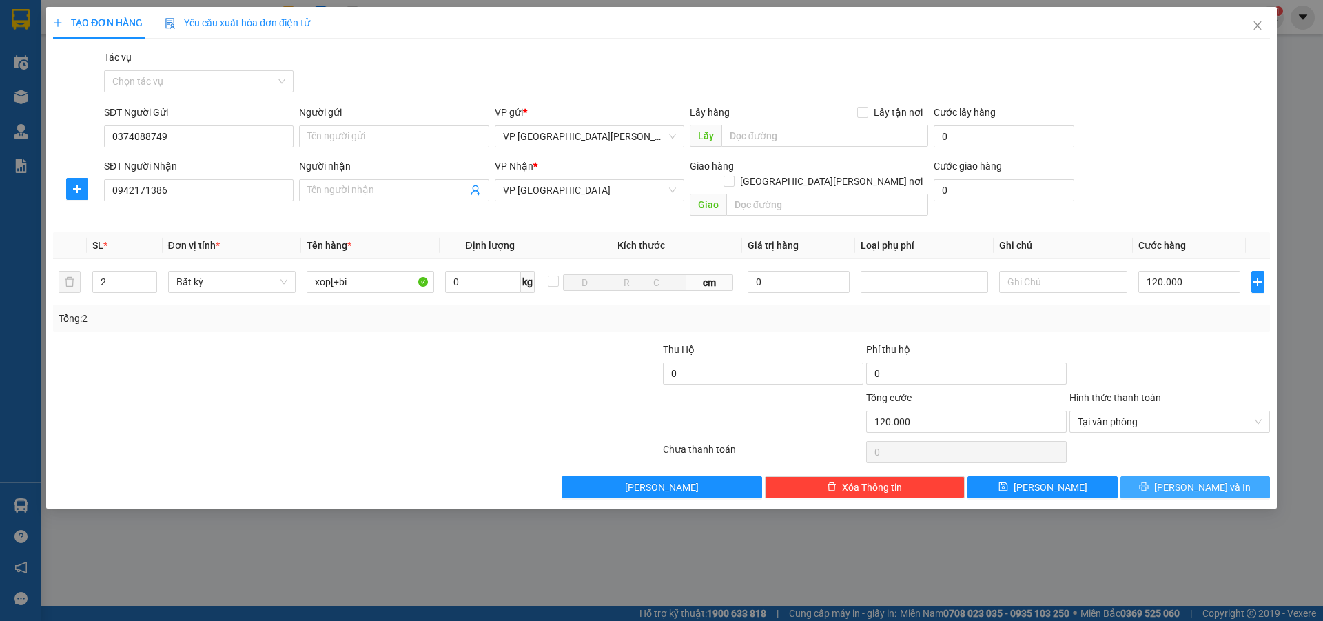
click at [1189, 480] on span "[PERSON_NAME] và In" at bounding box center [1202, 487] width 96 height 15
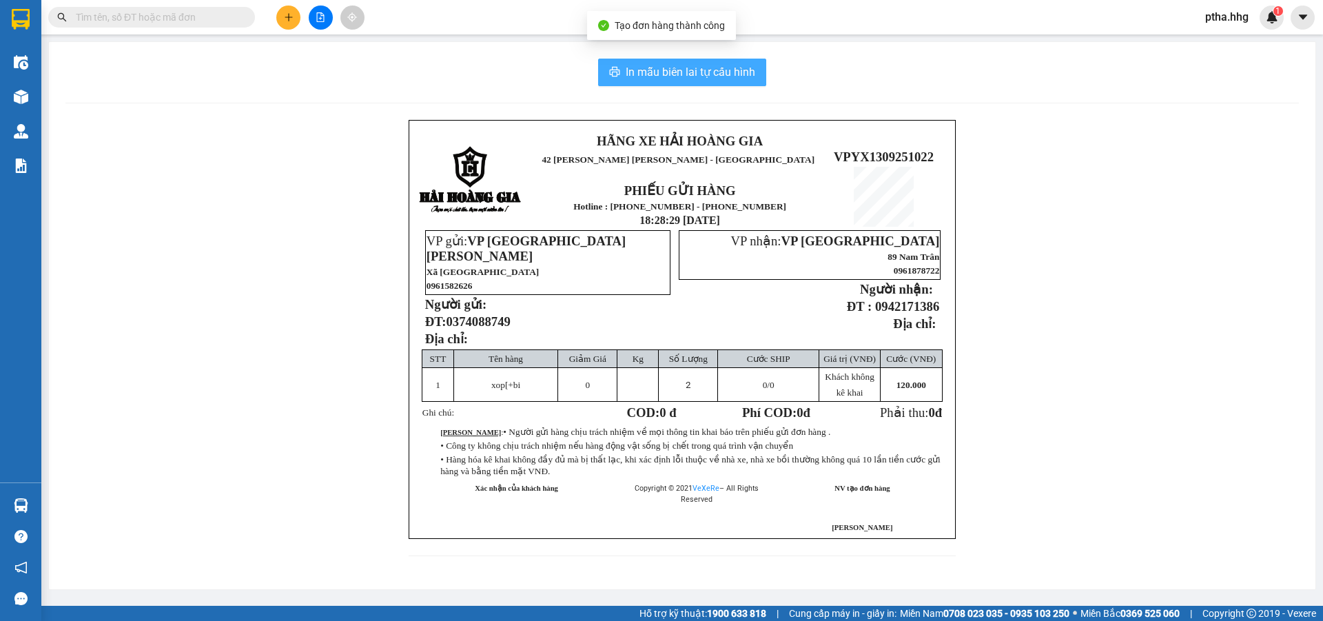
click at [726, 75] on span "In mẫu biên lai tự cấu hình" at bounding box center [691, 71] width 130 height 17
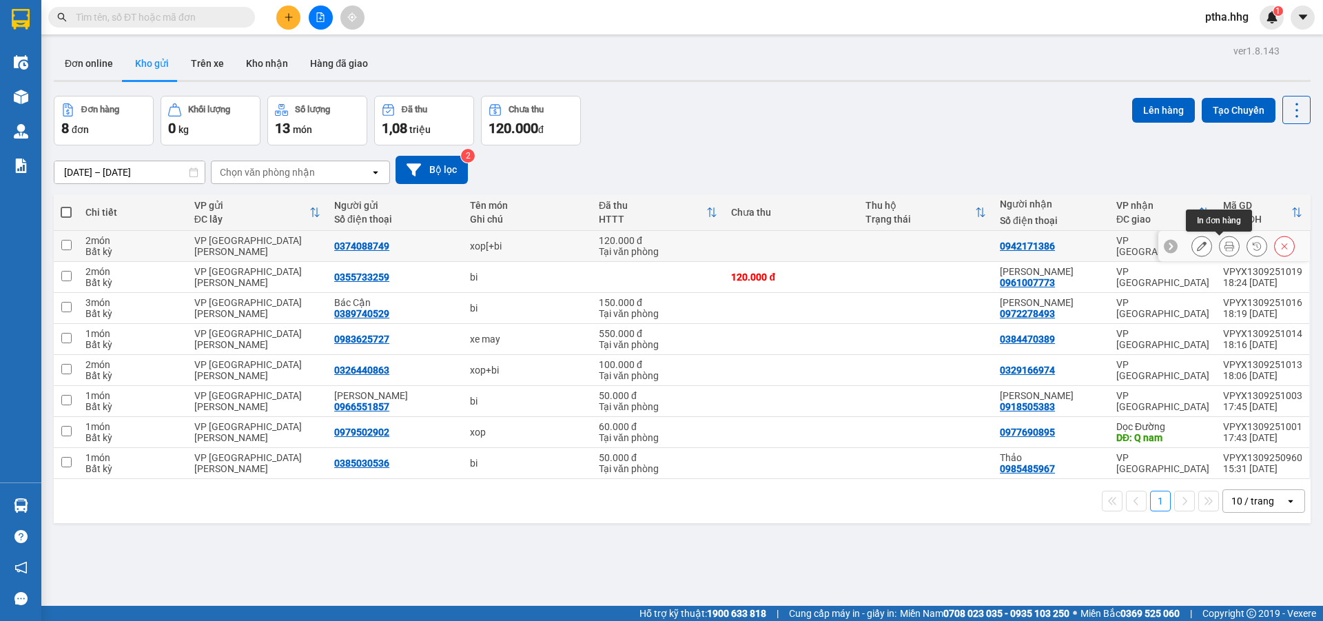
click at [1220, 245] on button at bounding box center [1229, 246] width 19 height 24
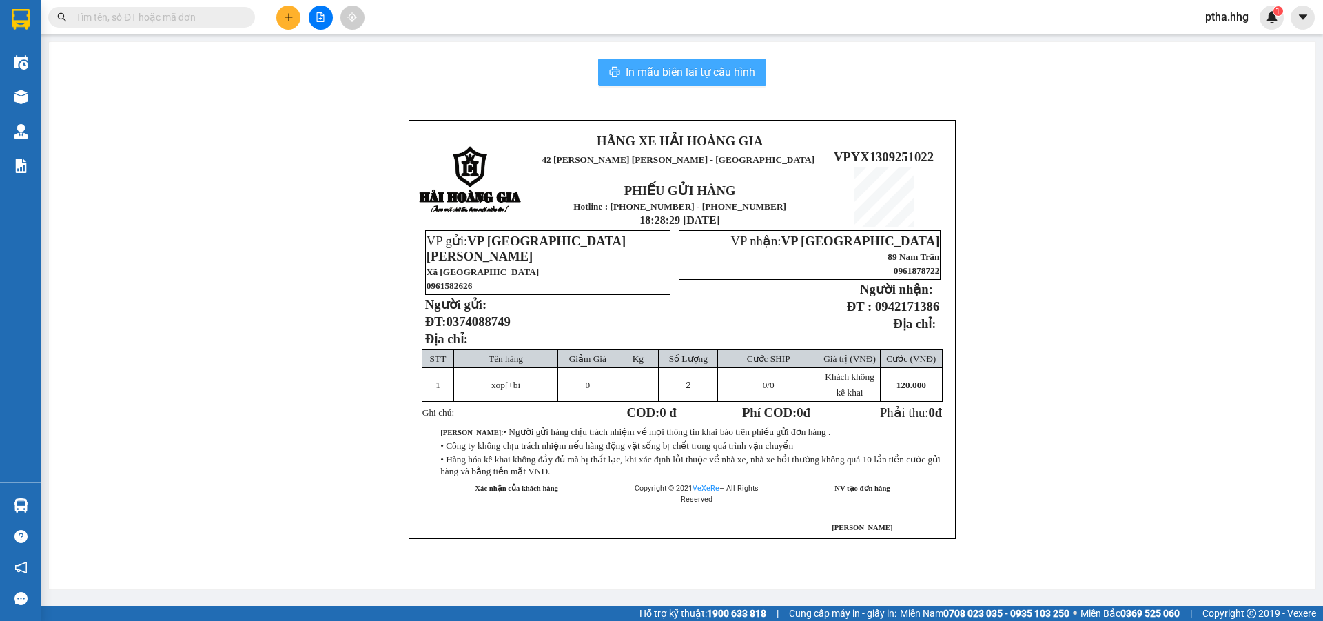
click at [697, 74] on span "In mẫu biên lai tự cấu hình" at bounding box center [691, 71] width 130 height 17
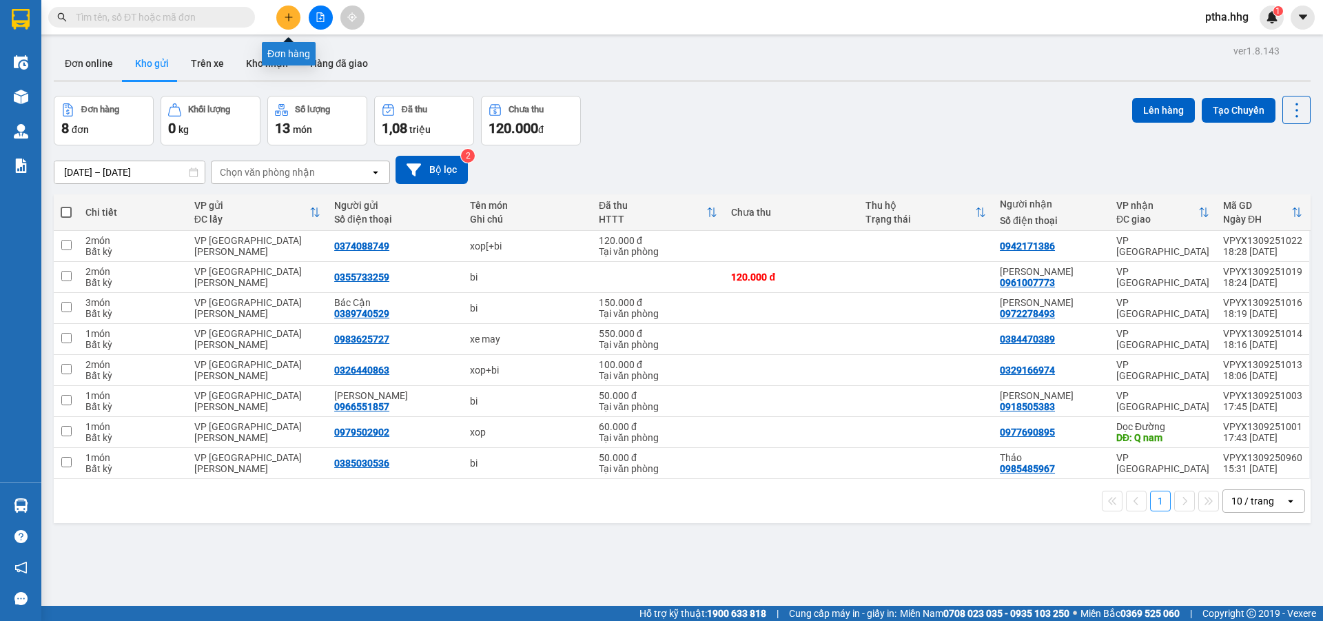
click at [289, 12] on icon "plus" at bounding box center [289, 17] width 10 height 10
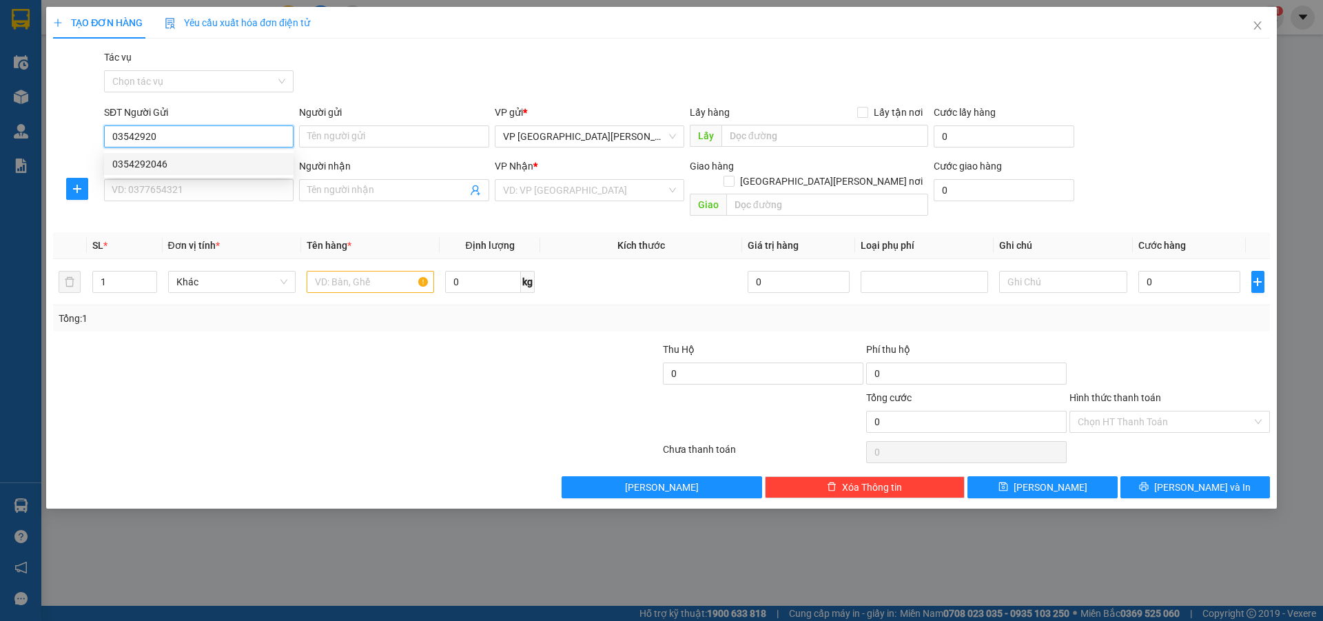
click at [139, 160] on div "0354292046" at bounding box center [198, 163] width 173 height 15
type input "0354292046"
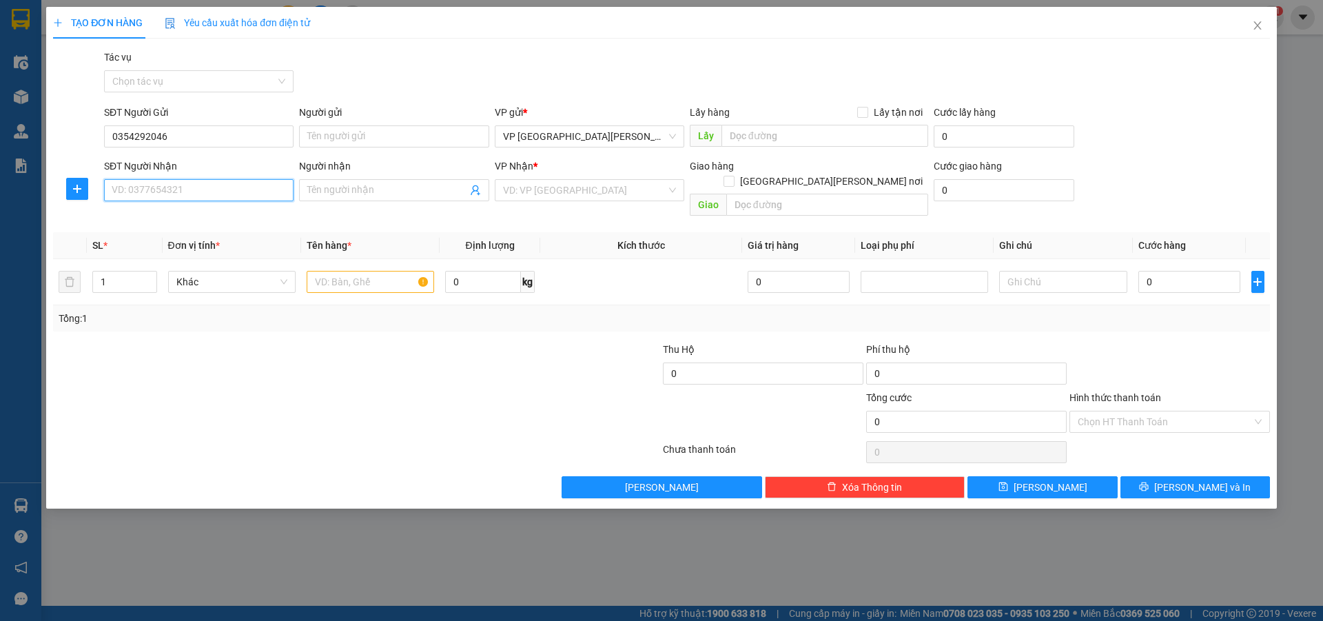
click at [139, 192] on input "SĐT Người Nhận" at bounding box center [199, 190] width 190 height 22
click at [150, 217] on div "0868180463" at bounding box center [198, 217] width 173 height 15
type input "0868180463"
click at [318, 271] on input "text" at bounding box center [370, 282] width 127 height 22
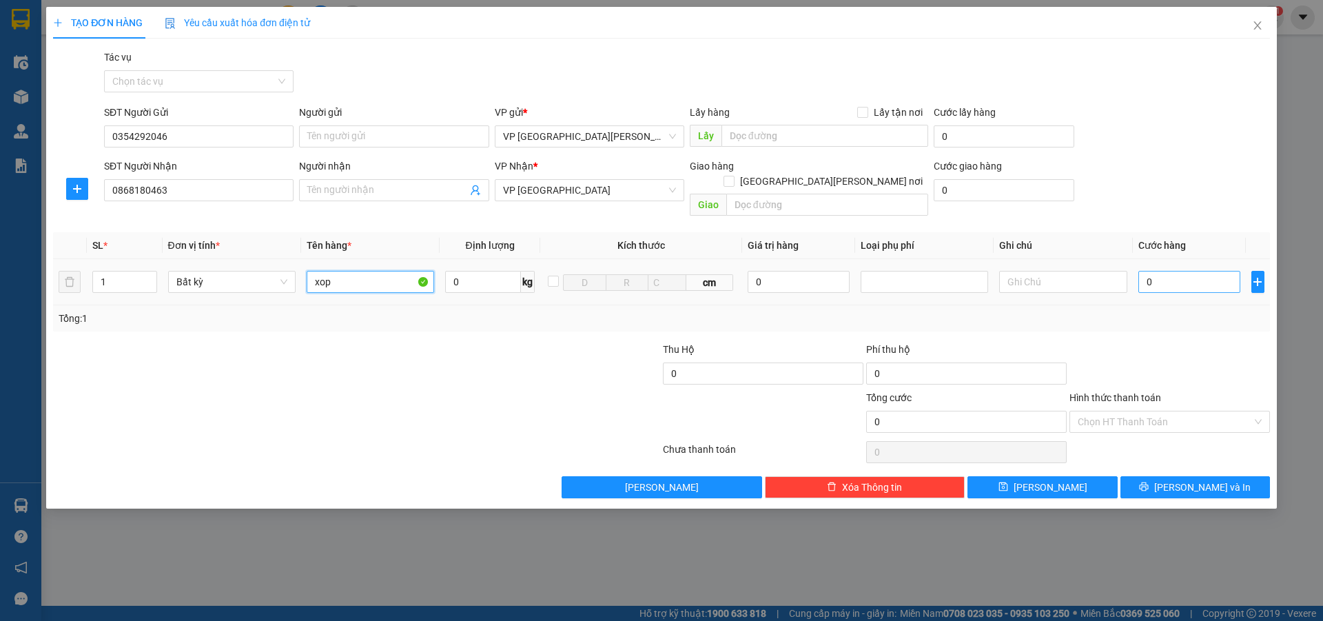
type input "xop"
click at [1151, 271] on input "0" at bounding box center [1189, 282] width 103 height 22
type input "5"
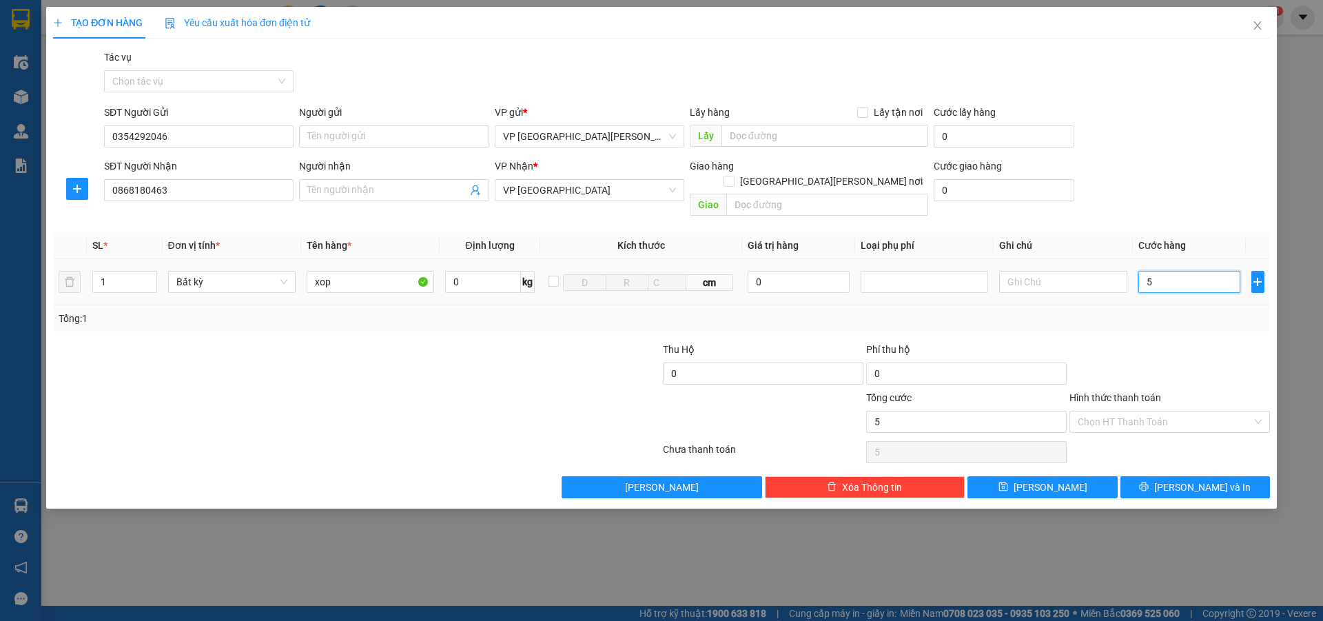
type input "50"
type input "500"
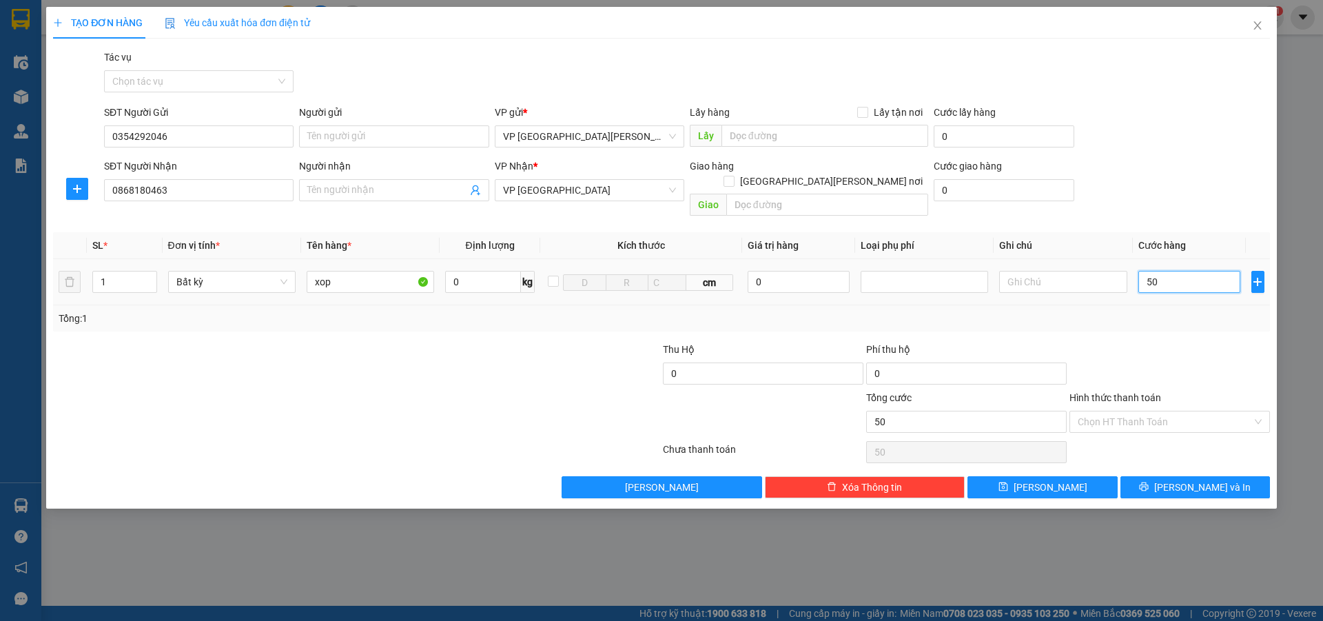
type input "500"
type input "5.000"
type input "50.000"
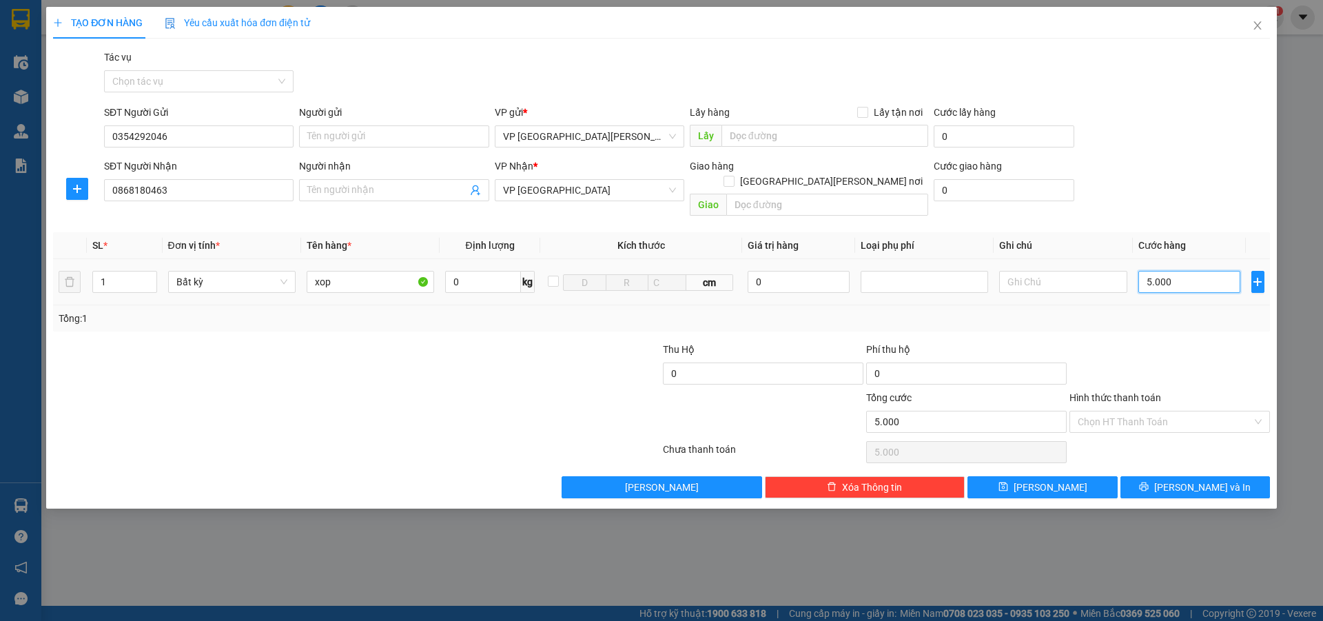
type input "50.000"
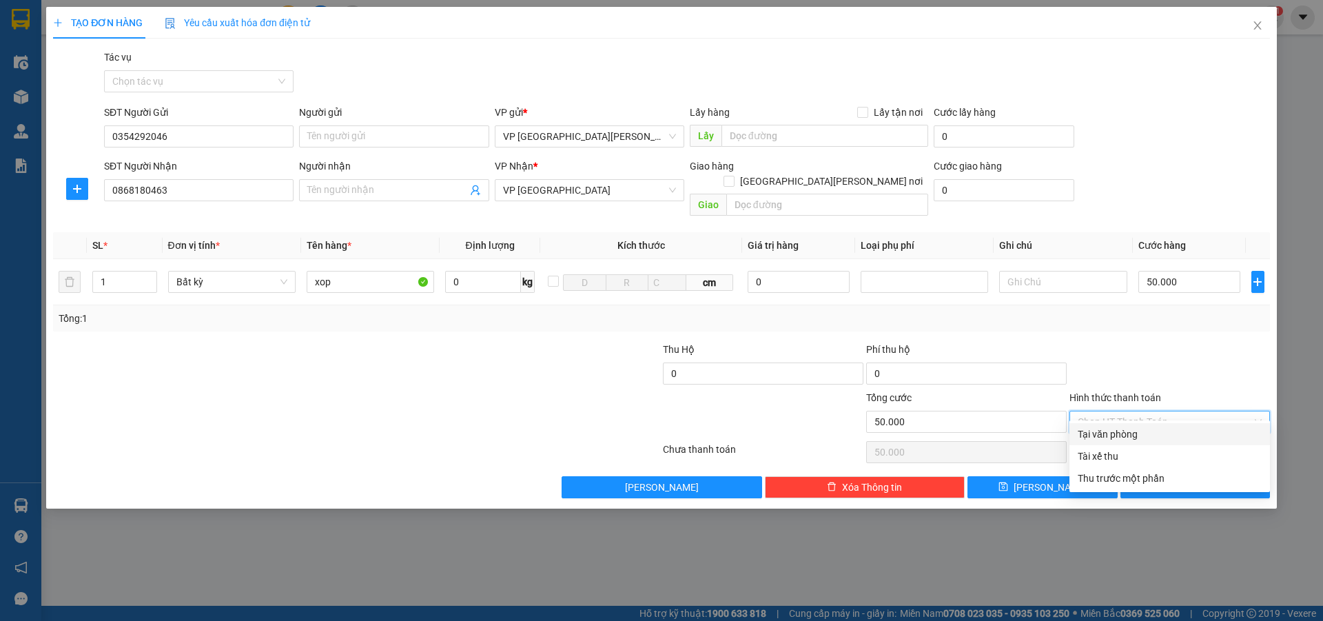
click at [1111, 411] on input "Hình thức thanh toán" at bounding box center [1165, 421] width 174 height 21
click at [1123, 433] on div "Tại văn phòng" at bounding box center [1170, 434] width 184 height 15
type input "0"
drag, startPoint x: 1192, startPoint y: 478, endPoint x: 1192, endPoint y: 470, distance: 8.3
click at [1192, 480] on span "[PERSON_NAME] và In" at bounding box center [1202, 487] width 96 height 15
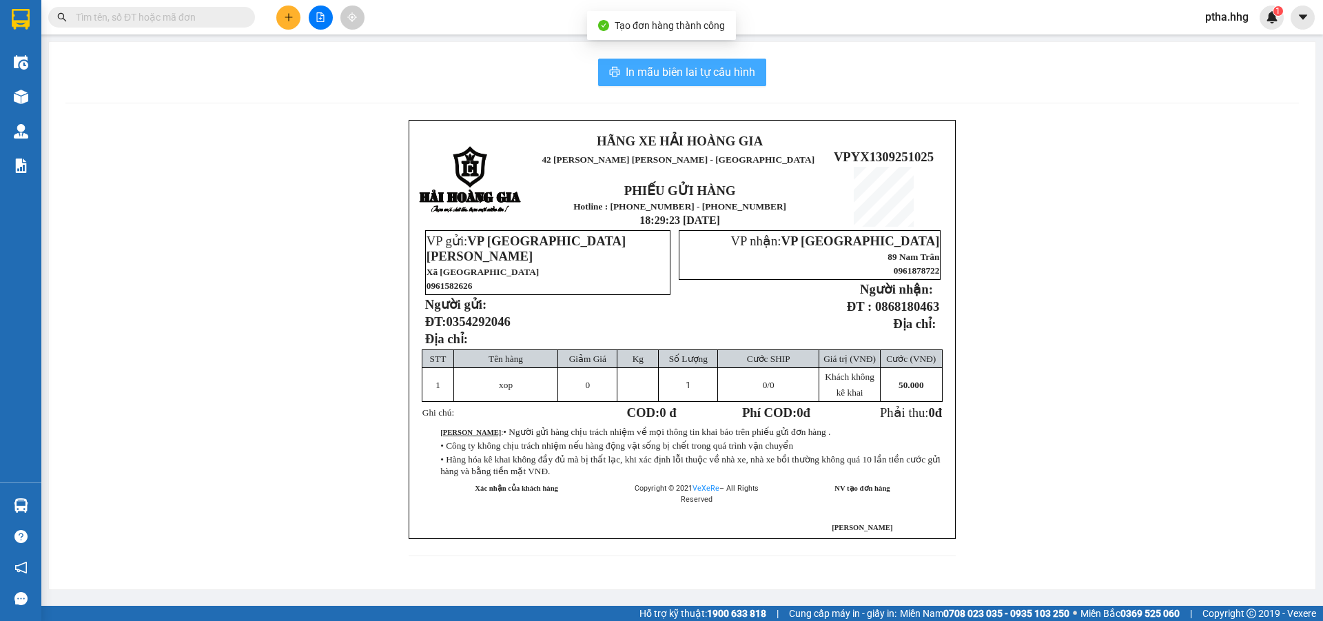
click at [643, 70] on span "In mẫu biên lai tự cấu hình" at bounding box center [691, 71] width 130 height 17
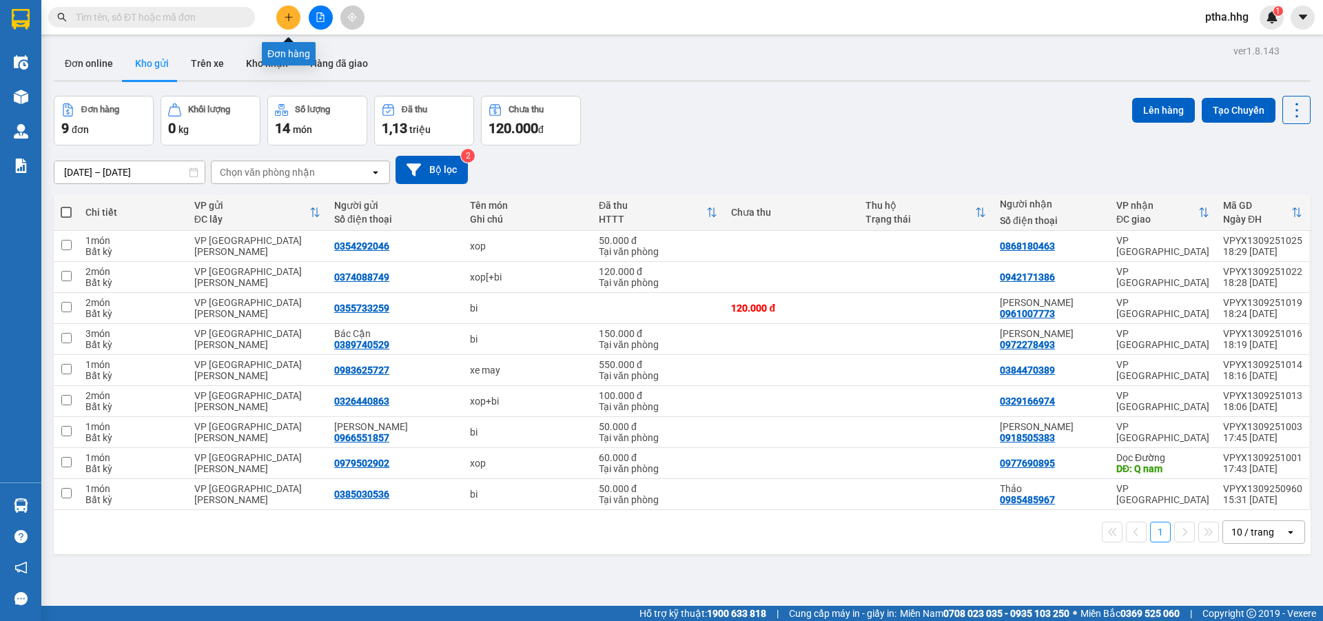
click at [292, 21] on icon "plus" at bounding box center [289, 17] width 10 height 10
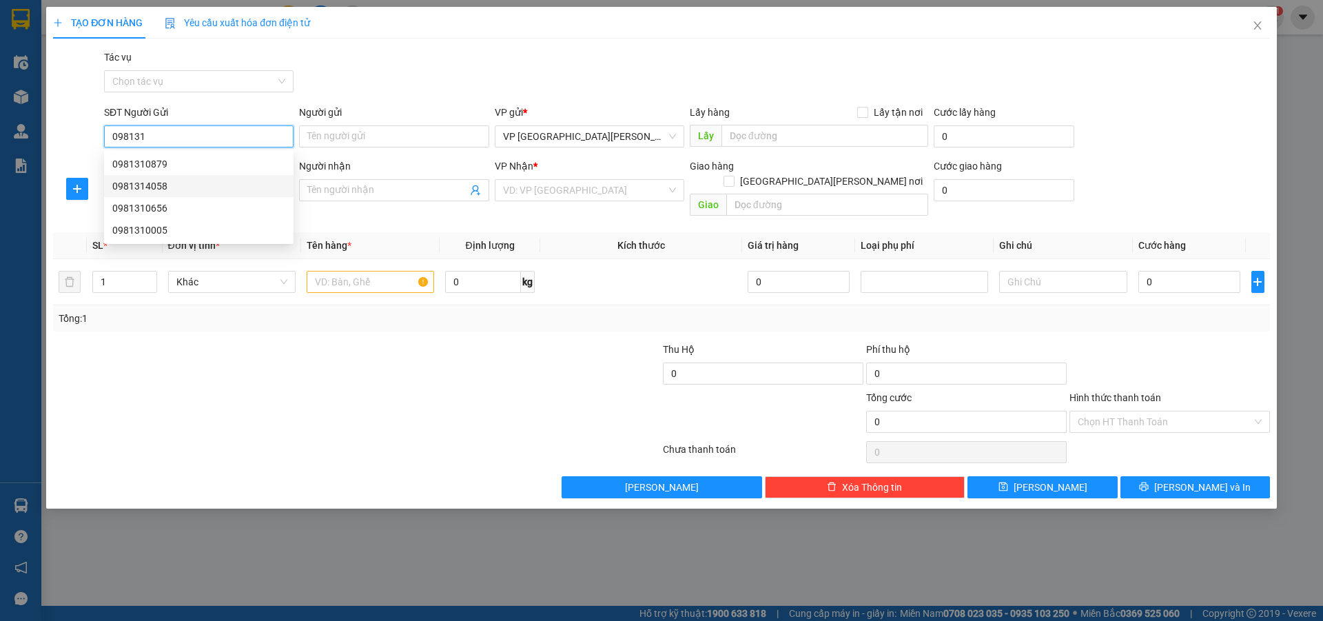
click at [147, 185] on div "0981314058" at bounding box center [198, 185] width 173 height 15
type input "0981314058"
click at [149, 189] on input "SĐT Người Nhận" at bounding box center [199, 190] width 190 height 22
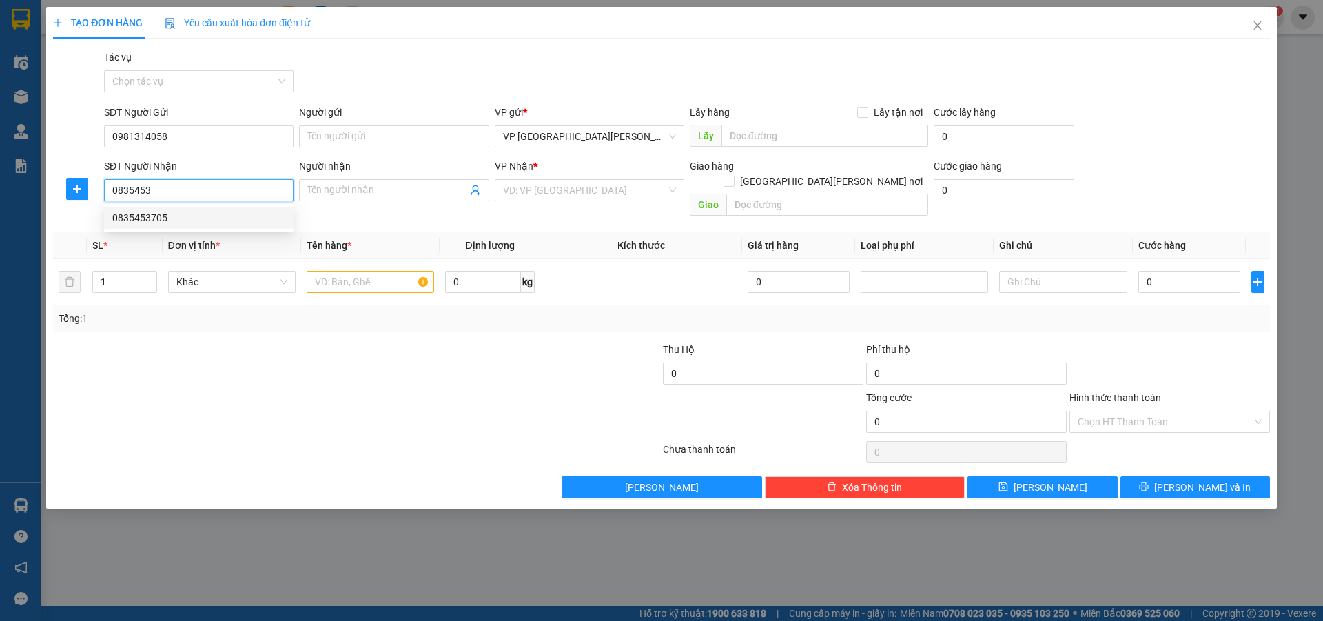
click at [159, 221] on div "0835453705" at bounding box center [198, 217] width 173 height 15
type input "0835453705"
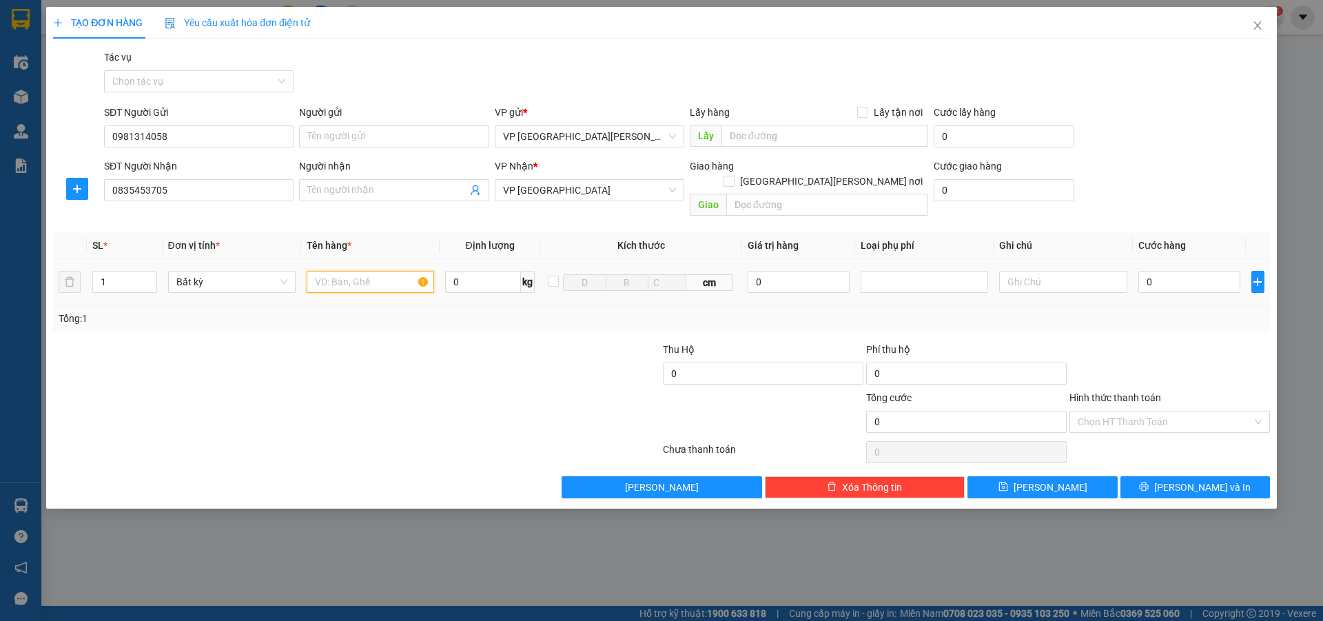
click at [325, 271] on input "text" at bounding box center [370, 282] width 127 height 22
type input "ct"
click at [1158, 271] on input "0" at bounding box center [1189, 282] width 103 height 22
type input "5"
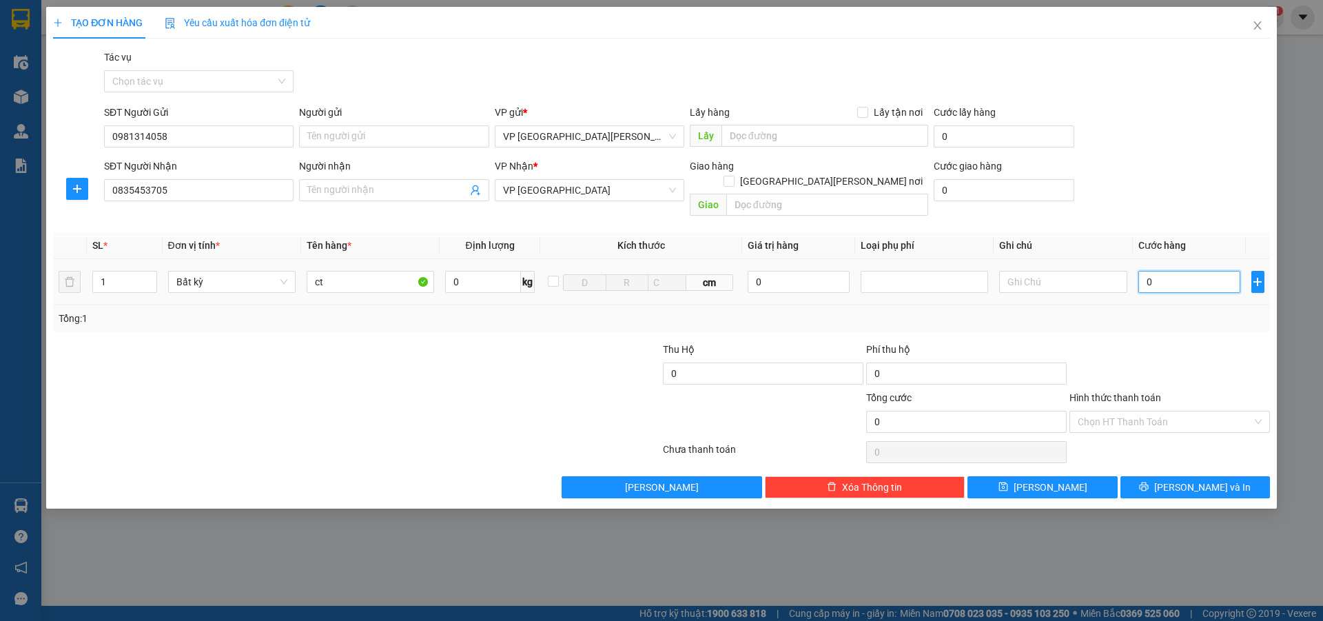
type input "5"
type input "50"
type input "500"
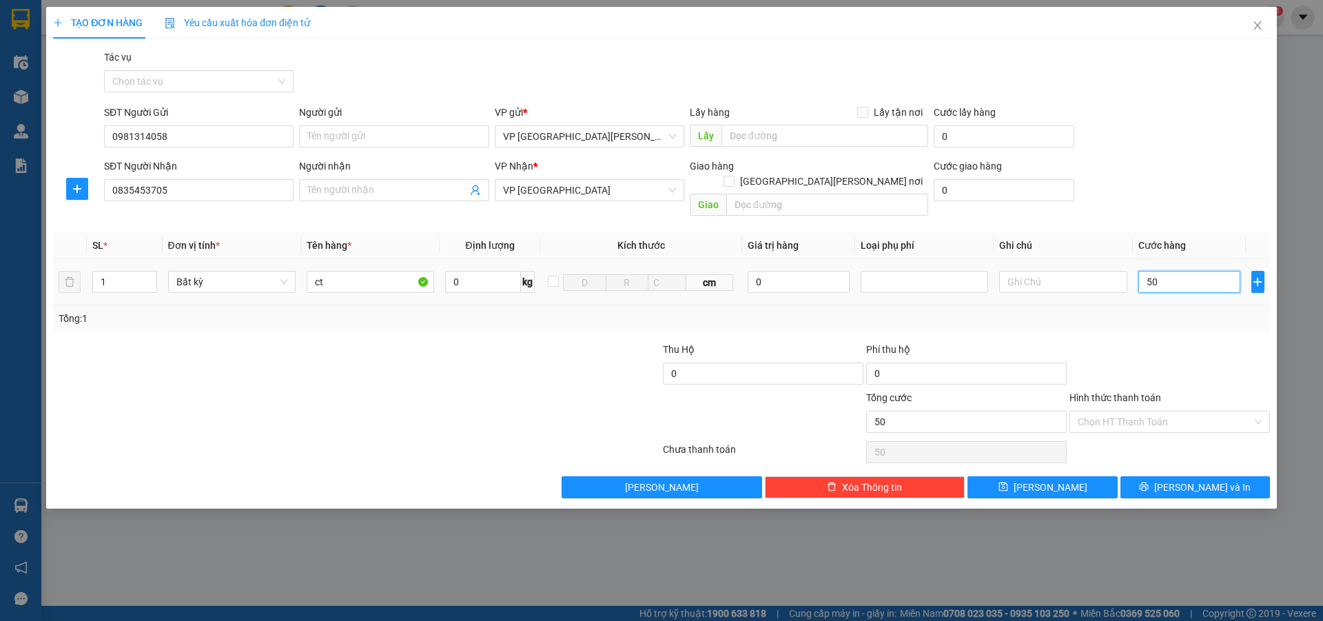
type input "500"
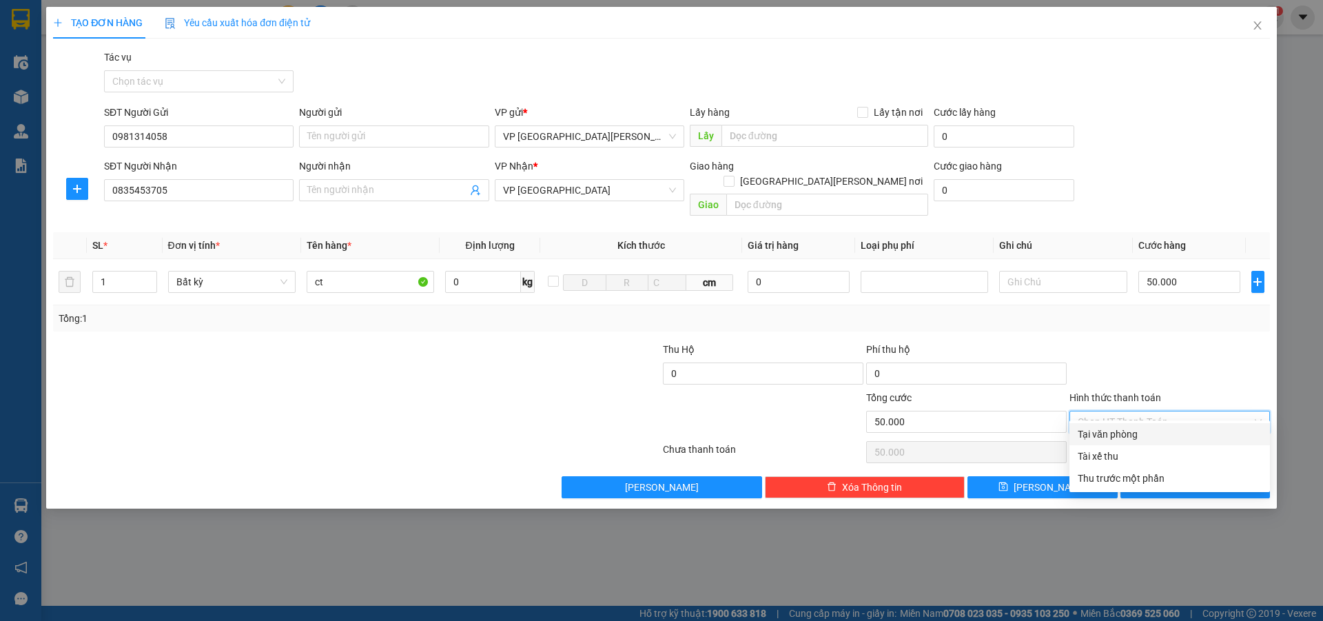
click at [1116, 411] on input "Hình thức thanh toán" at bounding box center [1165, 421] width 174 height 21
click at [1123, 425] on div "Tại văn phòng" at bounding box center [1170, 434] width 201 height 22
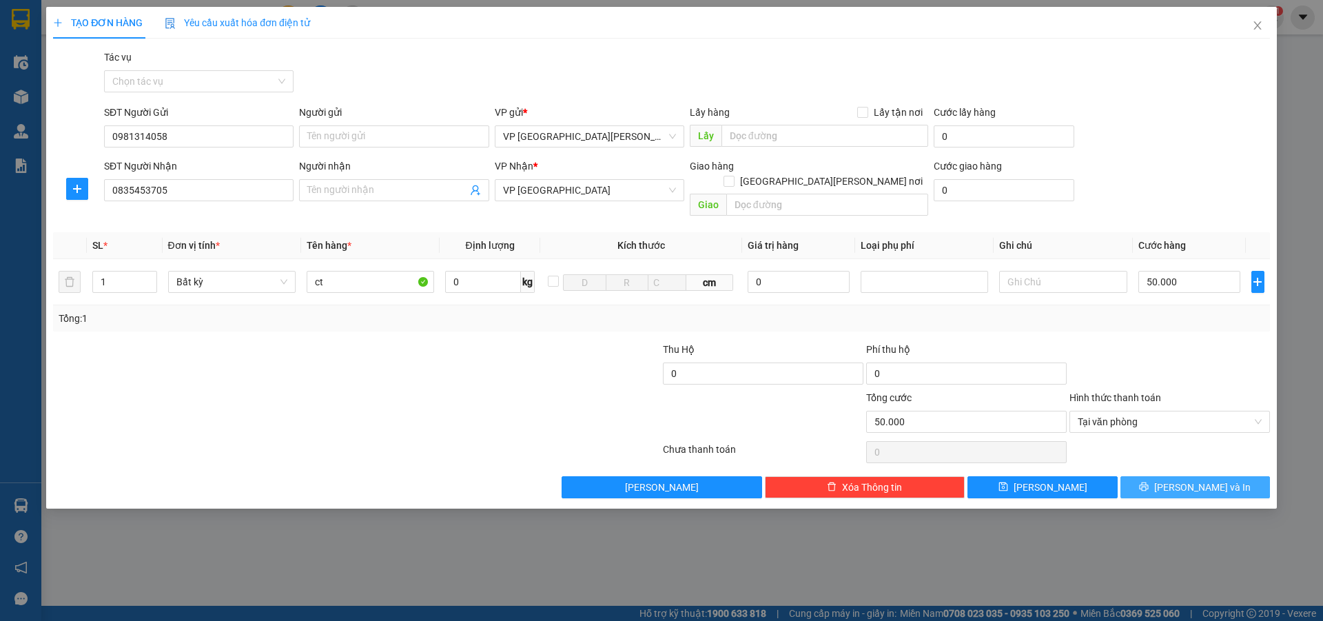
click at [1161, 476] on button "[PERSON_NAME] và In" at bounding box center [1196, 487] width 150 height 22
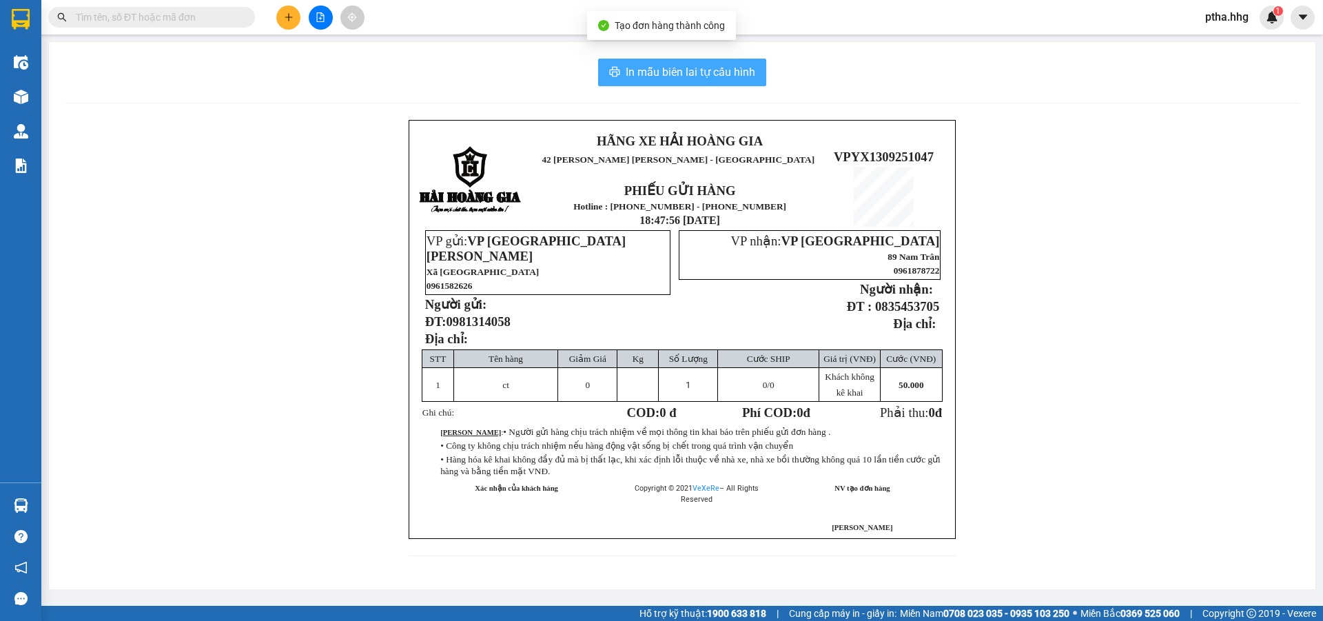
click at [730, 79] on span "In mẫu biên lai tự cấu hình" at bounding box center [691, 71] width 130 height 17
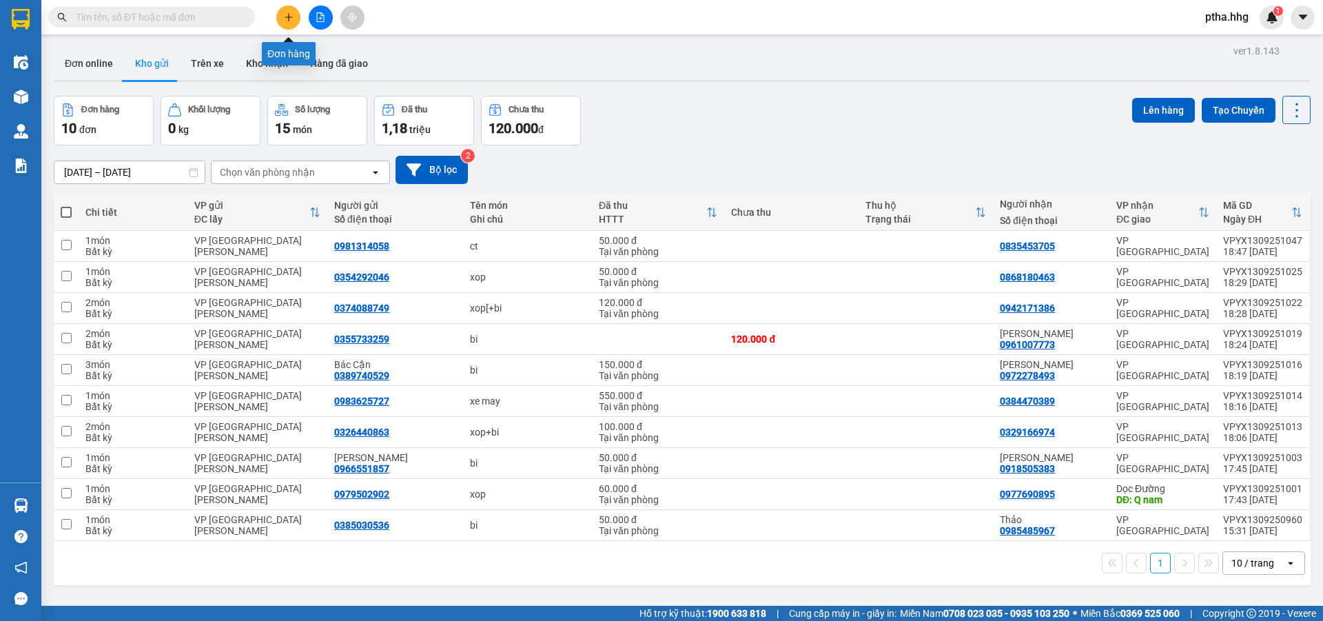
click at [308, 28] on div at bounding box center [320, 18] width 103 height 24
click at [283, 17] on button at bounding box center [288, 18] width 24 height 24
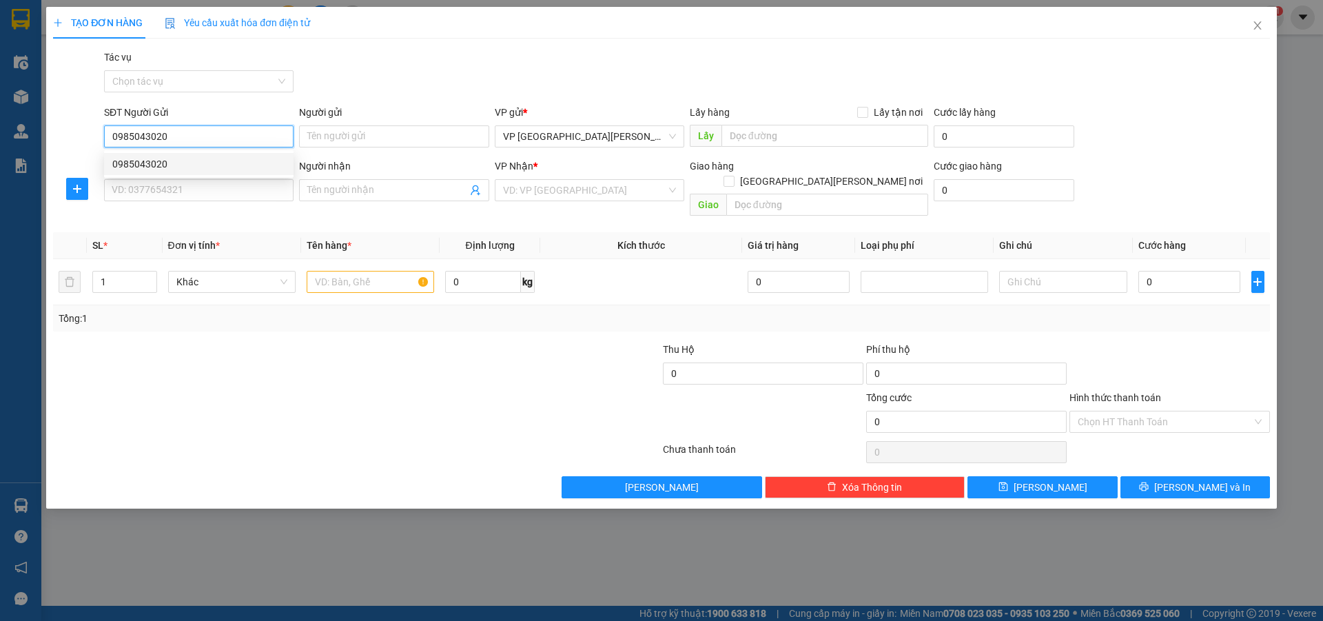
click at [168, 165] on div "0985043020" at bounding box center [198, 163] width 173 height 15
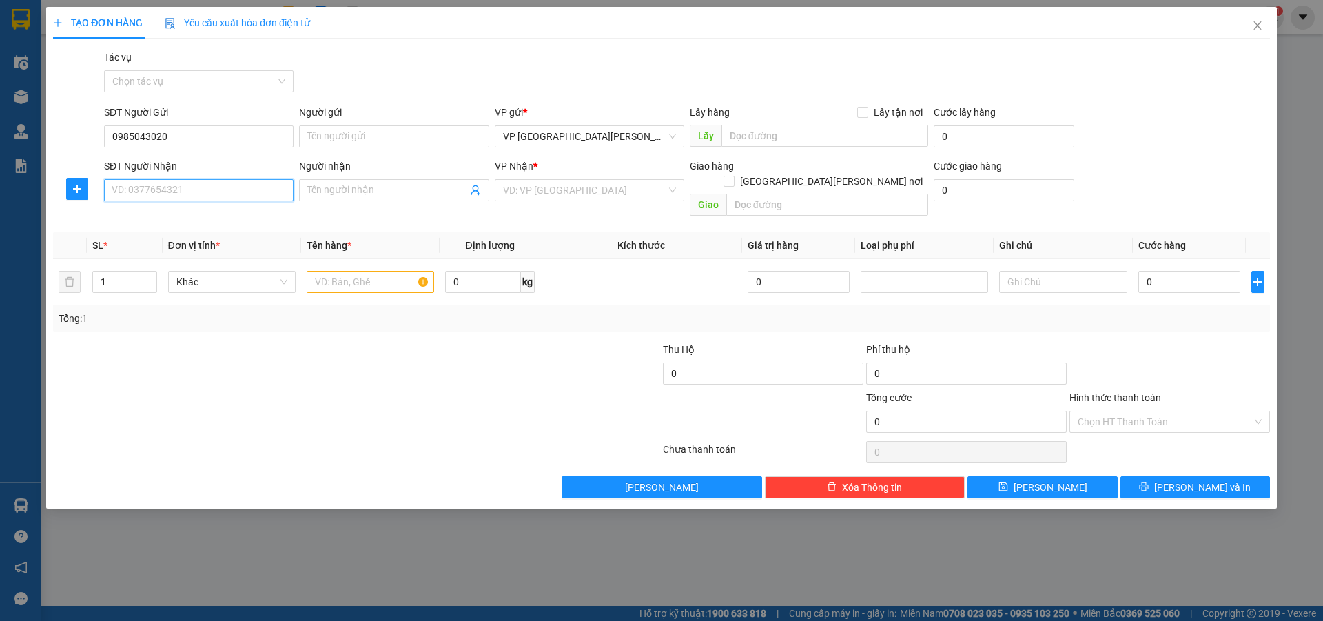
click at [146, 194] on input "SĐT Người Nhận" at bounding box center [199, 190] width 190 height 22
click at [145, 216] on div "0366404785" at bounding box center [198, 217] width 173 height 15
click at [325, 271] on input "text" at bounding box center [370, 282] width 127 height 22
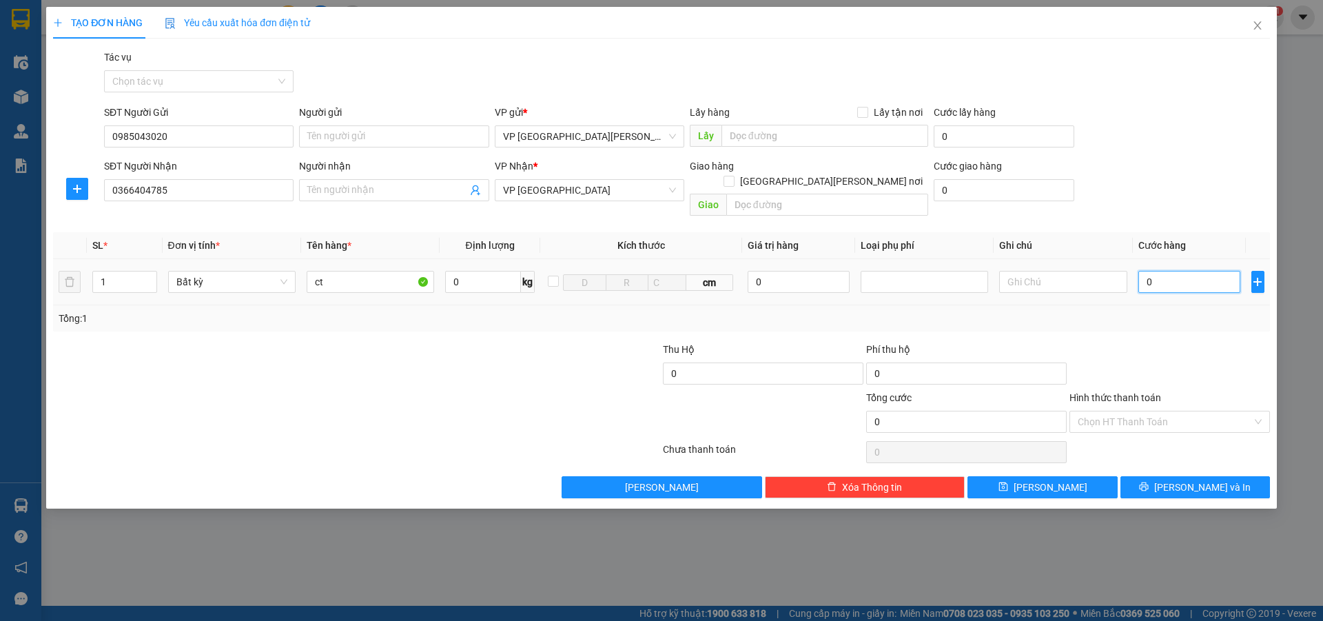
click at [1165, 271] on input "0" at bounding box center [1189, 282] width 103 height 22
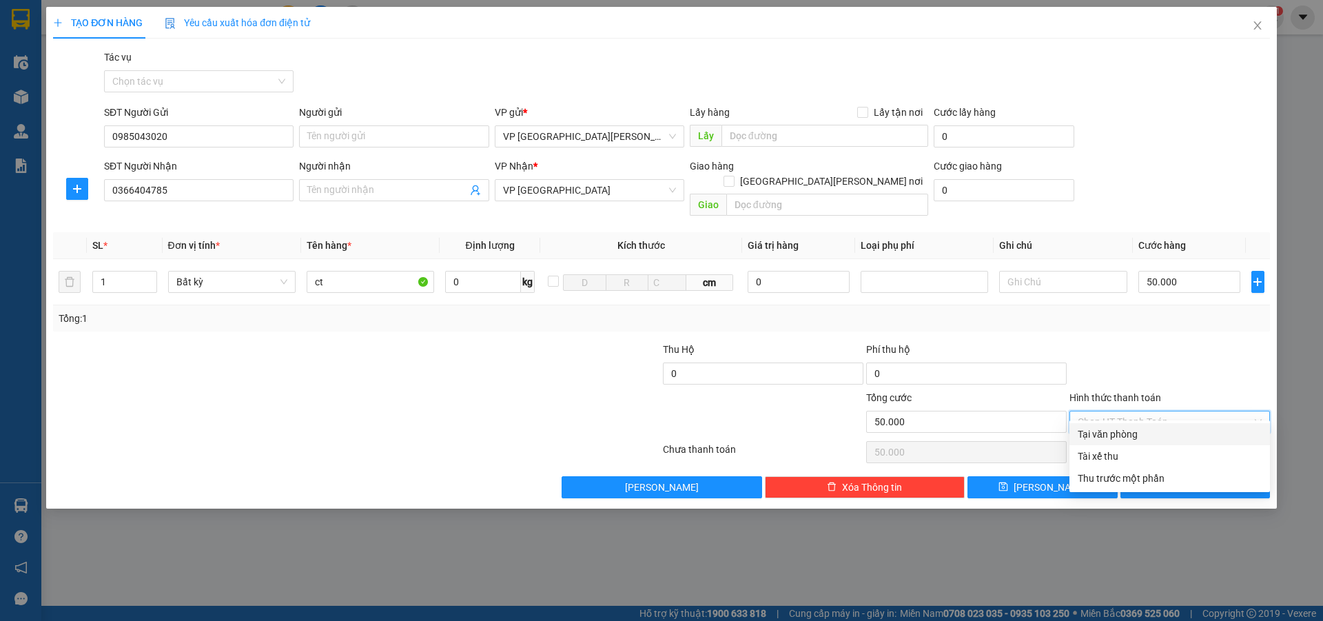
click at [1132, 411] on input "Hình thức thanh toán" at bounding box center [1165, 421] width 174 height 21
click at [1154, 430] on div "Tại văn phòng" at bounding box center [1170, 434] width 184 height 15
click at [1174, 476] on button "[PERSON_NAME] và In" at bounding box center [1196, 487] width 150 height 22
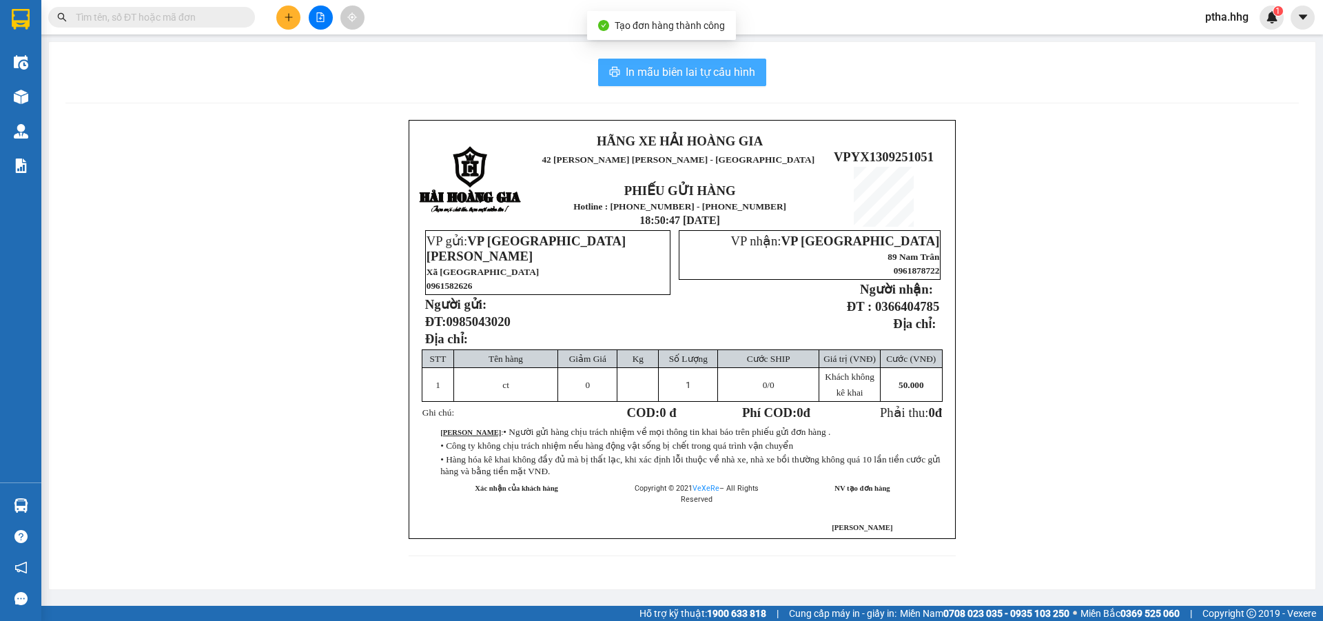
click at [742, 81] on span "In mẫu biên lai tự cấu hình" at bounding box center [691, 71] width 130 height 17
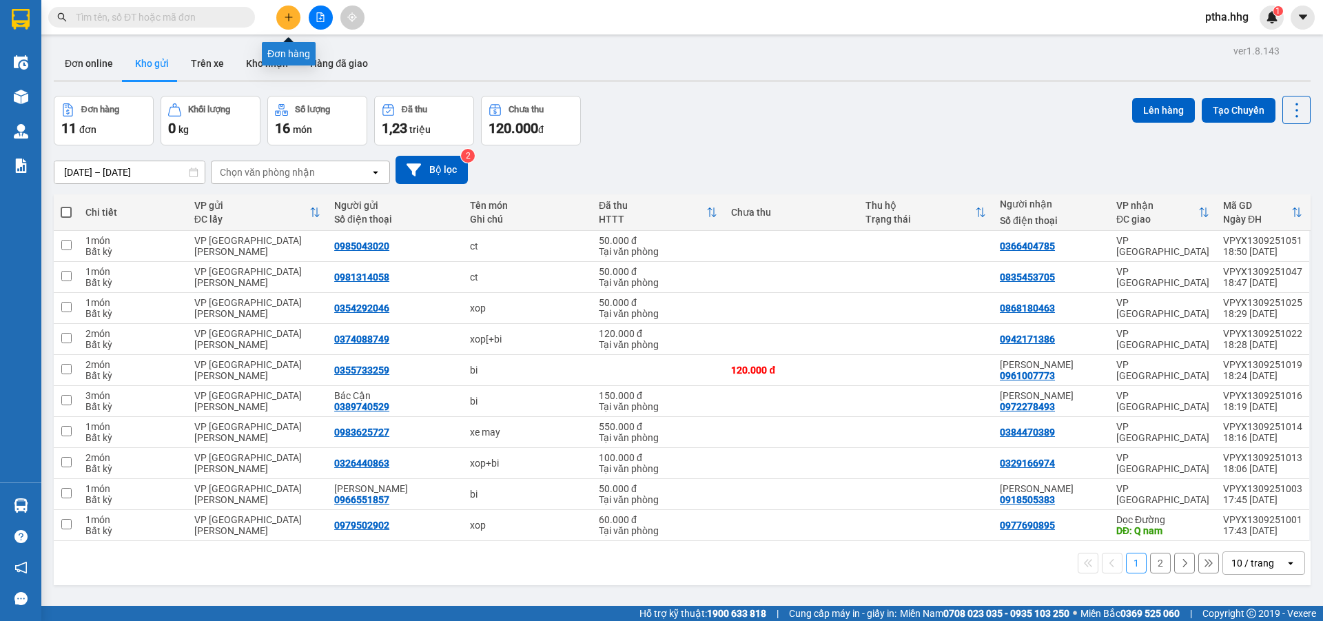
click at [289, 14] on icon "plus" at bounding box center [289, 17] width 10 height 10
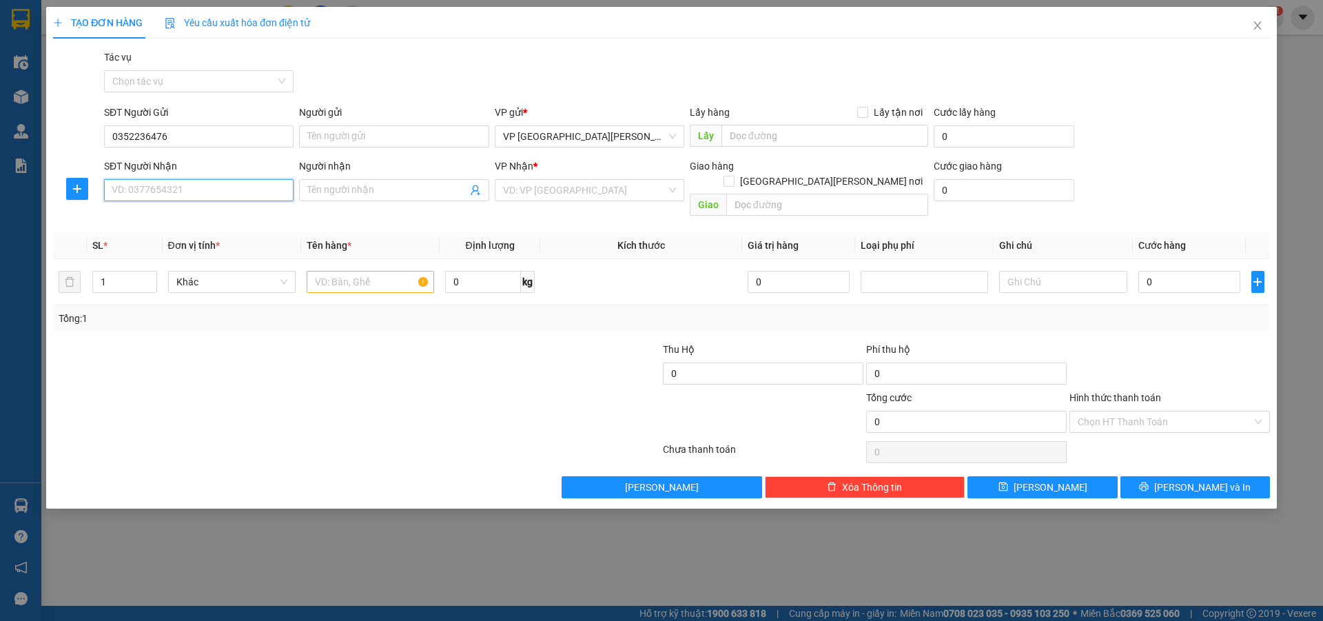
click at [138, 187] on input "SĐT Người Nhận" at bounding box center [199, 190] width 190 height 22
click at [524, 182] on input "search" at bounding box center [584, 190] width 163 height 21
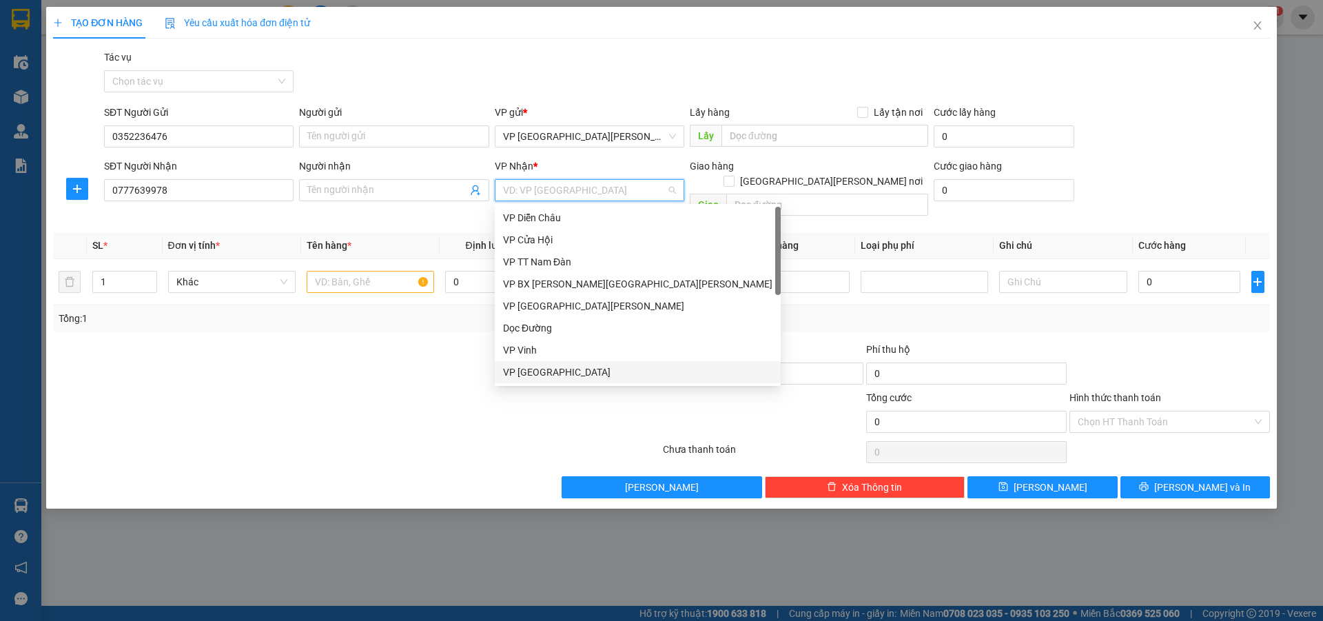
click at [551, 371] on div "VP [GEOGRAPHIC_DATA]" at bounding box center [637, 372] width 269 height 15
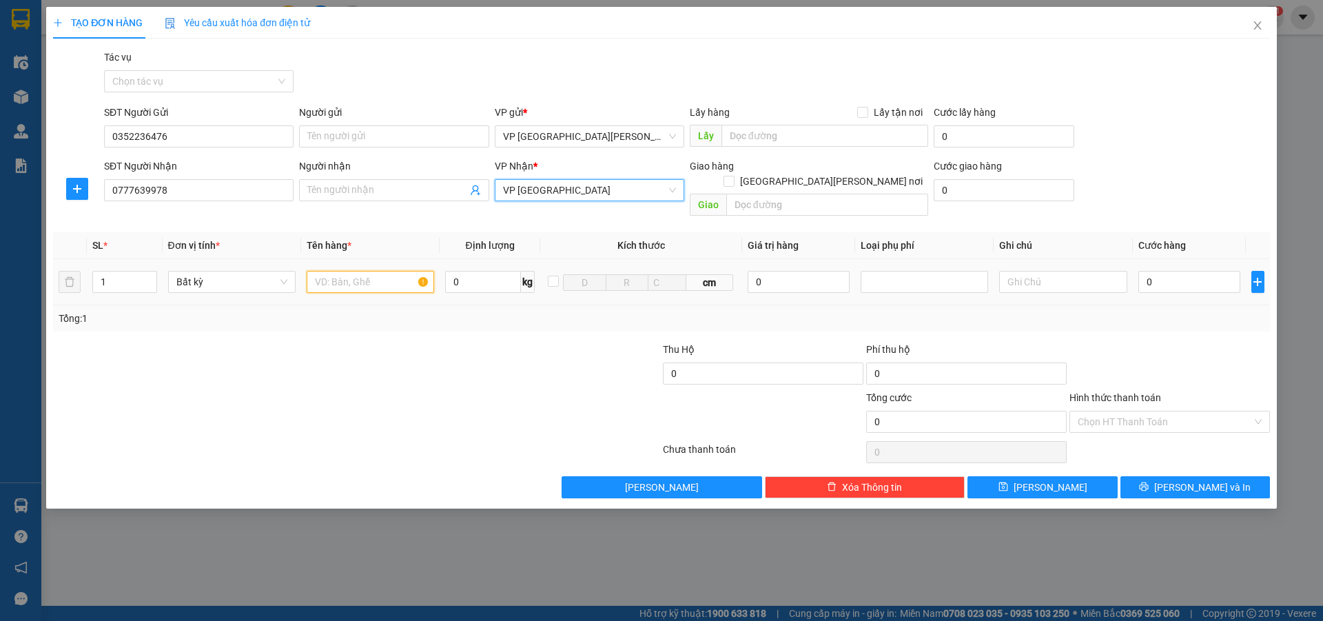
click at [348, 271] on input "text" at bounding box center [370, 282] width 127 height 22
click at [1163, 271] on input "0" at bounding box center [1189, 282] width 103 height 22
click at [1125, 411] on input "Hình thức thanh toán" at bounding box center [1165, 421] width 174 height 21
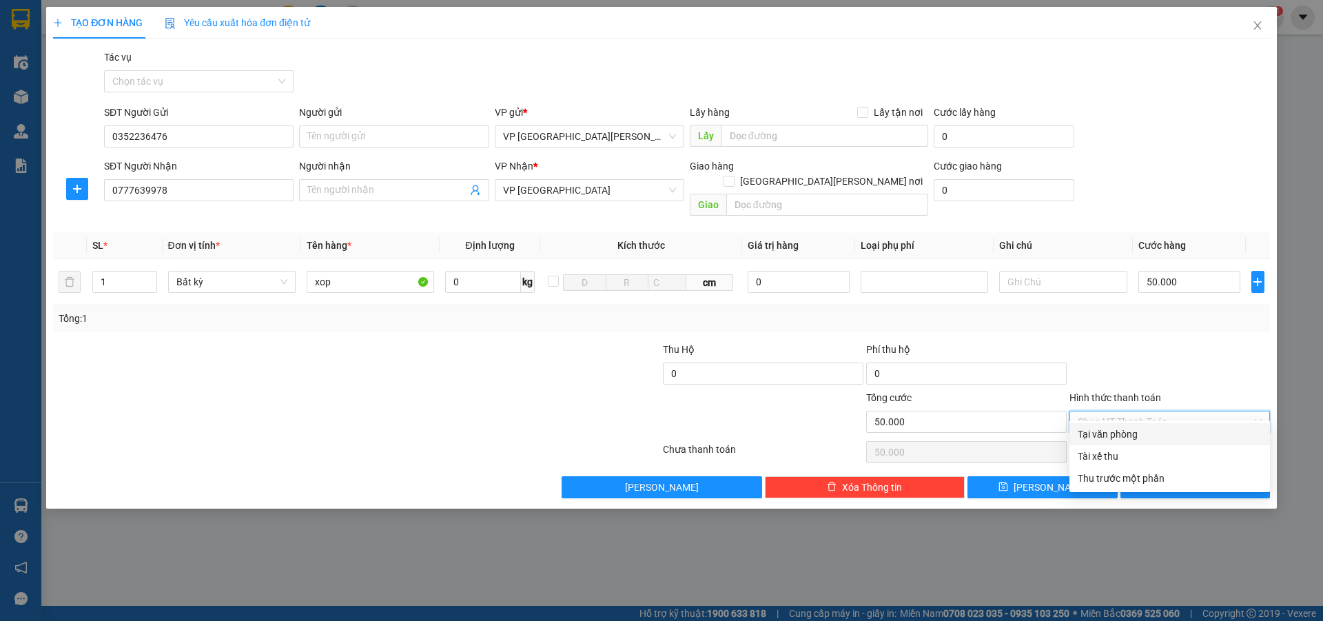
click at [1133, 430] on div "Tại văn phòng" at bounding box center [1170, 434] width 184 height 15
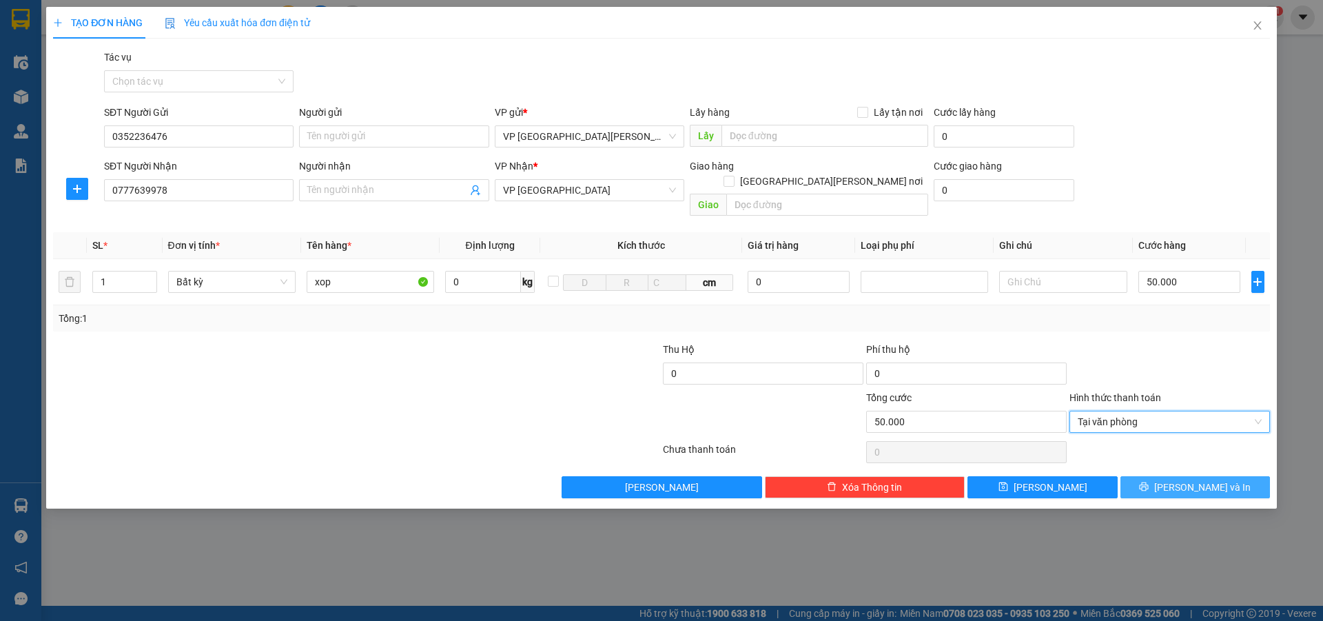
click at [1175, 481] on button "[PERSON_NAME] và In" at bounding box center [1196, 487] width 150 height 22
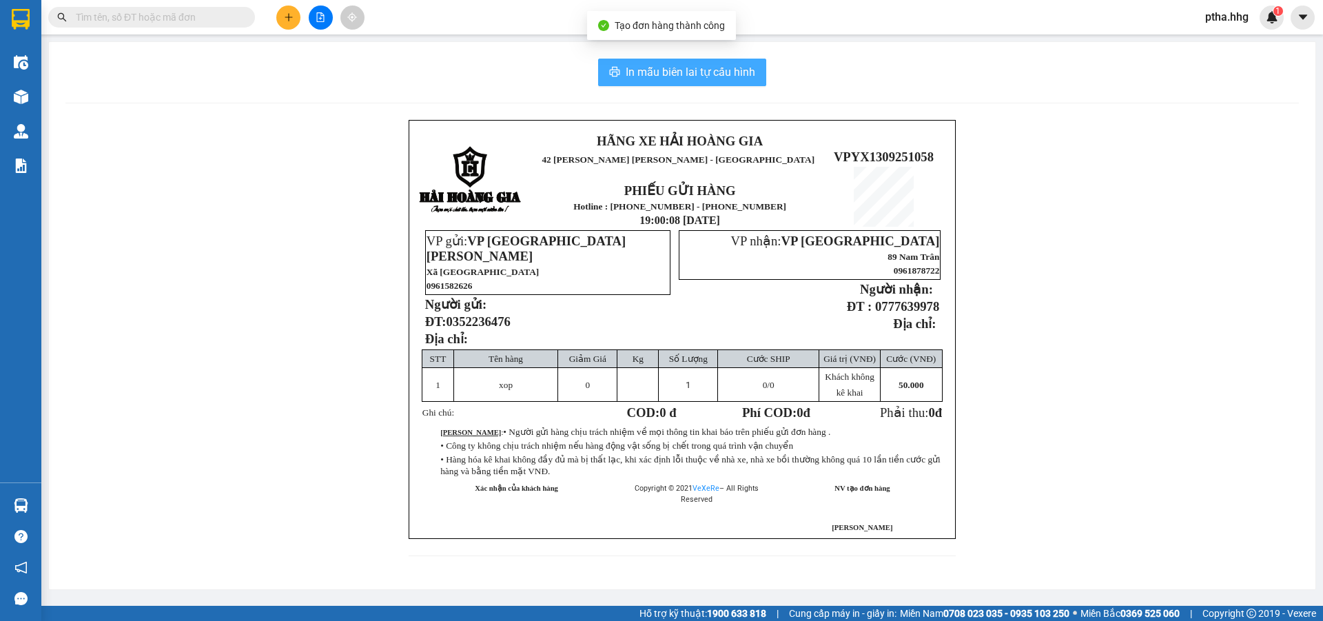
click at [703, 68] on span "In mẫu biên lai tự cấu hình" at bounding box center [691, 71] width 130 height 17
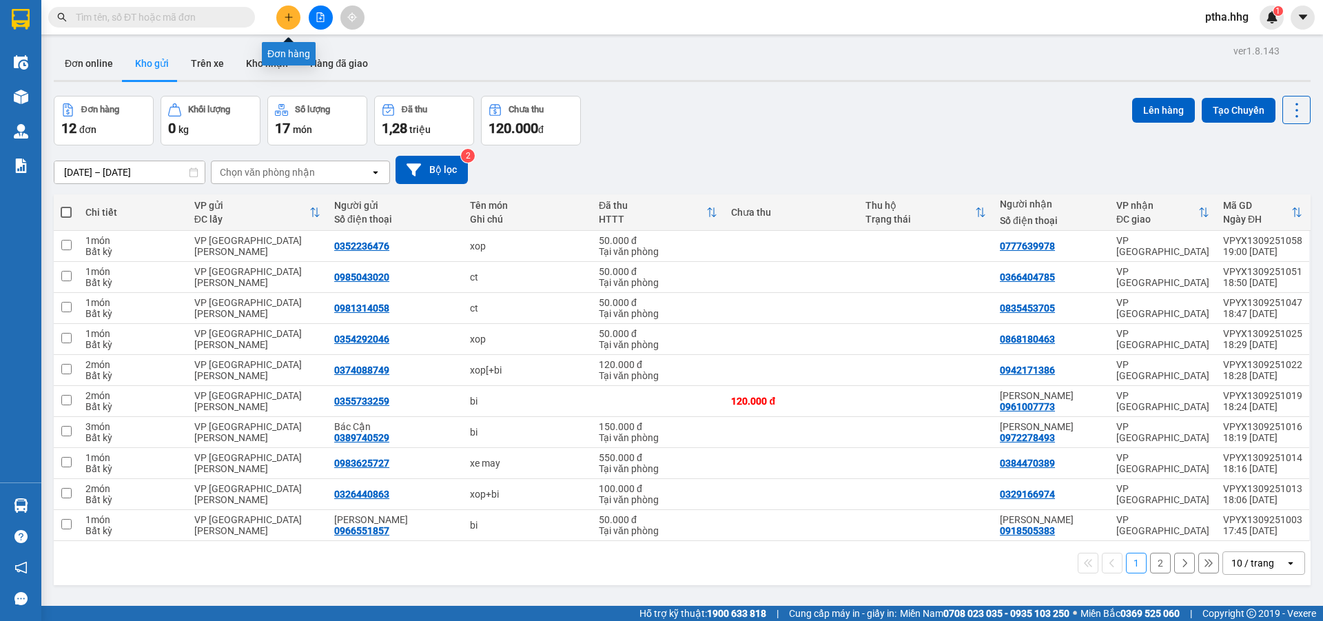
click at [289, 10] on button at bounding box center [288, 18] width 24 height 24
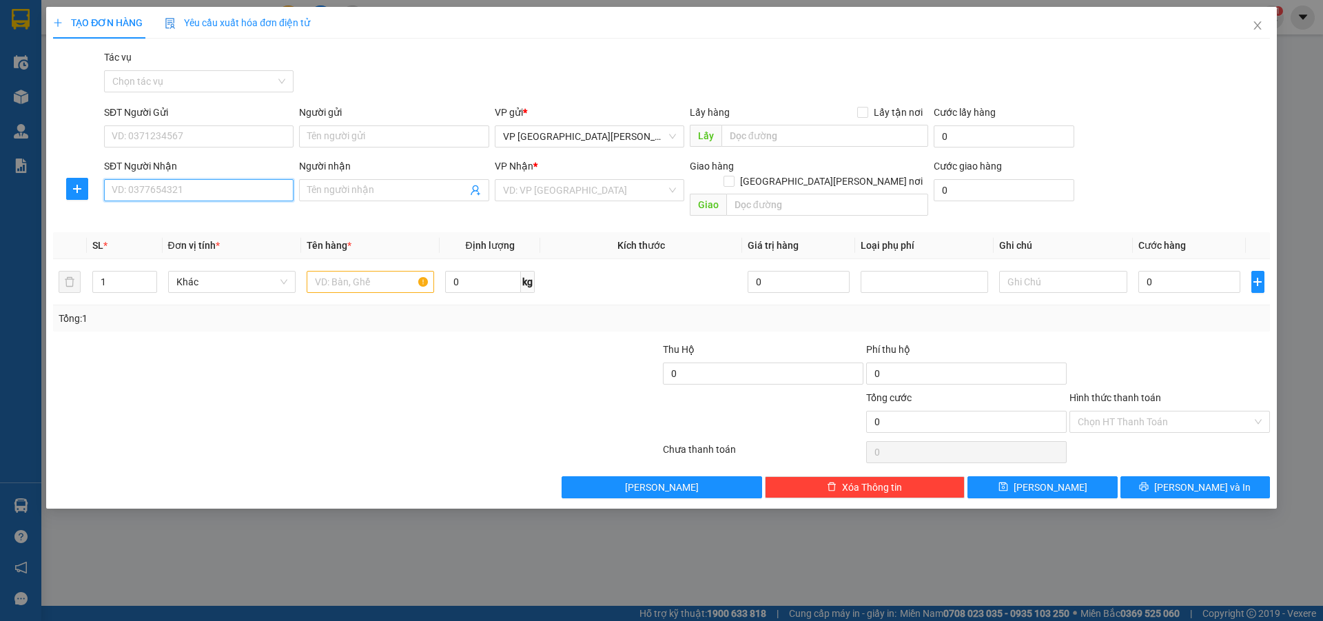
click at [130, 187] on input "SĐT Người Nhận" at bounding box center [199, 190] width 190 height 22
click at [131, 138] on input "SĐT Người Gửi" at bounding box center [199, 136] width 190 height 22
click at [152, 195] on input "SĐT Người Nhận" at bounding box center [199, 190] width 190 height 22
click at [145, 215] on div "0962985877" at bounding box center [198, 217] width 173 height 15
click at [318, 271] on input "text" at bounding box center [370, 282] width 127 height 22
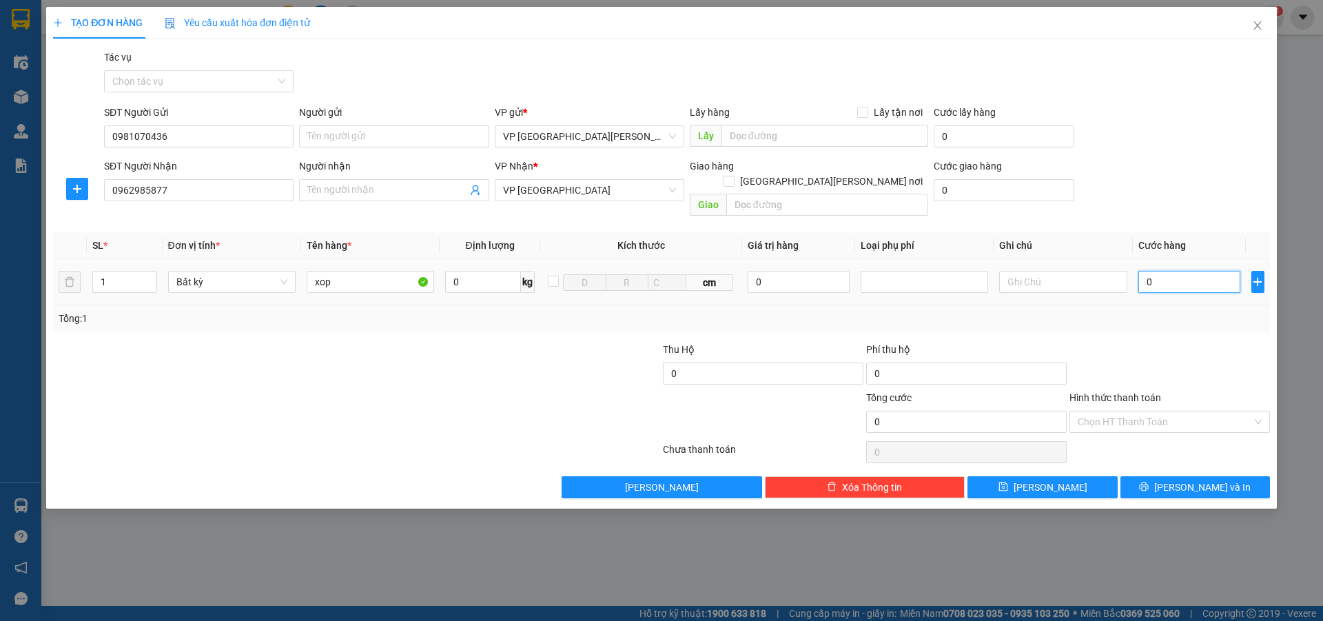
click at [1155, 271] on input "0" at bounding box center [1189, 282] width 103 height 22
click at [1165, 476] on button "[PERSON_NAME] và In" at bounding box center [1196, 487] width 150 height 22
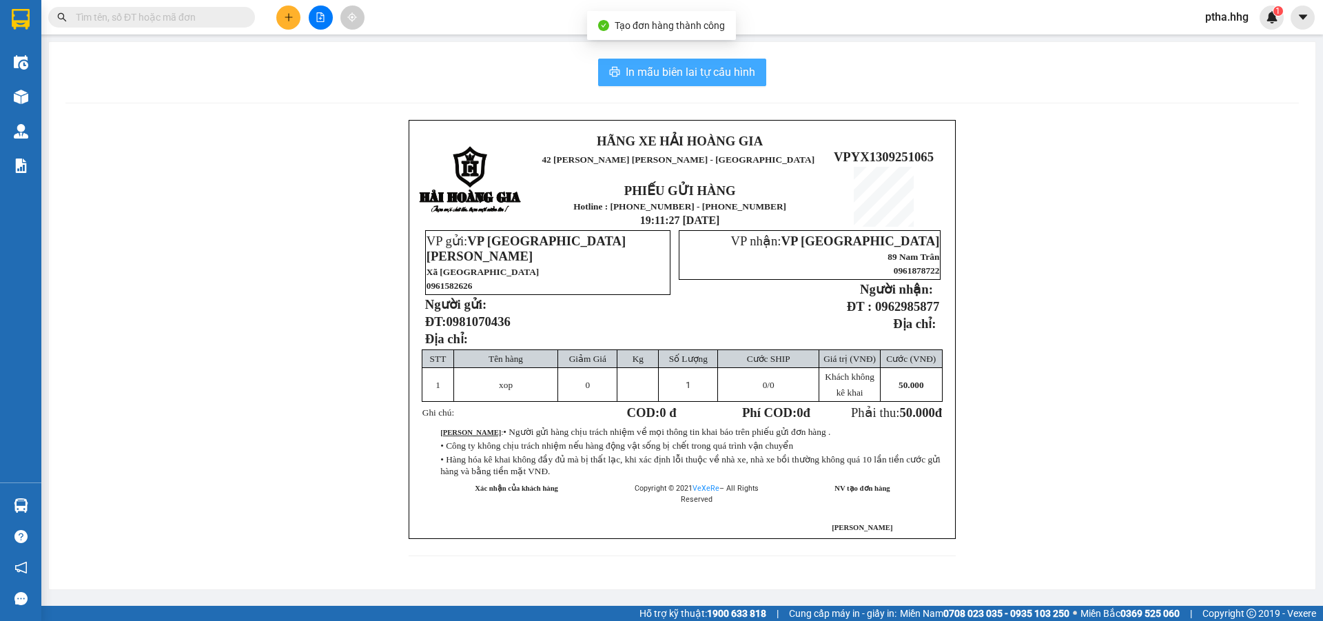
click at [683, 72] on span "In mẫu biên lai tự cấu hình" at bounding box center [691, 71] width 130 height 17
